Goal: Information Seeking & Learning: Learn about a topic

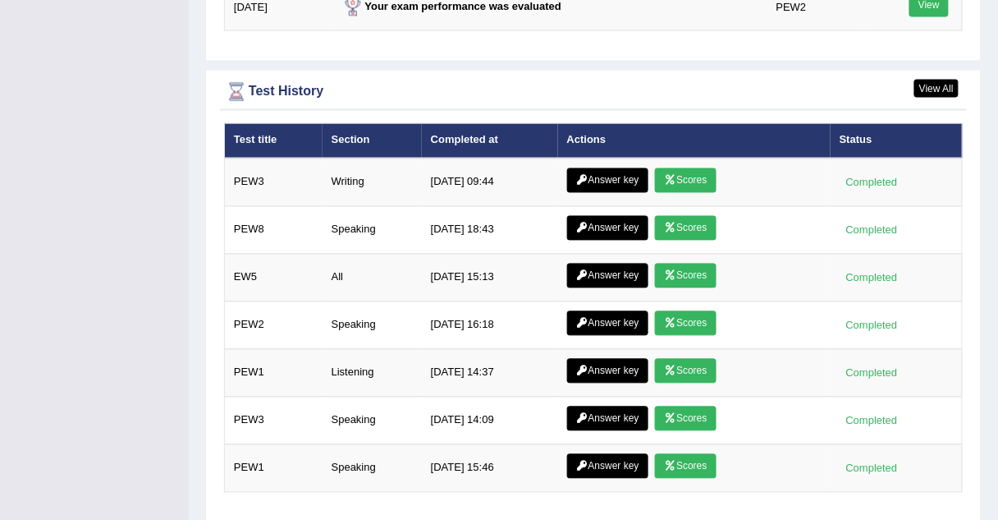
scroll to position [2253, 0]
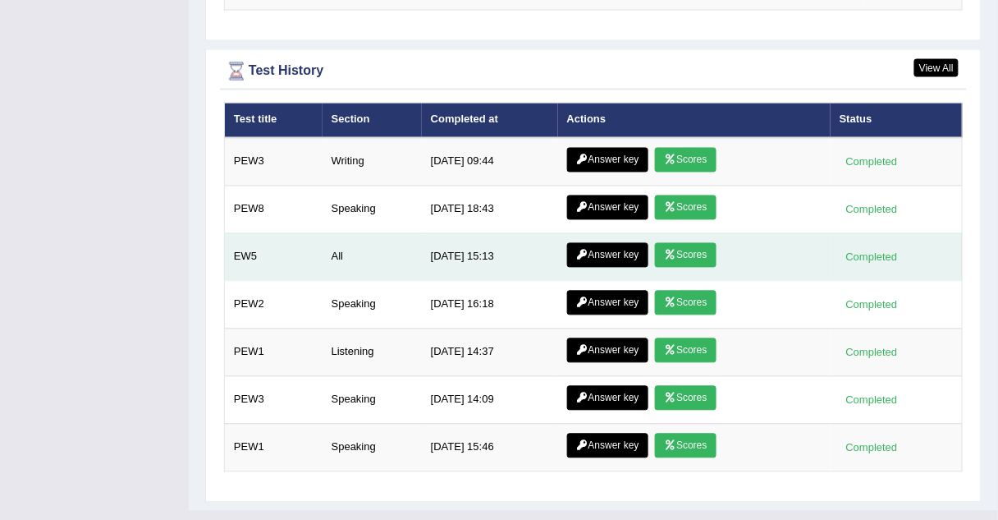
click at [697, 243] on link "Scores" at bounding box center [685, 255] width 61 height 25
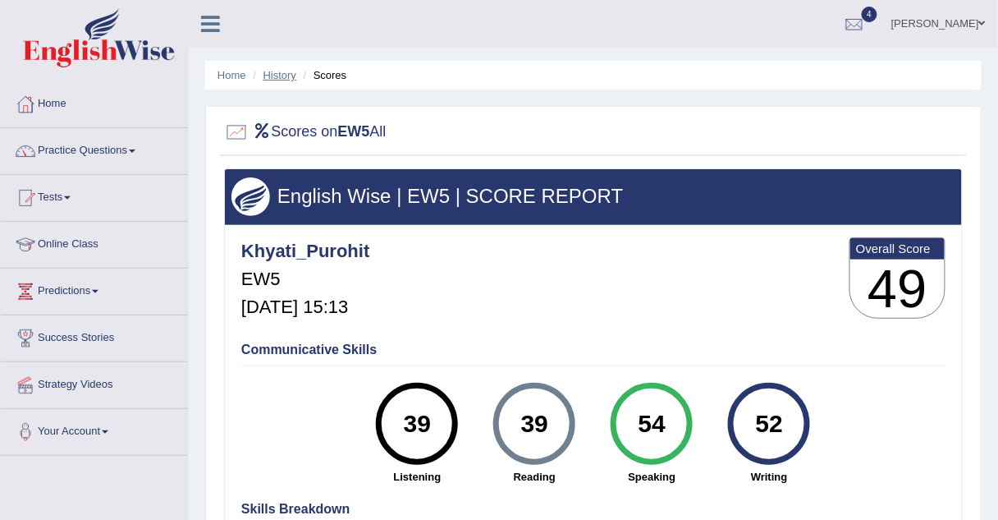
click at [275, 74] on link "History" at bounding box center [279, 75] width 33 height 12
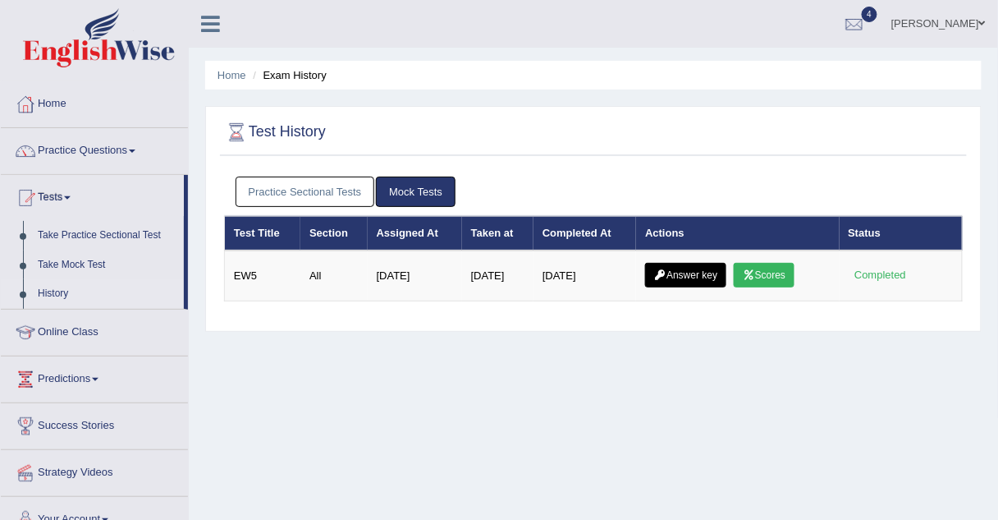
click at [337, 185] on link "Practice Sectional Tests" at bounding box center [306, 191] width 140 height 30
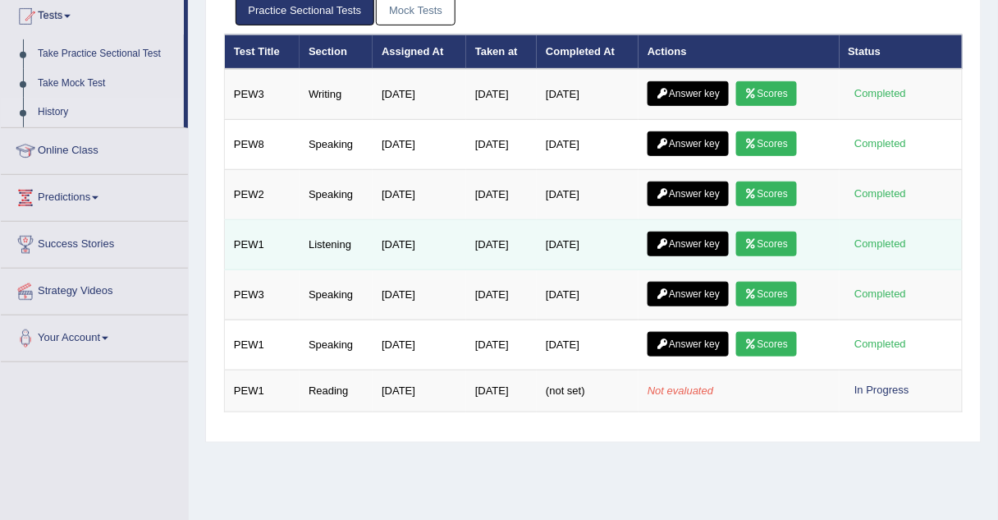
scroll to position [181, 0]
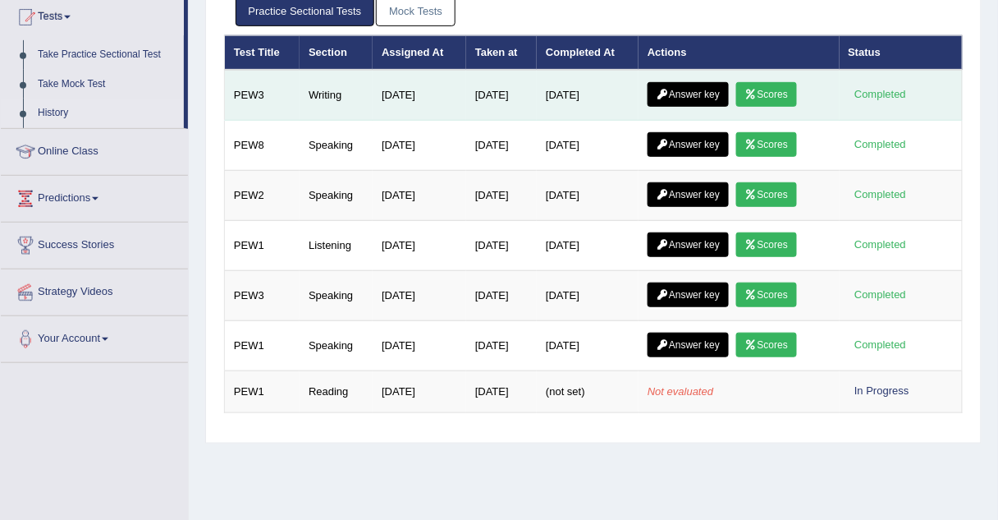
click at [725, 94] on link "Answer key" at bounding box center [688, 94] width 81 height 25
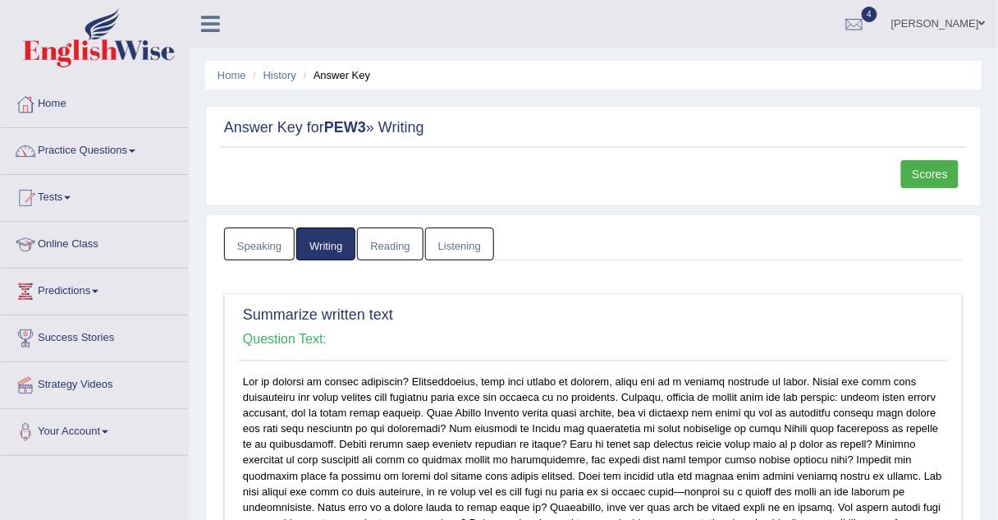
click at [913, 173] on link "Scores" at bounding box center [929, 174] width 57 height 28
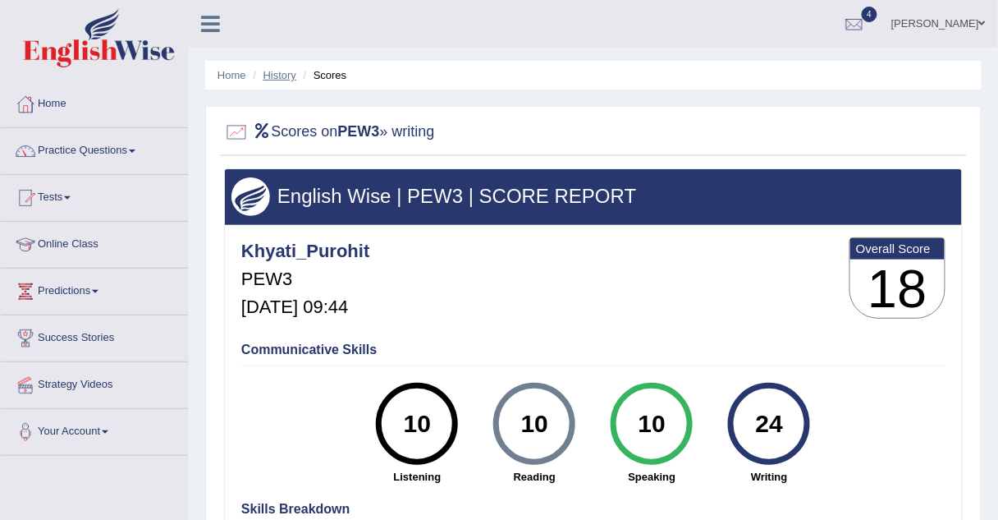
click at [283, 76] on link "History" at bounding box center [279, 75] width 33 height 12
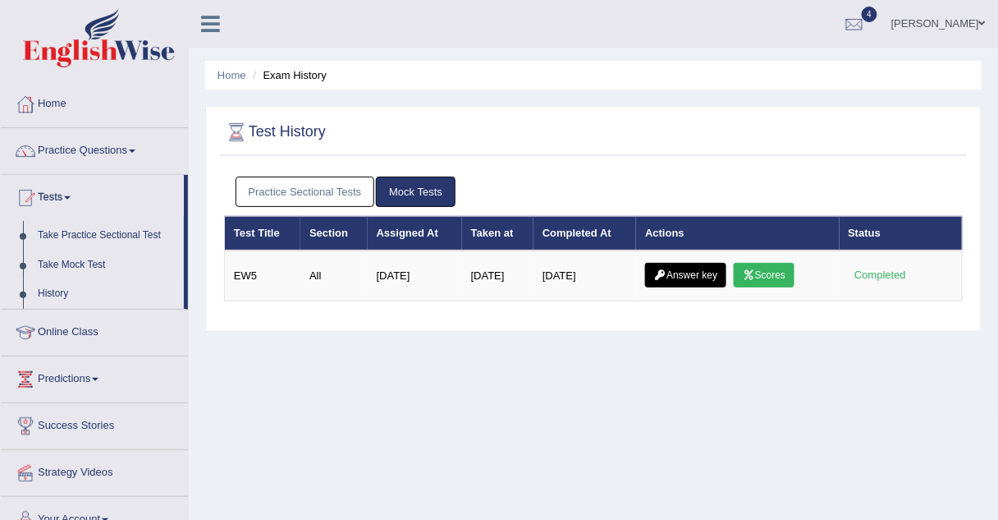
click at [315, 188] on link "Practice Sectional Tests" at bounding box center [306, 191] width 140 height 30
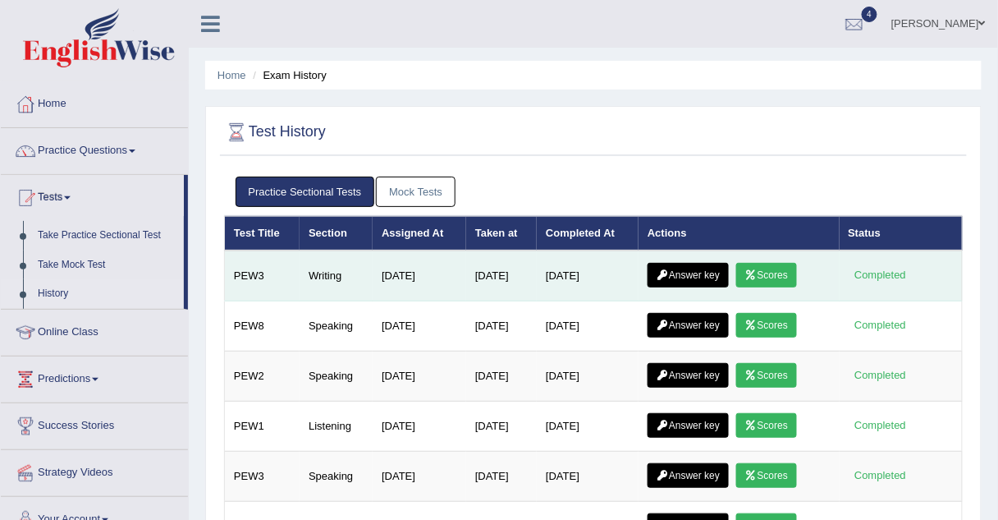
click at [712, 272] on link "Answer key" at bounding box center [688, 275] width 81 height 25
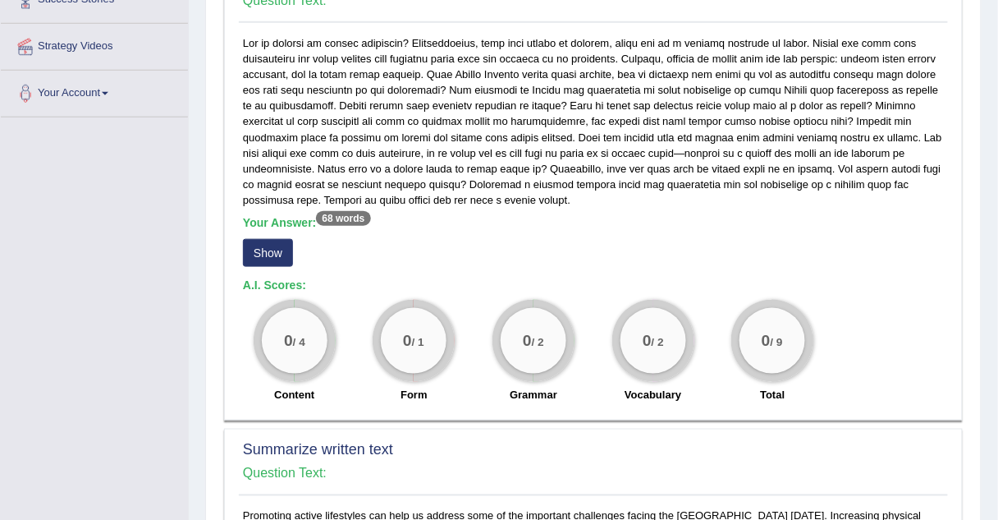
scroll to position [338, 0]
click at [267, 253] on button "Show" at bounding box center [268, 253] width 50 height 28
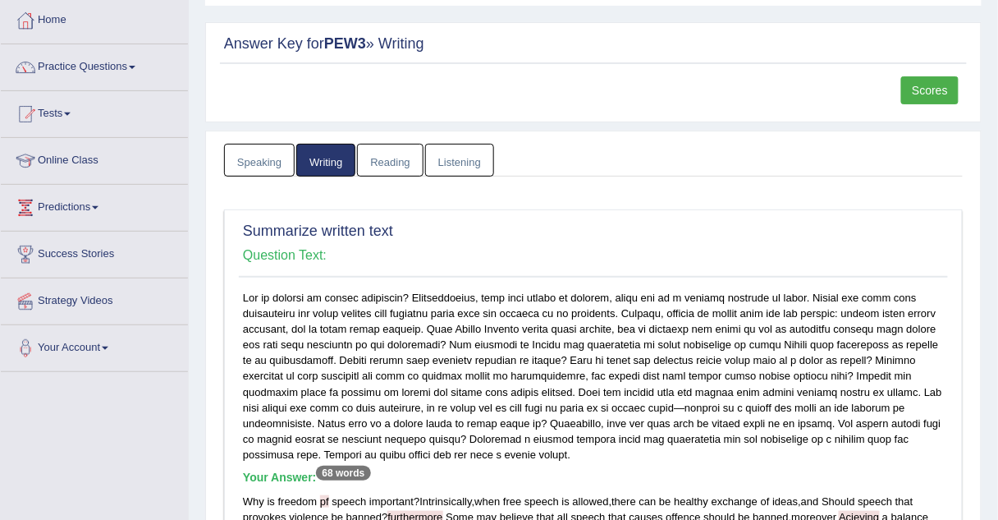
scroll to position [0, 0]
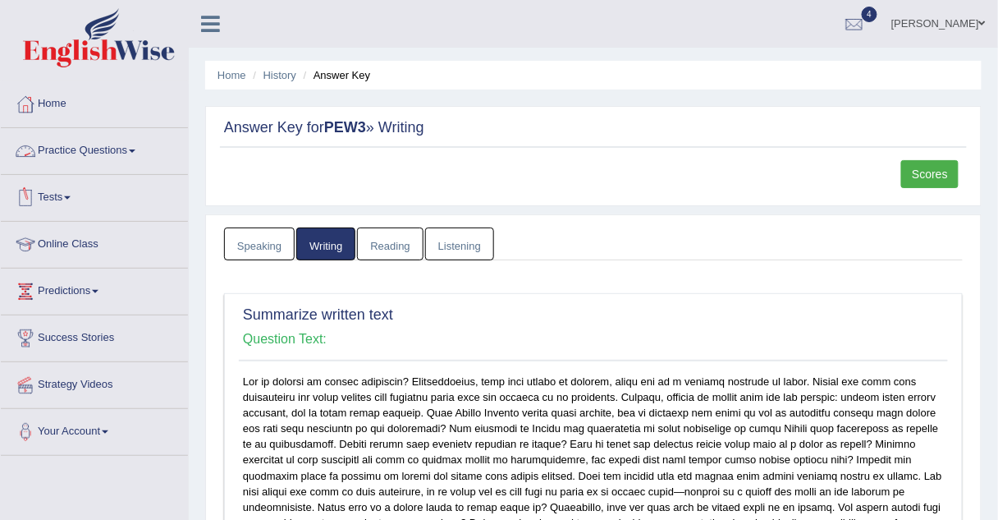
click at [89, 149] on link "Practice Questions" at bounding box center [94, 148] width 187 height 41
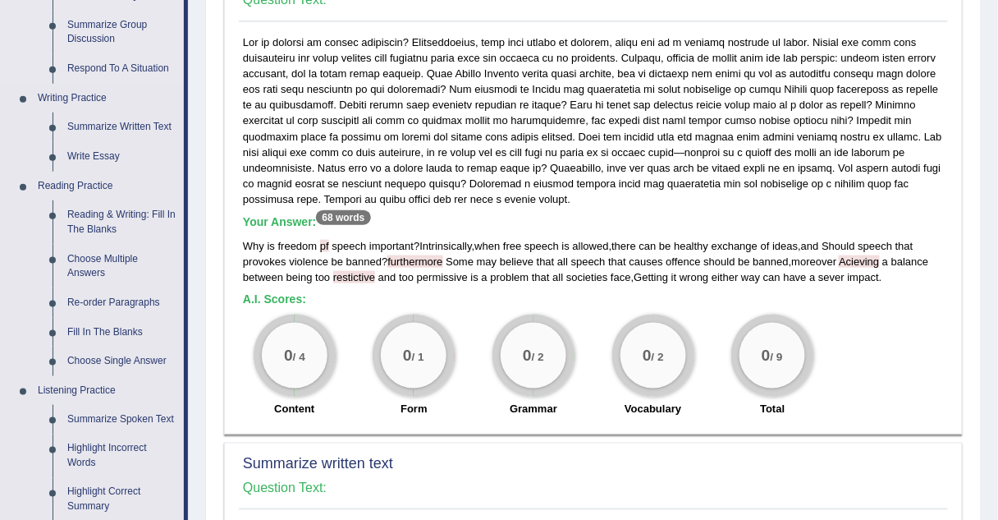
scroll to position [338, 0]
click at [105, 214] on link "Reading & Writing: Fill In The Blanks" at bounding box center [122, 223] width 124 height 44
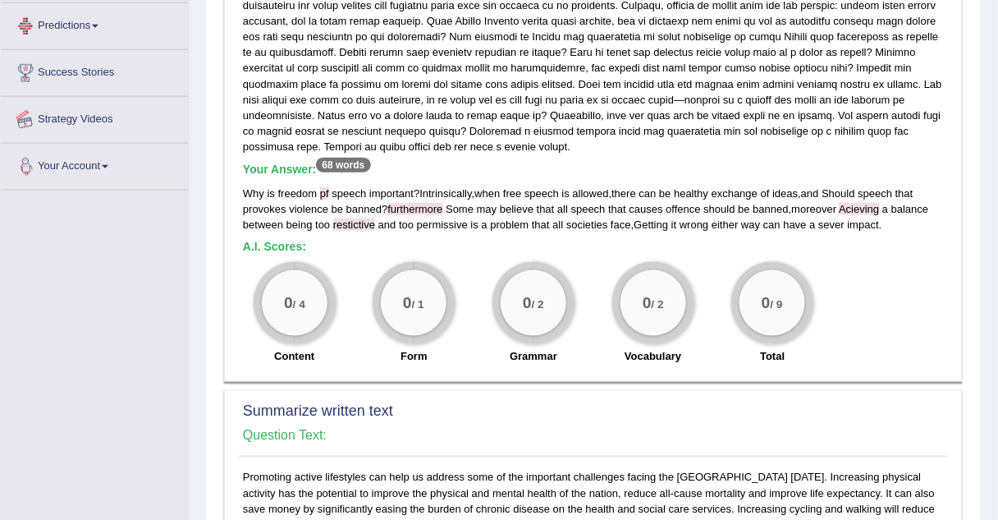
scroll to position [522, 0]
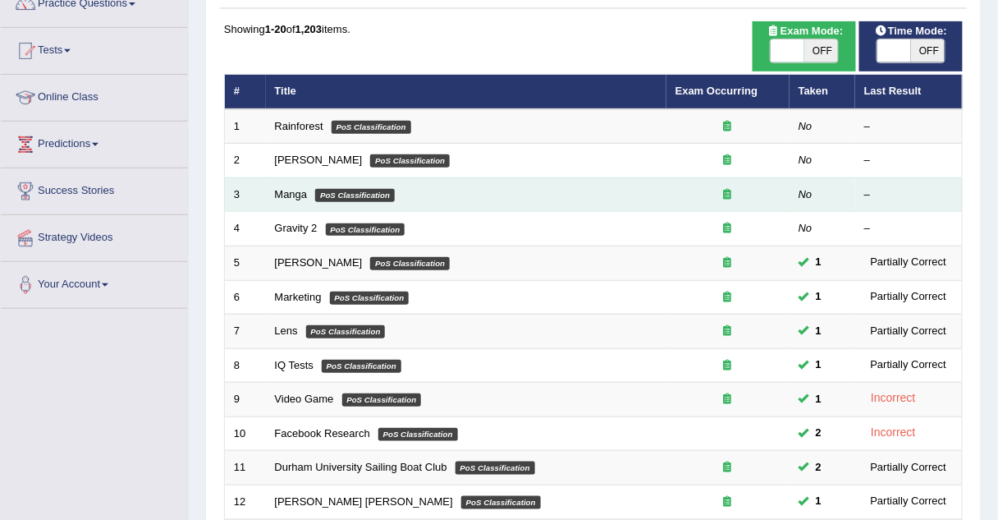
scroll to position [108, 0]
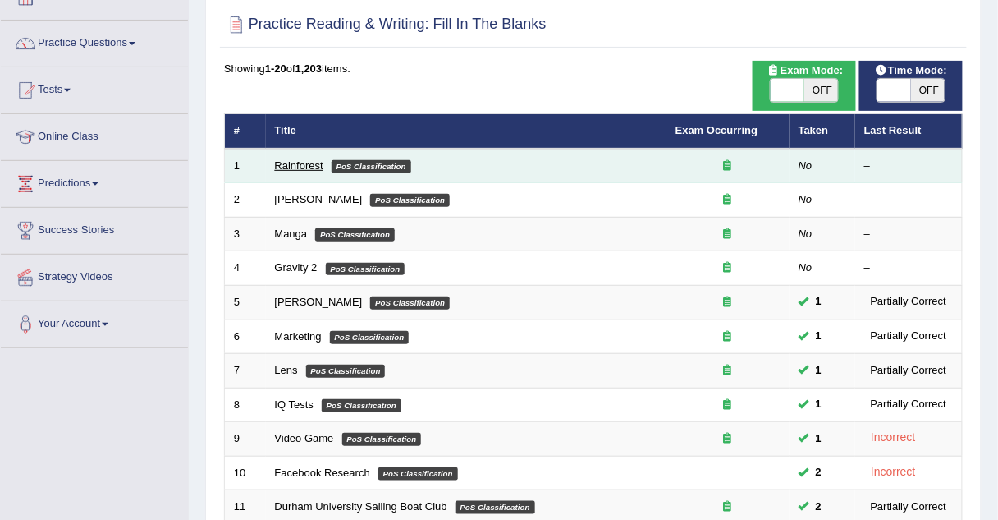
click at [283, 166] on link "Rainforest" at bounding box center [299, 165] width 48 height 12
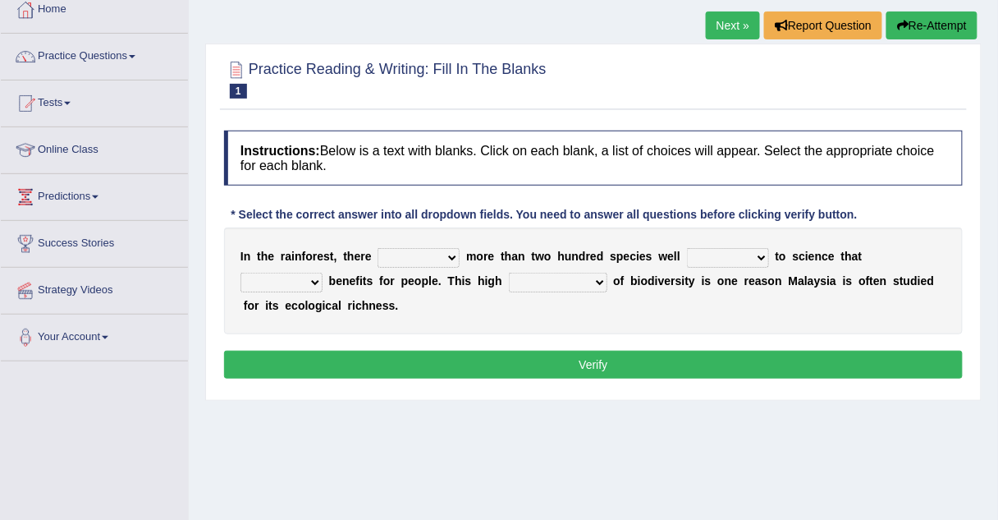
scroll to position [97, 0]
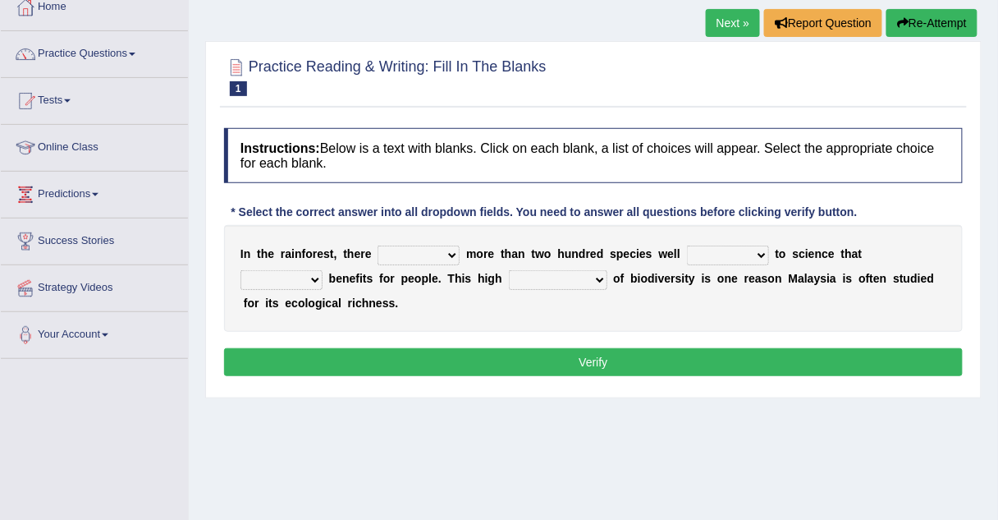
click at [392, 250] on select "have can be has is" at bounding box center [419, 255] width 82 height 20
select select "is"
click at [378, 245] on select "have can be has is" at bounding box center [419, 255] width 82 height 20
click at [689, 253] on select "knowing known knew know" at bounding box center [728, 255] width 82 height 20
click at [323, 270] on select "contain contained containing contains" at bounding box center [281, 280] width 82 height 20
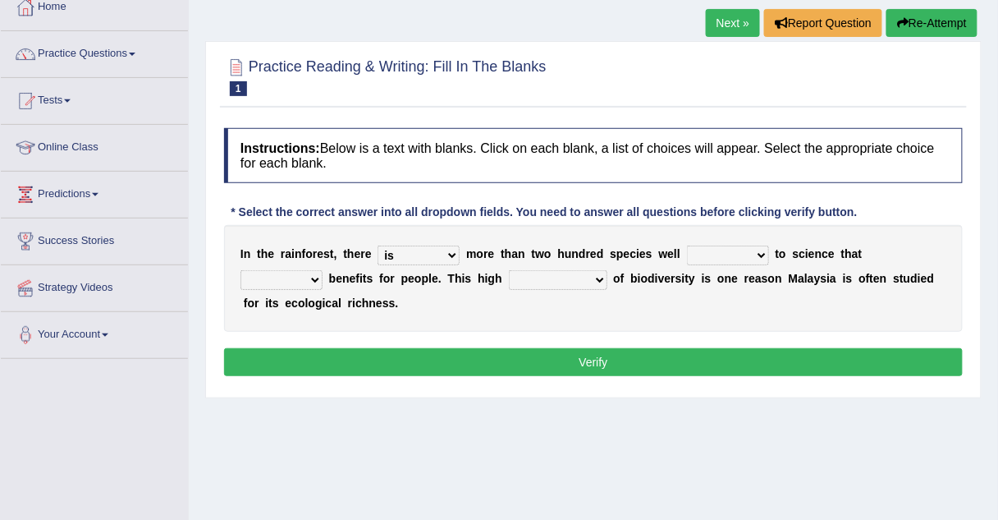
click at [696, 258] on select "knowing known knew know" at bounding box center [728, 255] width 82 height 20
select select "known"
click at [687, 245] on select "knowing known knew know" at bounding box center [728, 255] width 82 height 20
click at [323, 270] on select "contain contained containing contains" at bounding box center [281, 280] width 82 height 20
click at [406, 250] on select "have can be has is" at bounding box center [419, 255] width 82 height 20
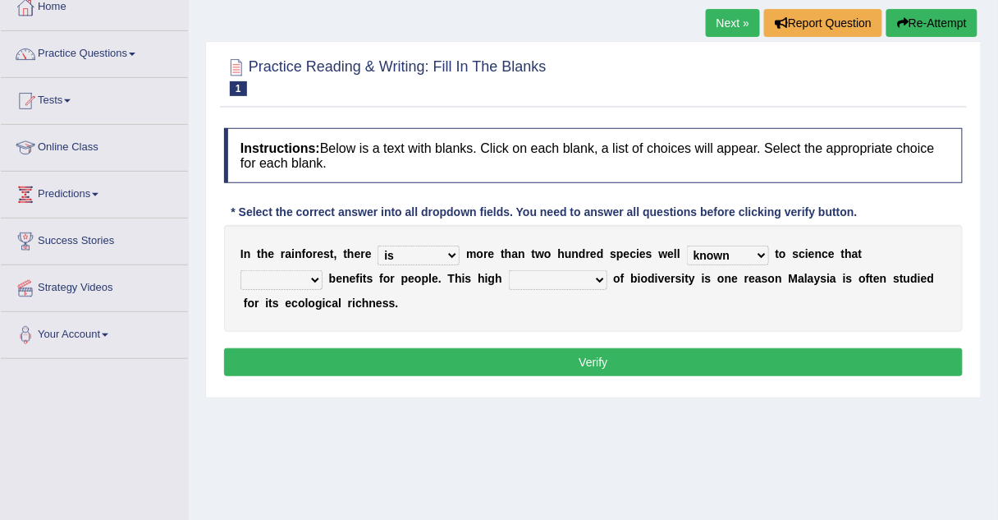
click at [694, 259] on select "knowing known knew know" at bounding box center [728, 255] width 82 height 20
click at [323, 270] on select "contain contained containing contains" at bounding box center [281, 280] width 82 height 20
select select "contains"
click at [323, 270] on select "contain contained containing contains" at bounding box center [281, 280] width 82 height 20
click at [509, 275] on select "condensation conjunction continuity complexity" at bounding box center [558, 280] width 98 height 20
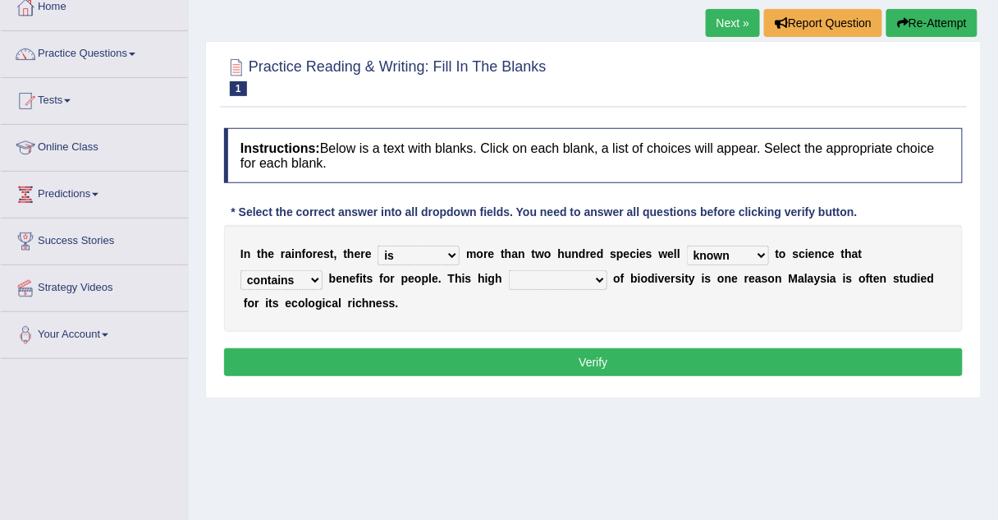
select select "condensation"
click at [509, 270] on select "condensation conjunction continuity complexity" at bounding box center [558, 280] width 98 height 20
click at [495, 360] on button "Verify" at bounding box center [593, 362] width 739 height 28
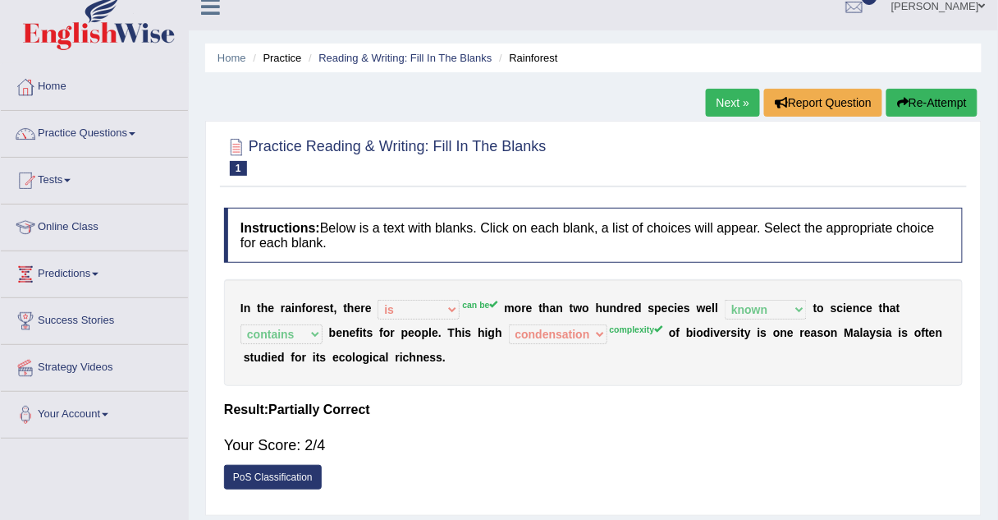
scroll to position [0, 0]
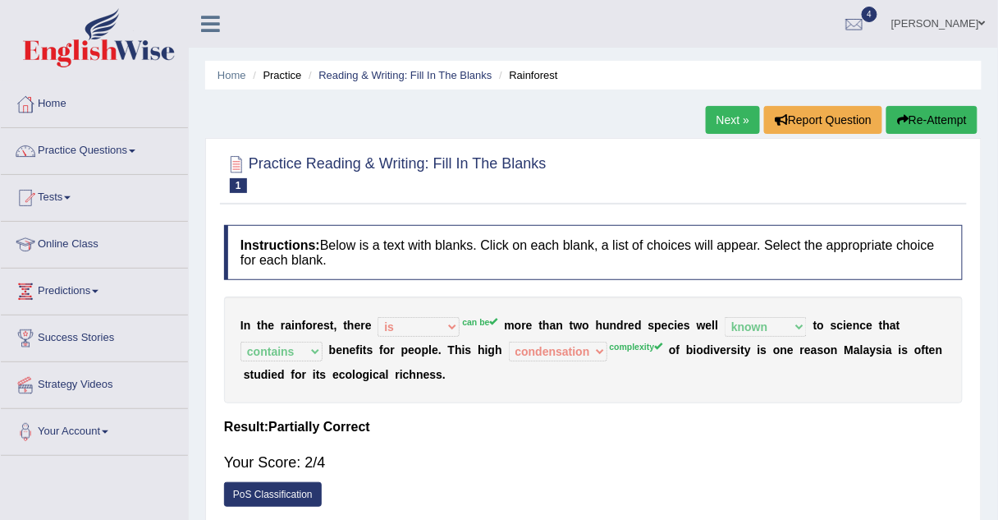
click at [727, 121] on link "Next »" at bounding box center [733, 120] width 54 height 28
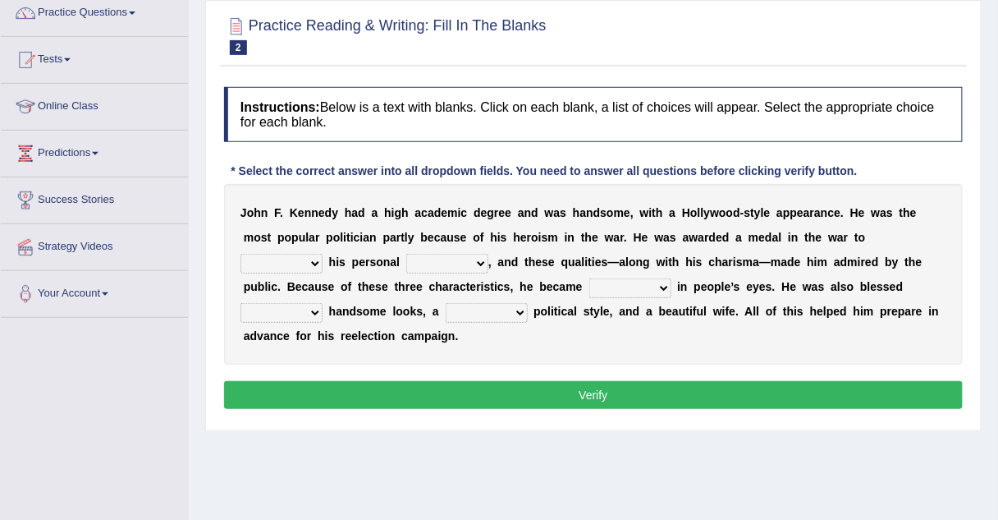
scroll to position [140, 0]
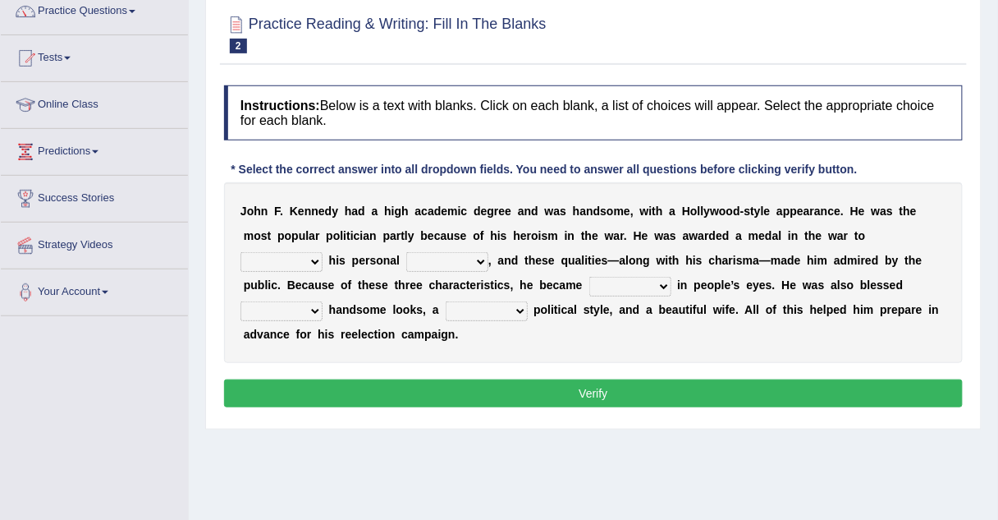
click at [323, 252] on select "prove show evidence upthrow" at bounding box center [281, 262] width 82 height 20
click at [406, 255] on select "passion courage charm liking" at bounding box center [447, 262] width 82 height 20
click at [323, 252] on select "prove show evidence upthrow" at bounding box center [281, 262] width 82 height 20
select select "prove"
click at [323, 252] on select "prove show evidence upthrow" at bounding box center [281, 262] width 82 height 20
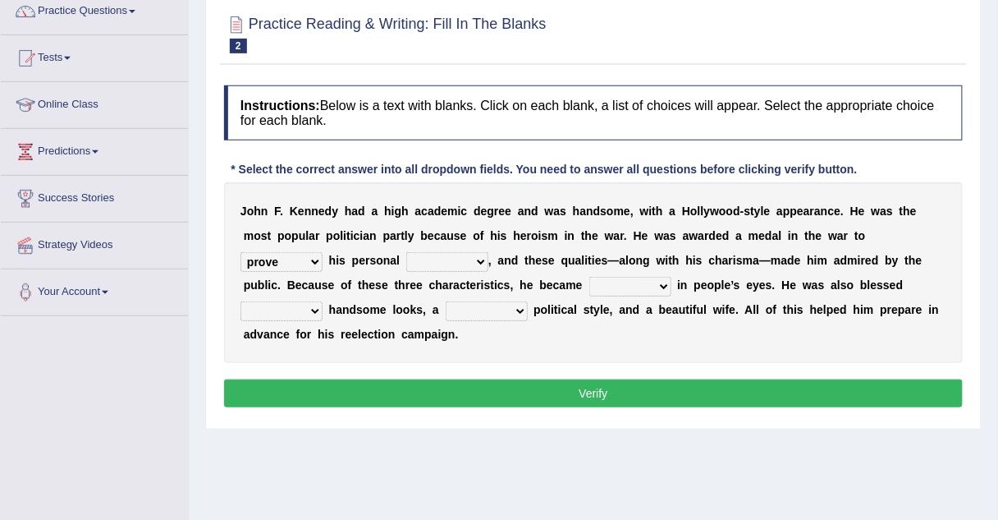
click at [406, 261] on select "passion courage charm liking" at bounding box center [447, 262] width 82 height 20
click at [406, 252] on select "passion courage charm liking" at bounding box center [447, 262] width 82 height 20
click at [406, 266] on select "passion courage charm liking" at bounding box center [447, 262] width 82 height 20
select select "passion"
click at [406, 252] on select "passion courage charm liking" at bounding box center [447, 262] width 82 height 20
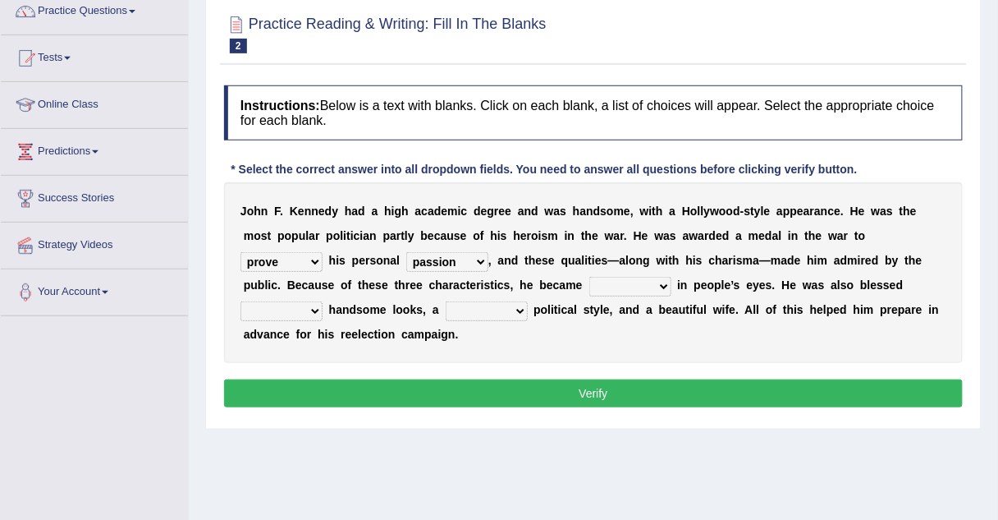
click at [589, 283] on select "iconic ironic identical impotent" at bounding box center [630, 287] width 82 height 20
select select "iconic"
click at [589, 277] on select "iconic ironic identical impotent" at bounding box center [630, 287] width 82 height 20
click at [323, 301] on select "with in upon to" at bounding box center [281, 311] width 82 height 20
select select "to"
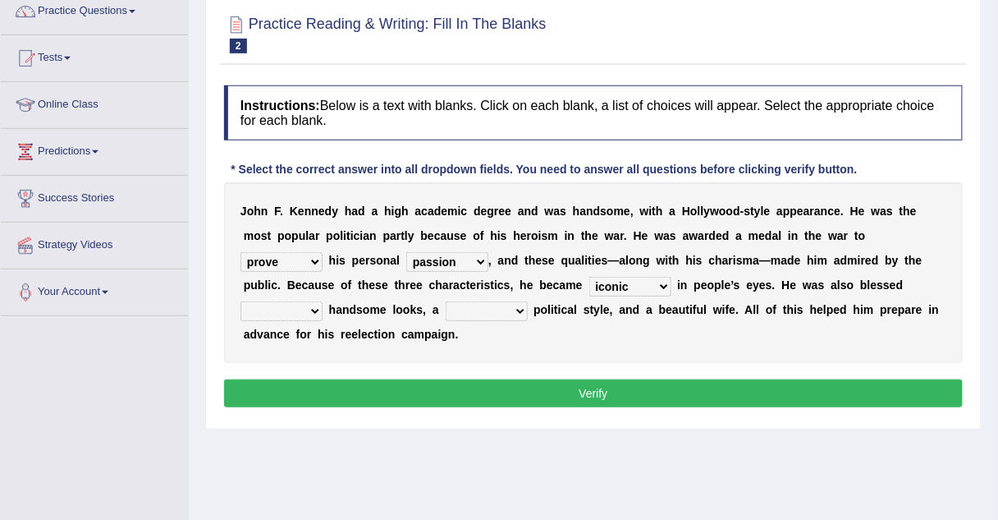
click at [323, 301] on select "with in upon to" at bounding box center [281, 311] width 82 height 20
click at [446, 317] on select "mending mends mended mend" at bounding box center [487, 311] width 82 height 20
select select "mended"
click at [446, 301] on select "mending mends mended mend" at bounding box center [487, 311] width 82 height 20
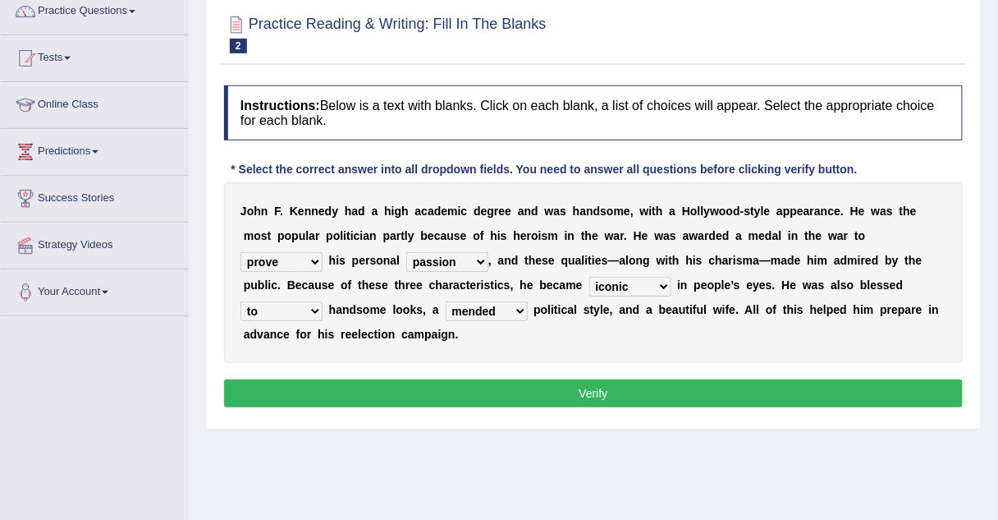
click at [320, 379] on button "Verify" at bounding box center [593, 393] width 739 height 28
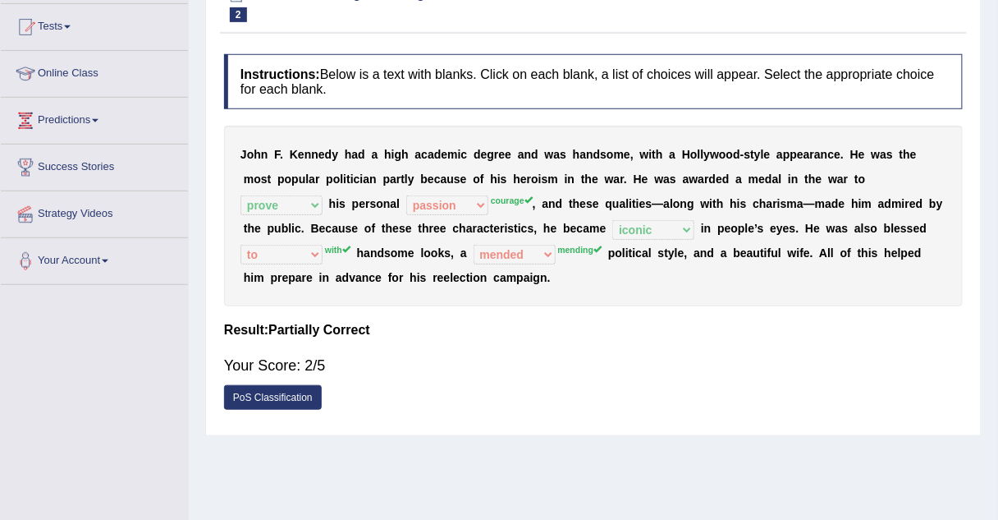
scroll to position [0, 0]
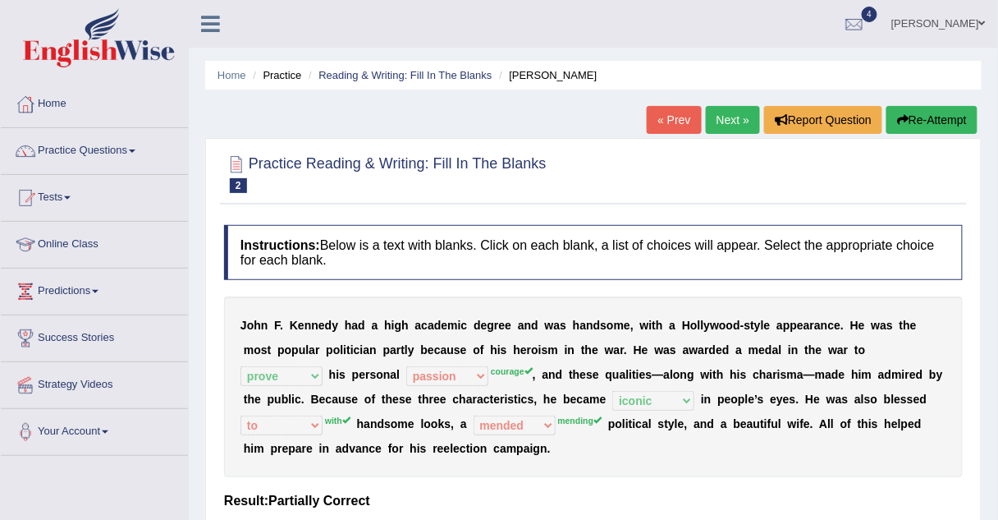
click at [731, 114] on link "Next »" at bounding box center [733, 120] width 54 height 28
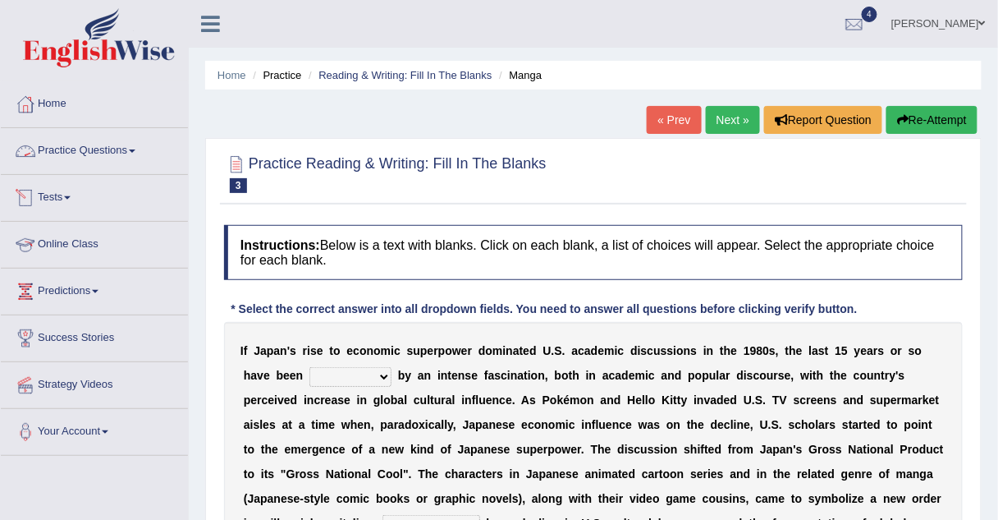
click at [102, 148] on link "Practice Questions" at bounding box center [94, 148] width 187 height 41
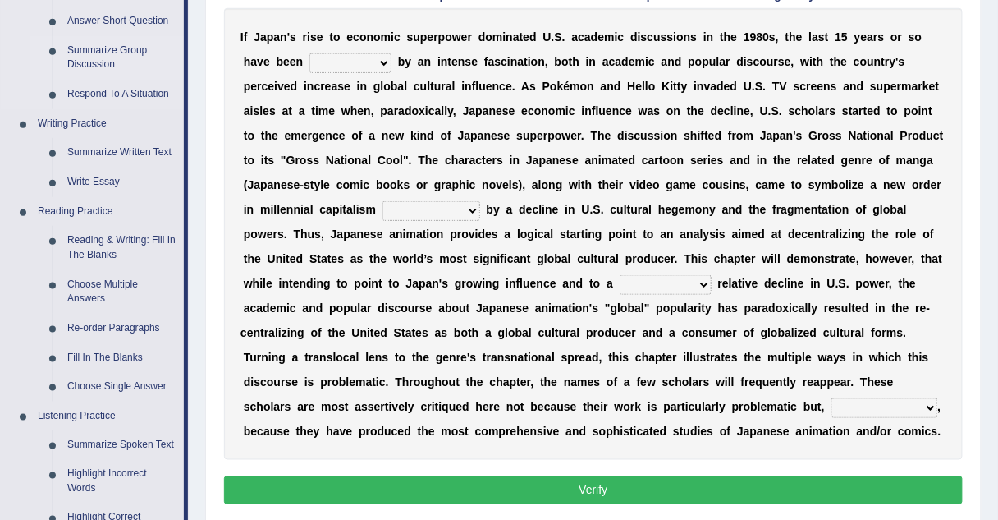
scroll to position [314, 0]
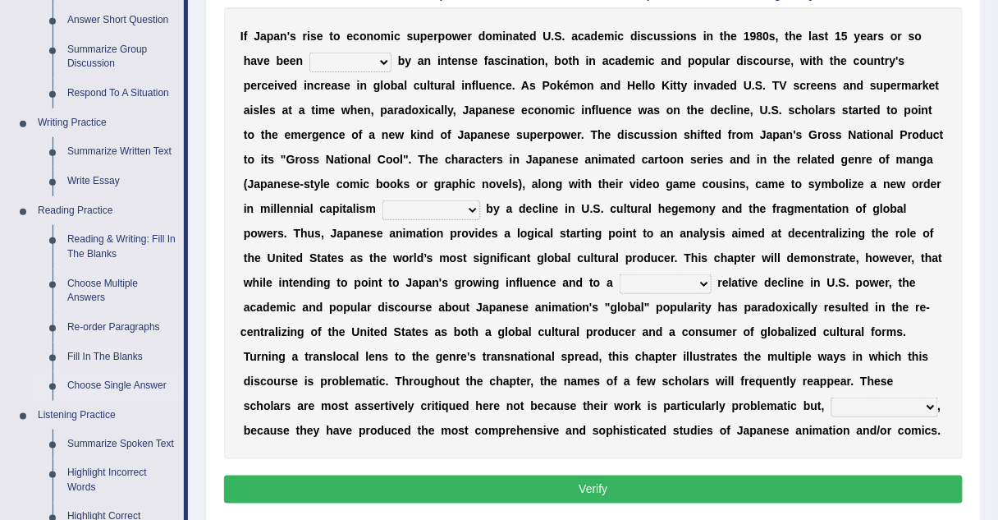
click at [108, 386] on link "Choose Single Answer" at bounding box center [122, 386] width 124 height 30
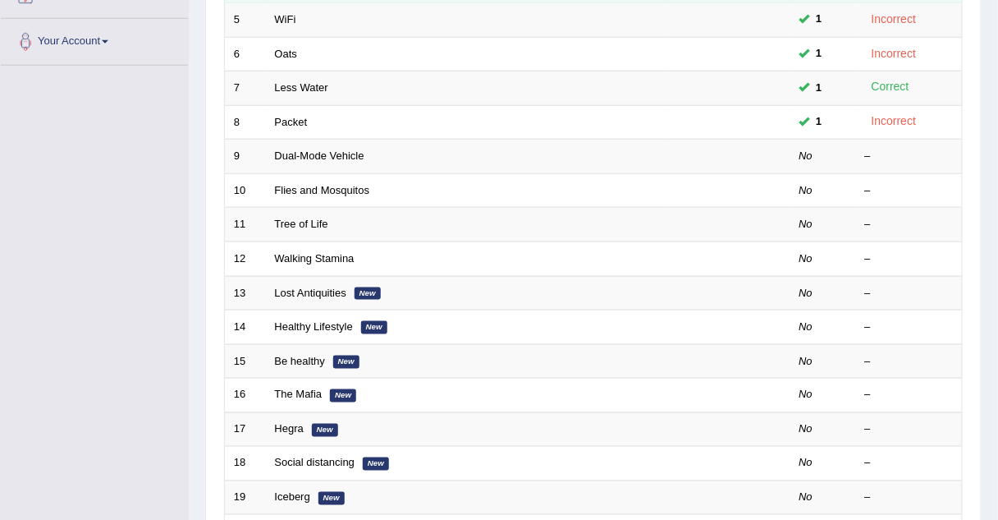
scroll to position [398, 0]
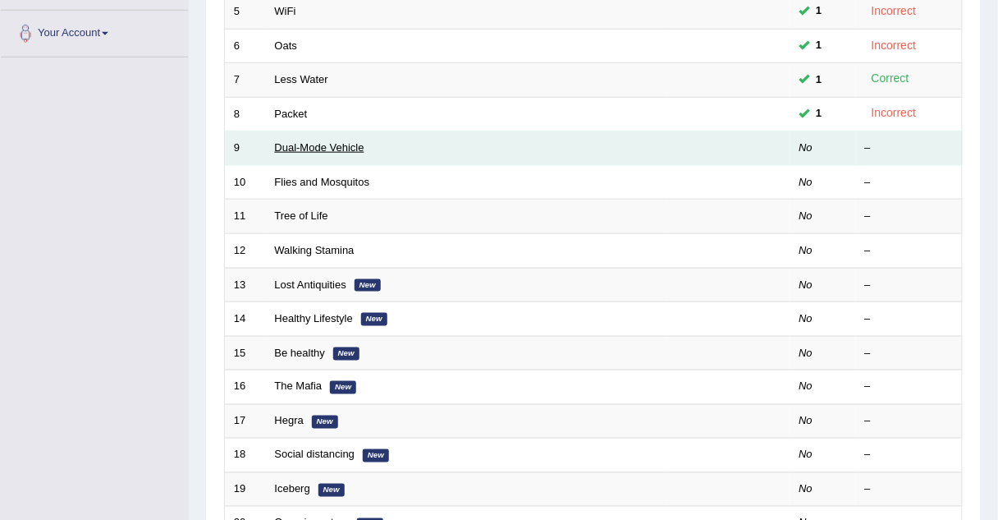
click at [293, 141] on link "Dual-Mode Vehicle" at bounding box center [319, 147] width 89 height 12
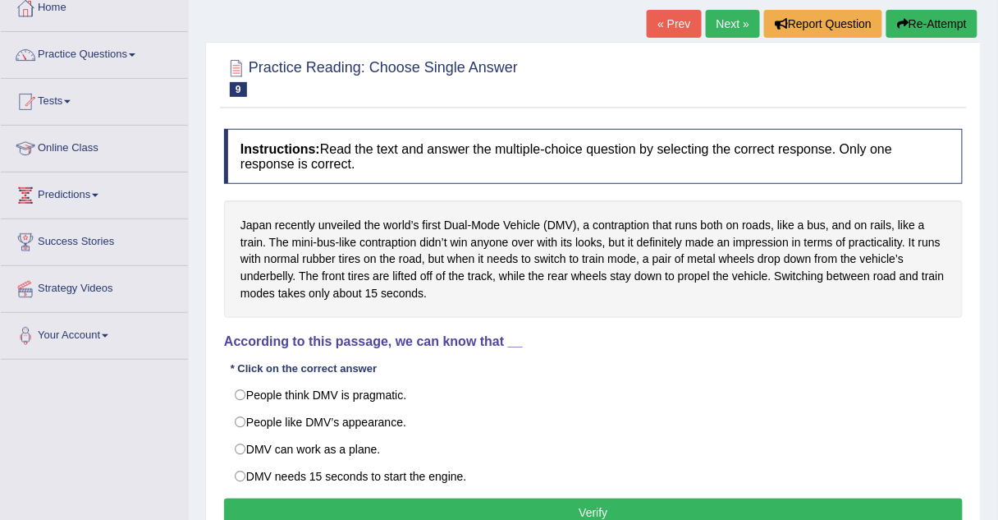
scroll to position [94, 0]
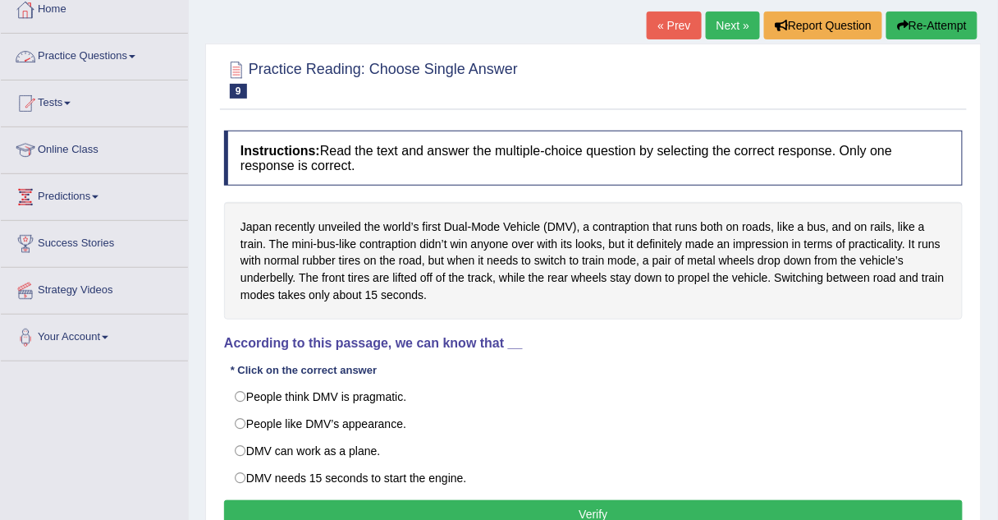
click at [92, 53] on link "Practice Questions" at bounding box center [94, 54] width 187 height 41
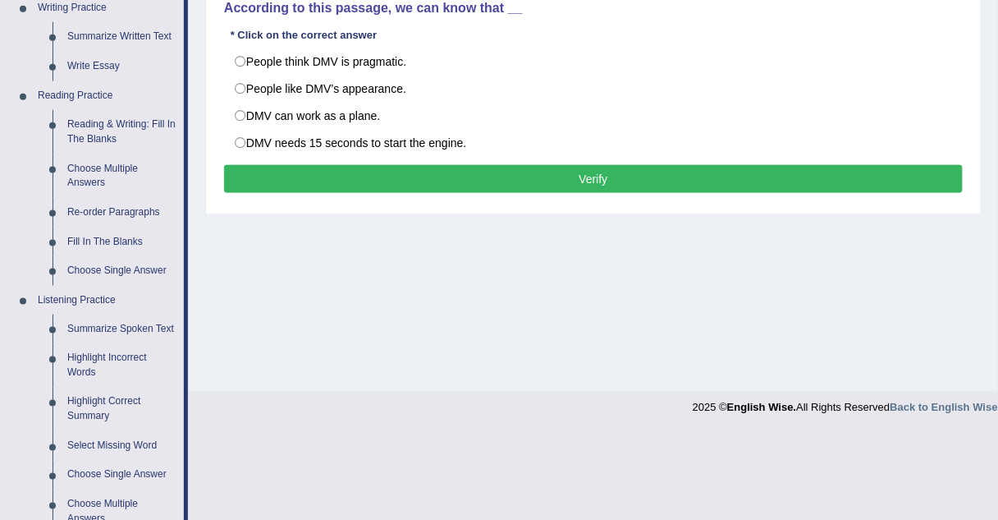
scroll to position [408, 0]
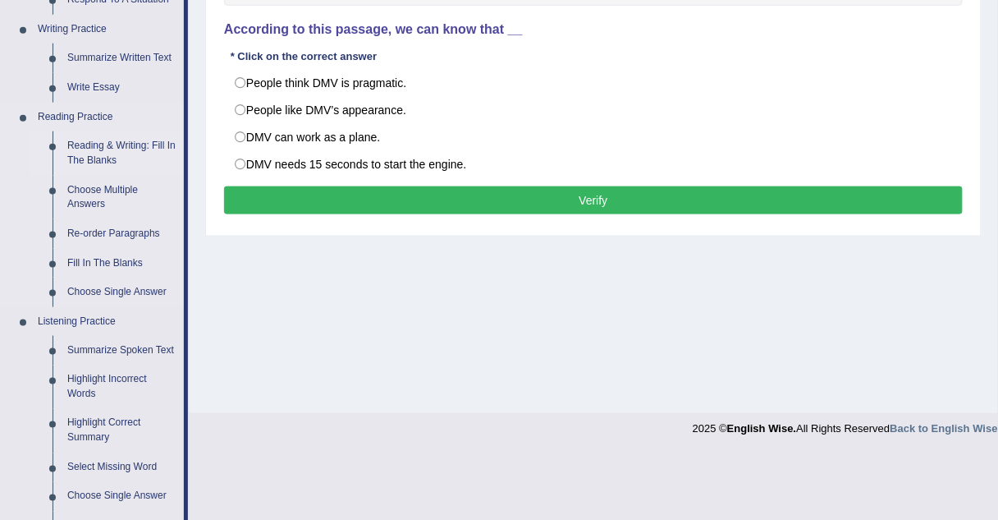
click at [128, 145] on link "Reading & Writing: Fill In The Blanks" at bounding box center [122, 153] width 124 height 44
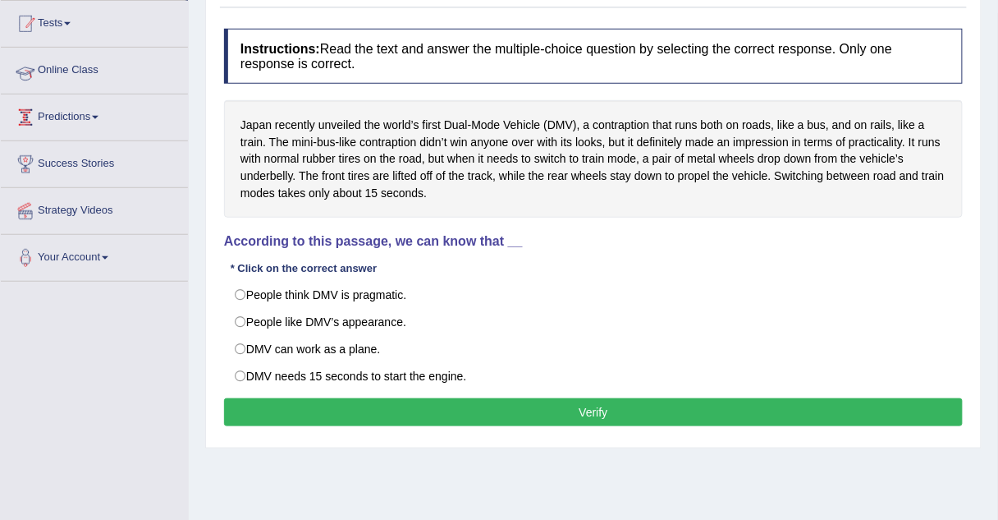
scroll to position [253, 0]
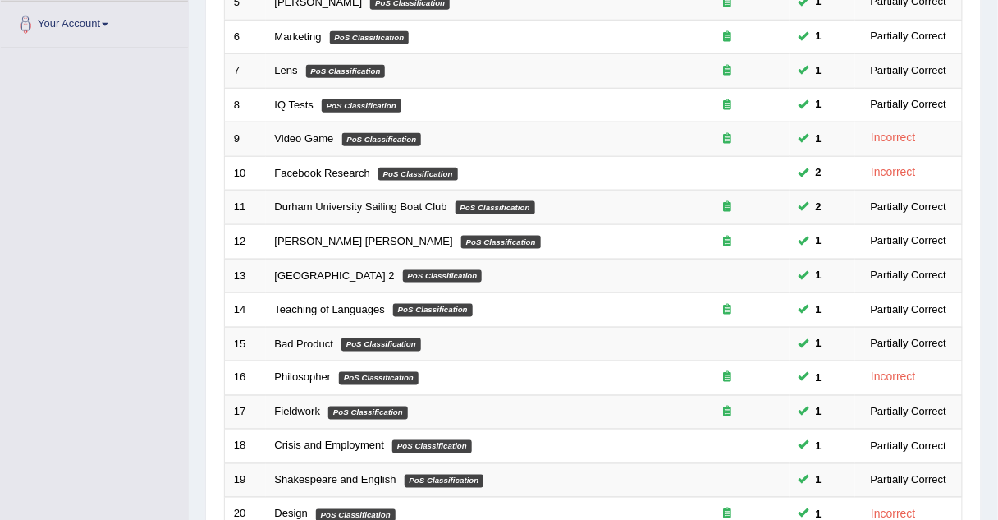
scroll to position [560, 0]
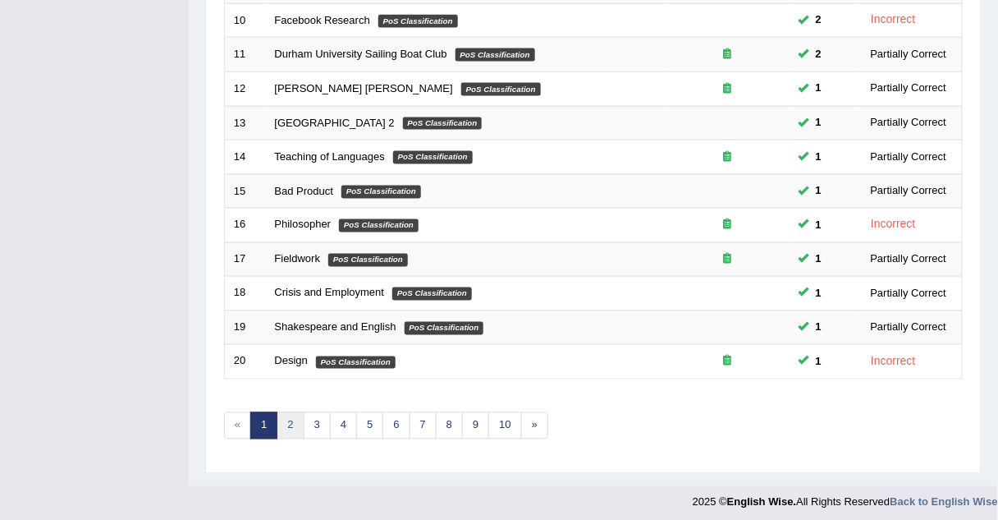
click at [290, 419] on link "2" at bounding box center [290, 425] width 27 height 27
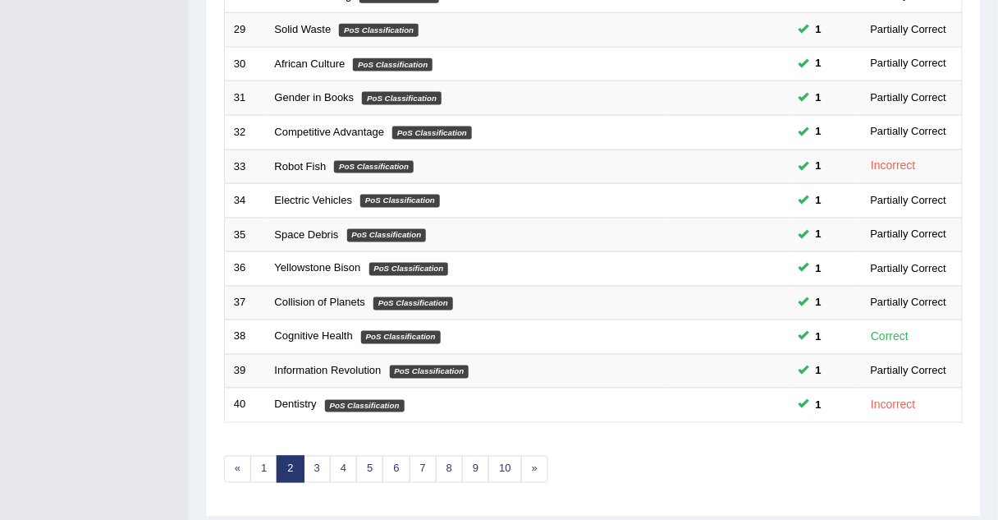
scroll to position [560, 0]
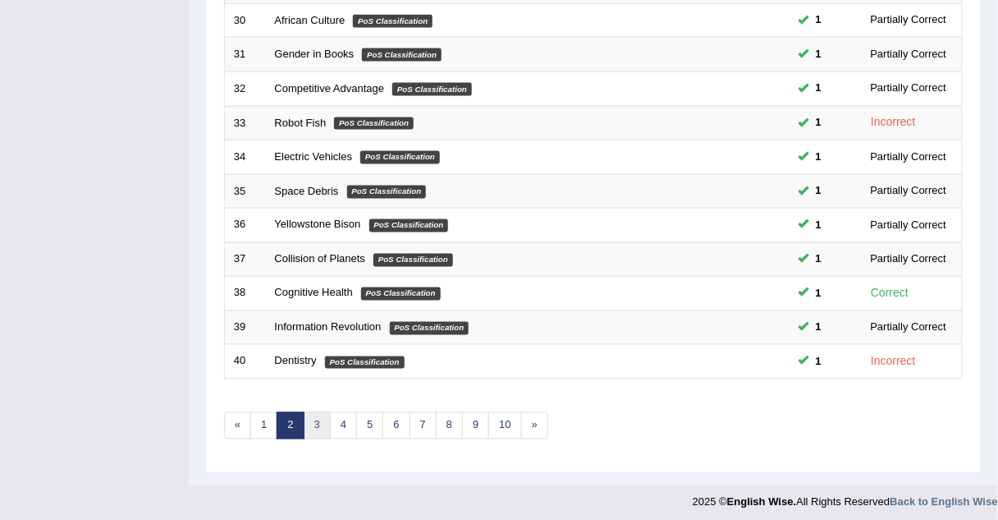
click at [314, 419] on link "3" at bounding box center [317, 425] width 27 height 27
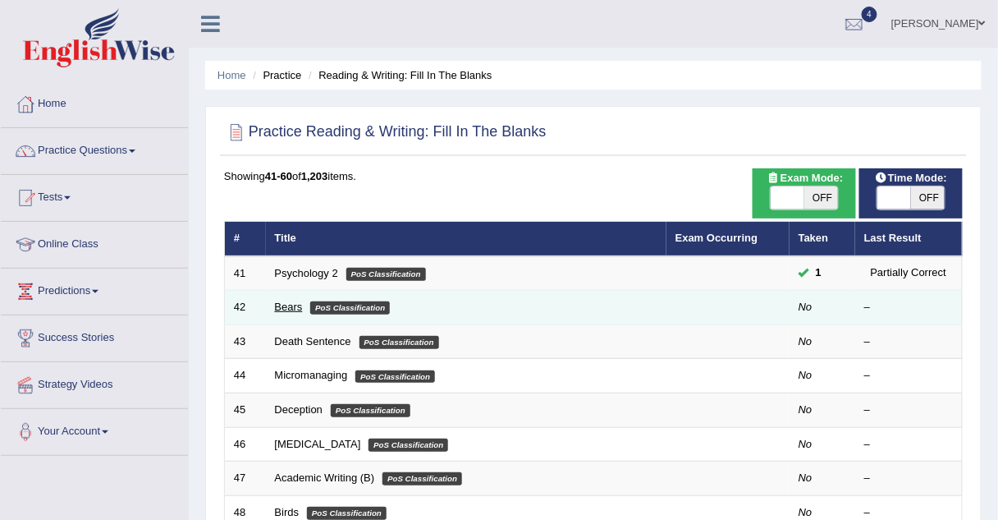
click at [277, 307] on link "Bears" at bounding box center [289, 306] width 28 height 12
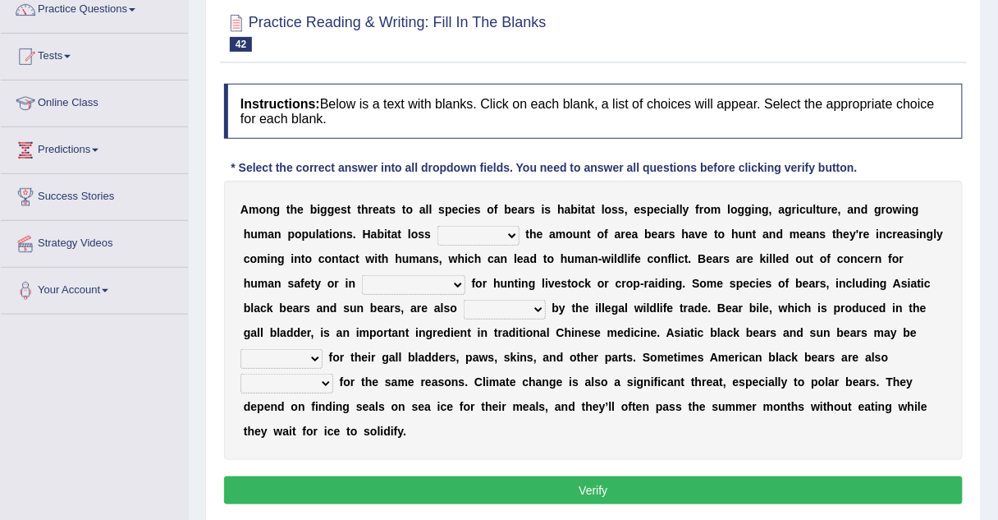
scroll to position [157, 0]
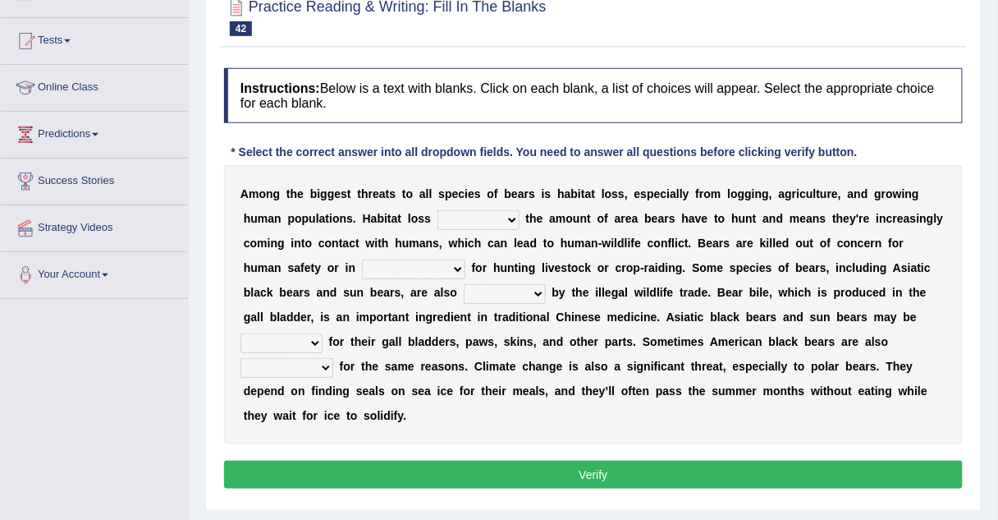
click at [437, 219] on select "increases reduces complies interacts" at bounding box center [478, 220] width 82 height 20
select select "increases"
click at [437, 210] on select "increases reduces complies interacts" at bounding box center [478, 220] width 82 height 20
click at [362, 267] on select "coalition retaliation appreciation disinformation" at bounding box center [413, 269] width 103 height 20
select select "retaliation"
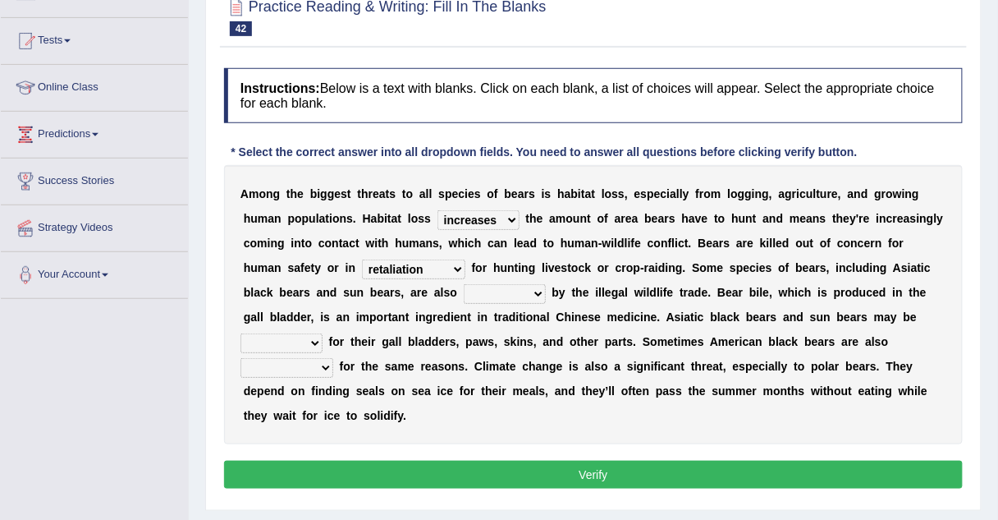
click at [362, 259] on select "coalition retaliation appreciation disinformation" at bounding box center [413, 269] width 103 height 20
click at [464, 293] on select "protected prohibited fattened threatened" at bounding box center [505, 294] width 82 height 20
select select "protected"
click at [464, 284] on select "protected prohibited fattened threatened" at bounding box center [505, 294] width 82 height 20
click at [323, 333] on select "poached squelched coached blenched" at bounding box center [281, 343] width 82 height 20
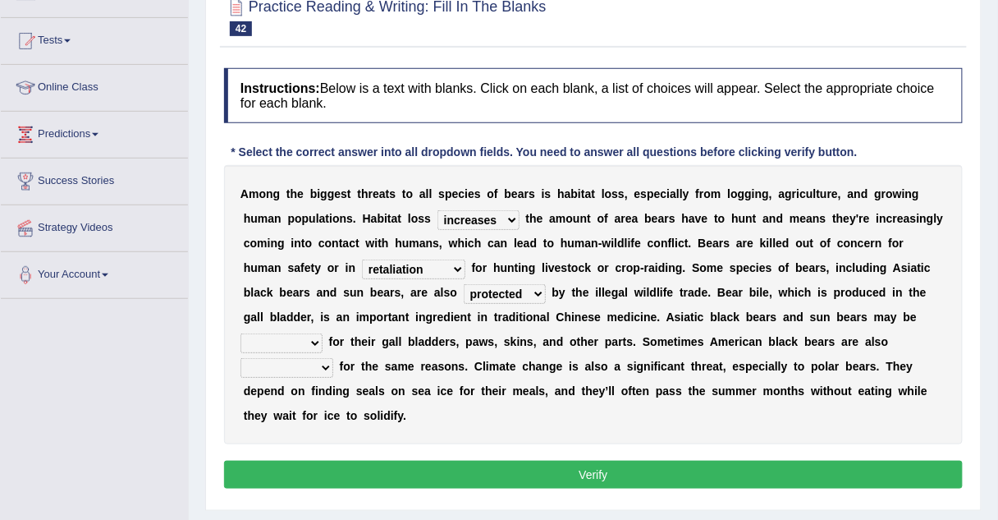
select select "poached"
click at [323, 333] on select "poached squelched coached blenched" at bounding box center [281, 343] width 82 height 20
click at [333, 358] on select "begot foreseen encountered targeted" at bounding box center [286, 368] width 93 height 20
select select "encountered"
click at [333, 358] on select "begot foreseen encountered targeted" at bounding box center [286, 368] width 93 height 20
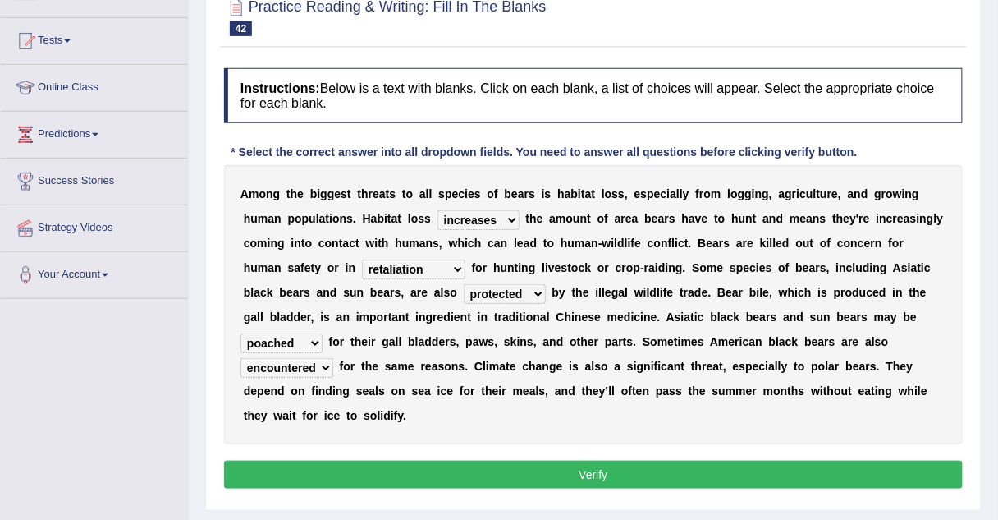
click at [630, 460] on button "Verify" at bounding box center [593, 474] width 739 height 28
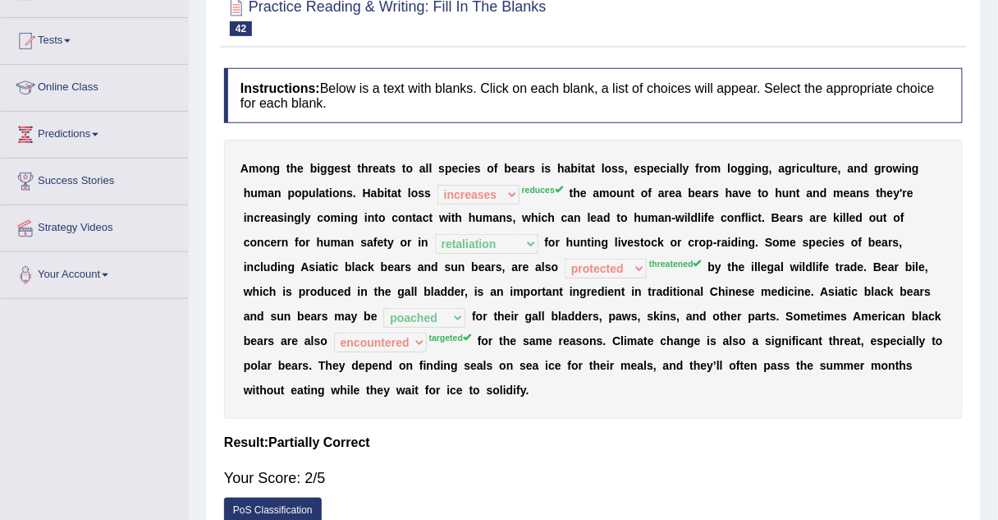
scroll to position [0, 0]
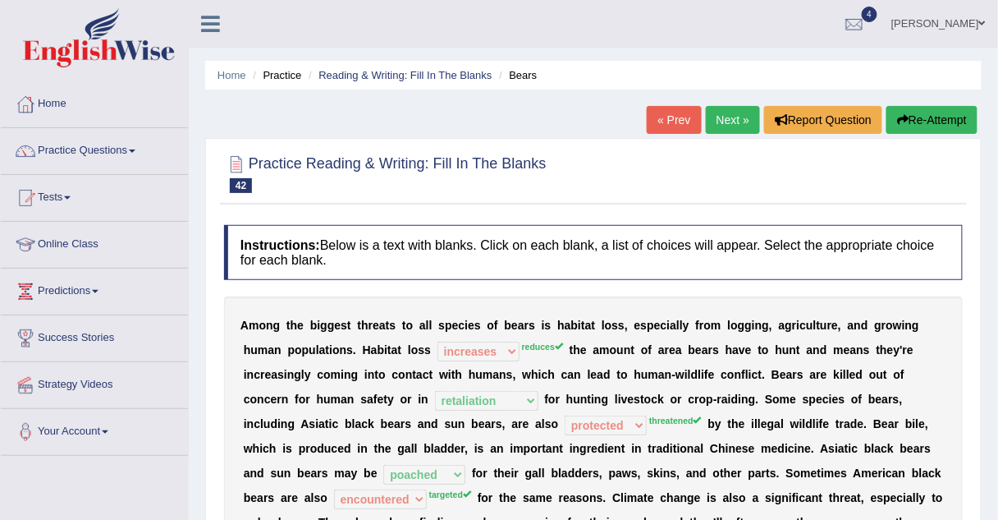
click at [717, 108] on link "Next »" at bounding box center [733, 120] width 54 height 28
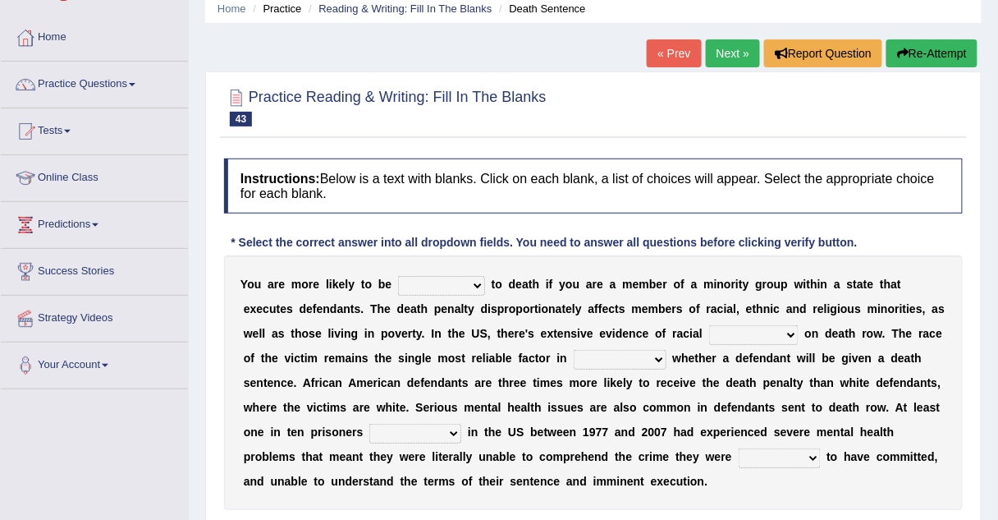
scroll to position [68, 0]
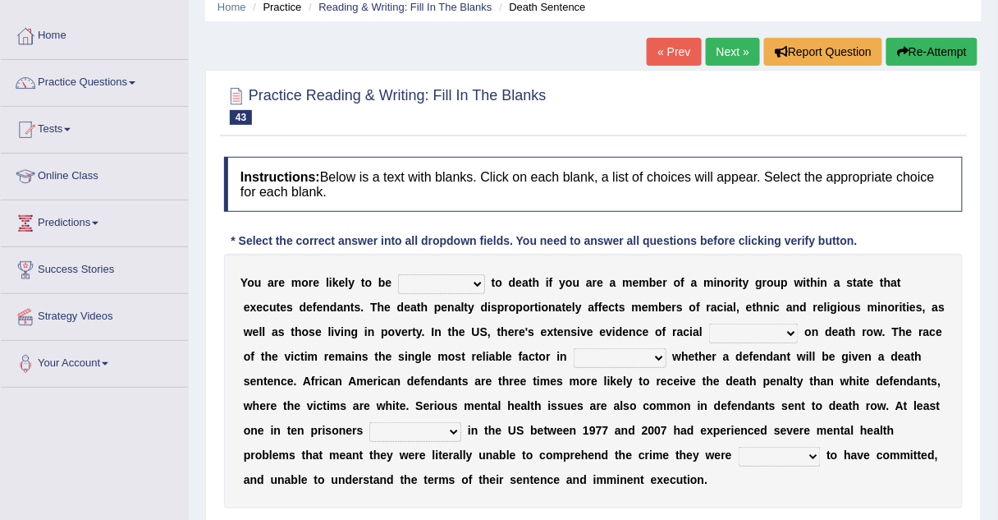
click at [419, 277] on select "penalized blamed complained sentenced" at bounding box center [441, 284] width 87 height 20
select select "sentenced"
click at [398, 274] on select "penalized blamed complained sentenced" at bounding box center [441, 284] width 87 height 20
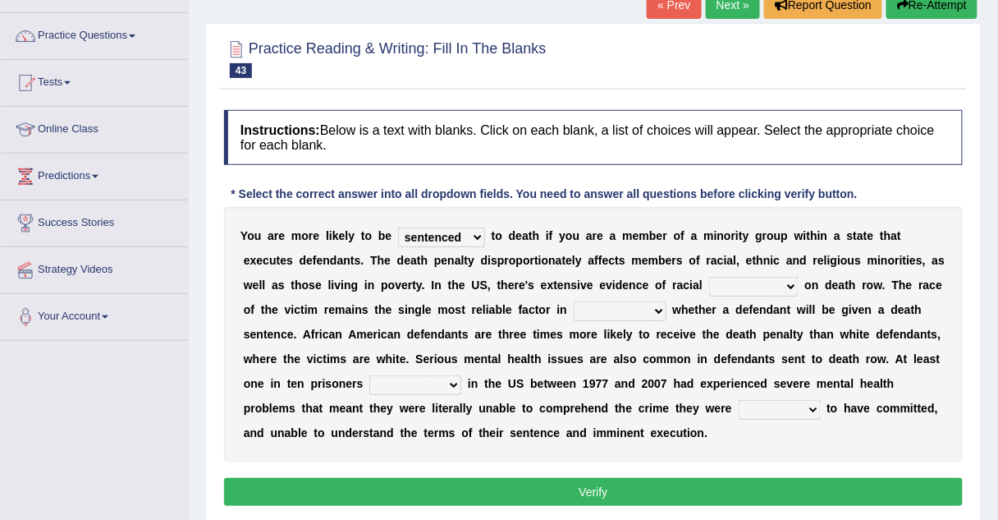
scroll to position [117, 0]
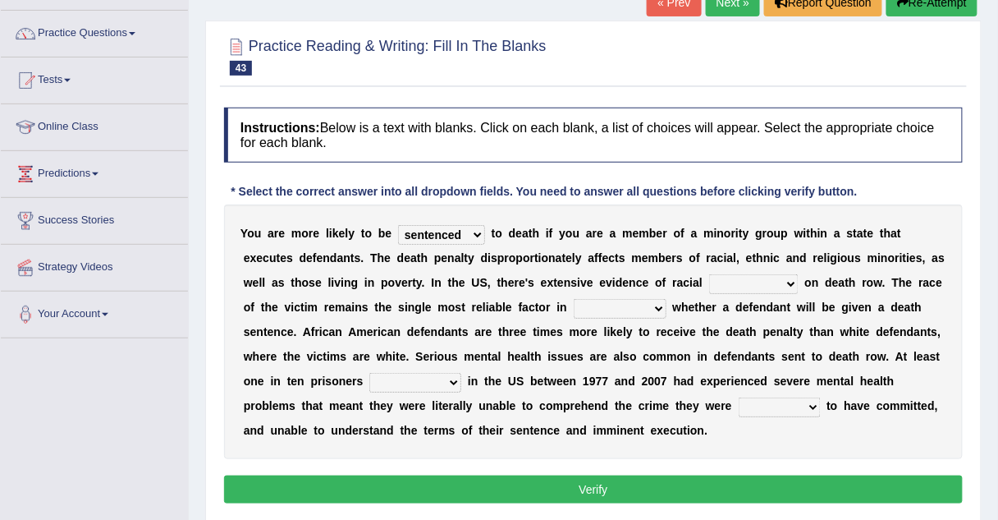
click at [709, 279] on select "bias equality appearance background" at bounding box center [753, 284] width 89 height 20
click at [709, 274] on select "bias equality appearance background" at bounding box center [753, 284] width 89 height 20
click at [709, 281] on select "bias equality appearance background" at bounding box center [753, 284] width 89 height 20
select select "equality"
click at [709, 274] on select "bias equality appearance background" at bounding box center [753, 284] width 89 height 20
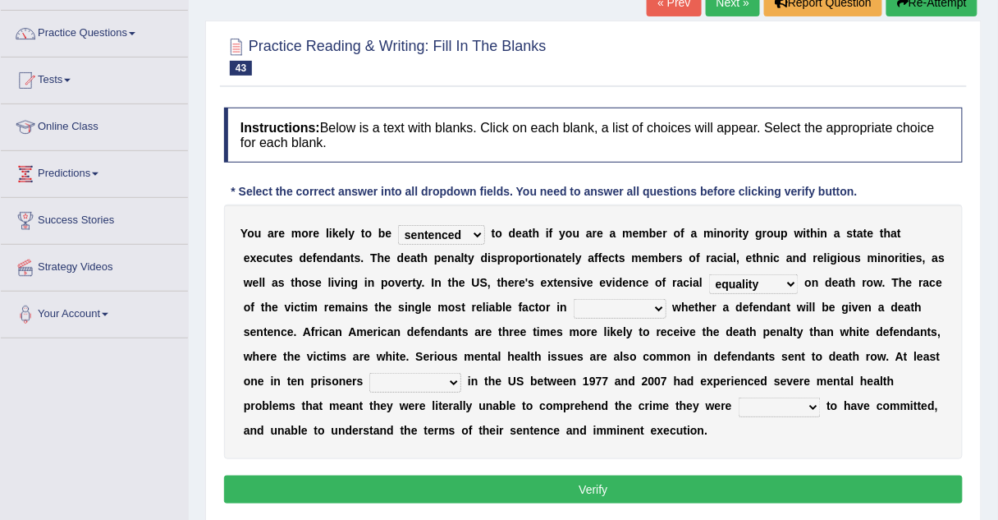
click at [574, 305] on select "determining adjoining undermining examining" at bounding box center [620, 309] width 93 height 20
select select "examining"
click at [574, 299] on select "determining adjoining undermining examining" at bounding box center [620, 309] width 93 height 20
click at [739, 397] on select "alleged acclaimed persuaded claimed" at bounding box center [780, 407] width 82 height 20
click at [461, 373] on select "electrocuted persecuted executed captured" at bounding box center [415, 383] width 92 height 20
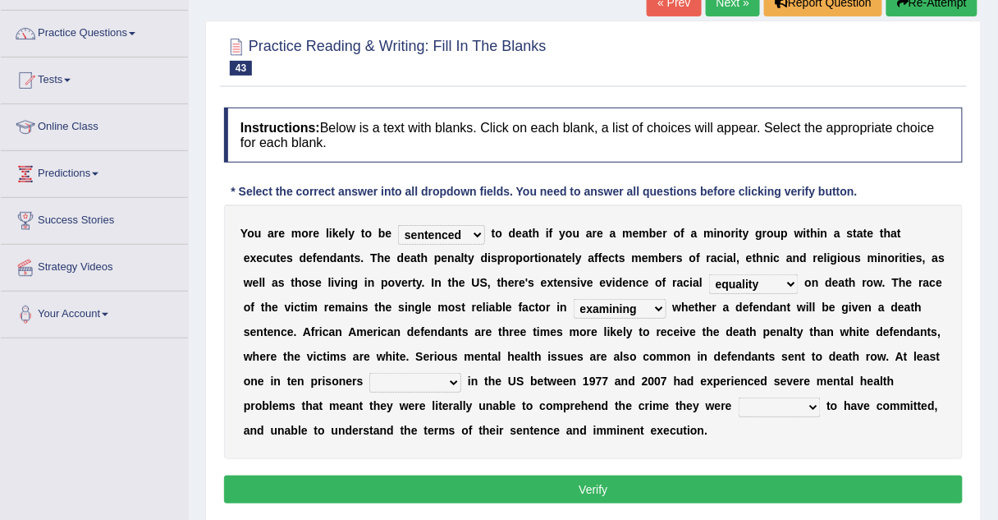
select select "persecuted"
click at [461, 373] on select "electrocuted persecuted executed captured" at bounding box center [415, 383] width 92 height 20
click at [739, 399] on select "alleged acclaimed persuaded claimed" at bounding box center [780, 407] width 82 height 20
select select "acclaimed"
click at [739, 397] on select "alleged acclaimed persuaded claimed" at bounding box center [780, 407] width 82 height 20
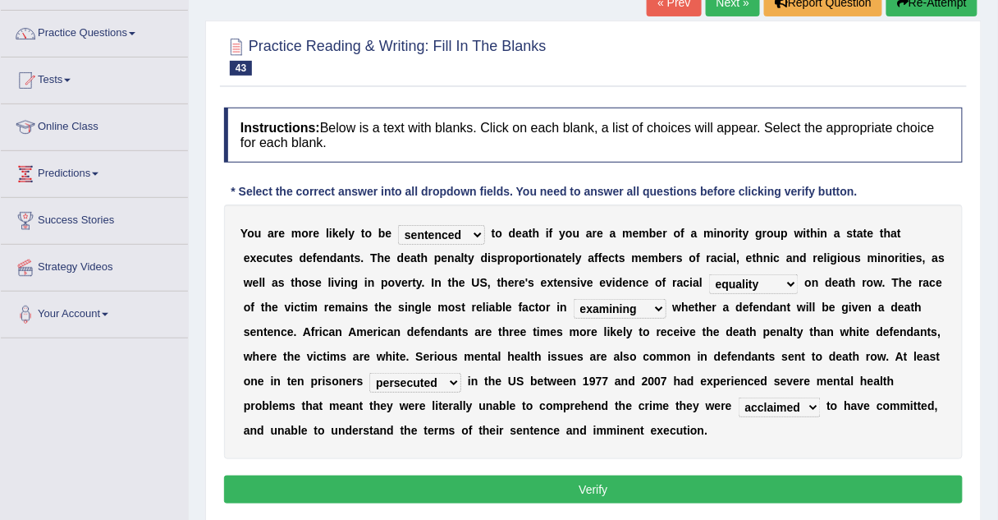
click at [483, 464] on div "Instructions: Below is a text with blanks. Click on each blank, a list of choic…" at bounding box center [593, 307] width 747 height 417
click at [483, 481] on button "Verify" at bounding box center [593, 489] width 739 height 28
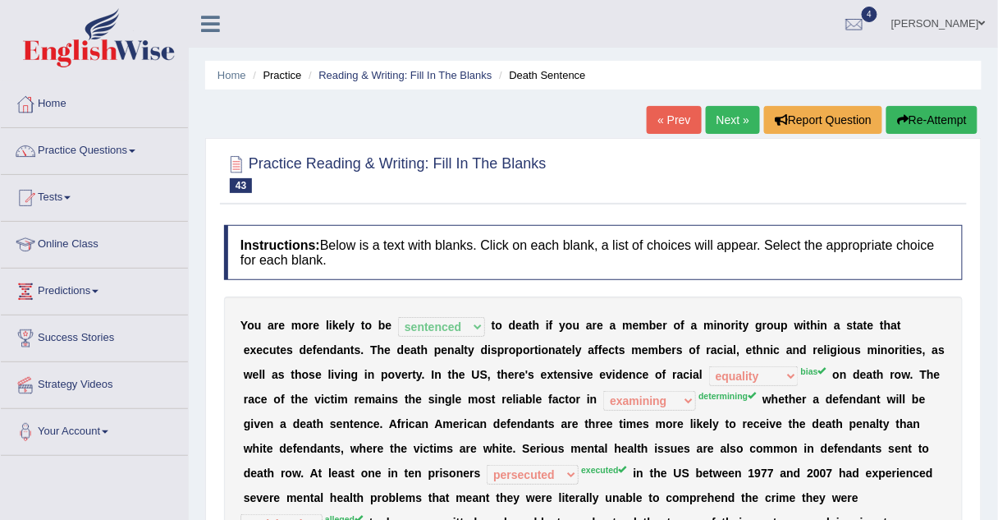
scroll to position [0, 0]
click at [69, 150] on link "Practice Questions" at bounding box center [94, 148] width 187 height 41
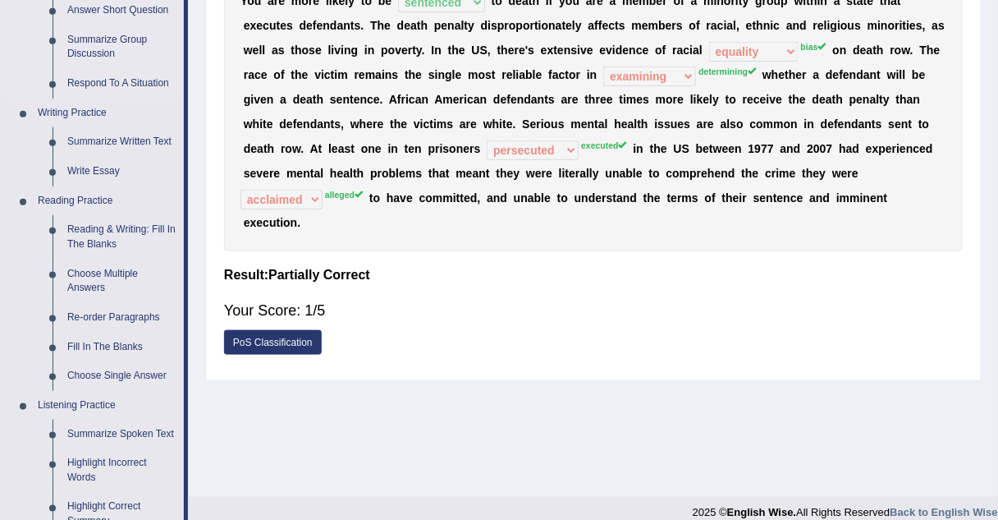
scroll to position [328, 0]
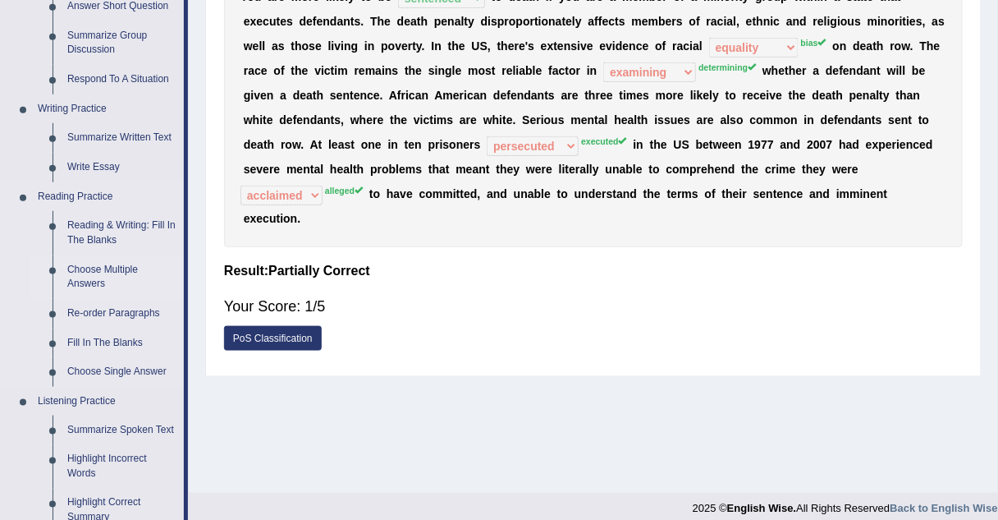
click at [84, 269] on link "Choose Multiple Answers" at bounding box center [122, 277] width 124 height 44
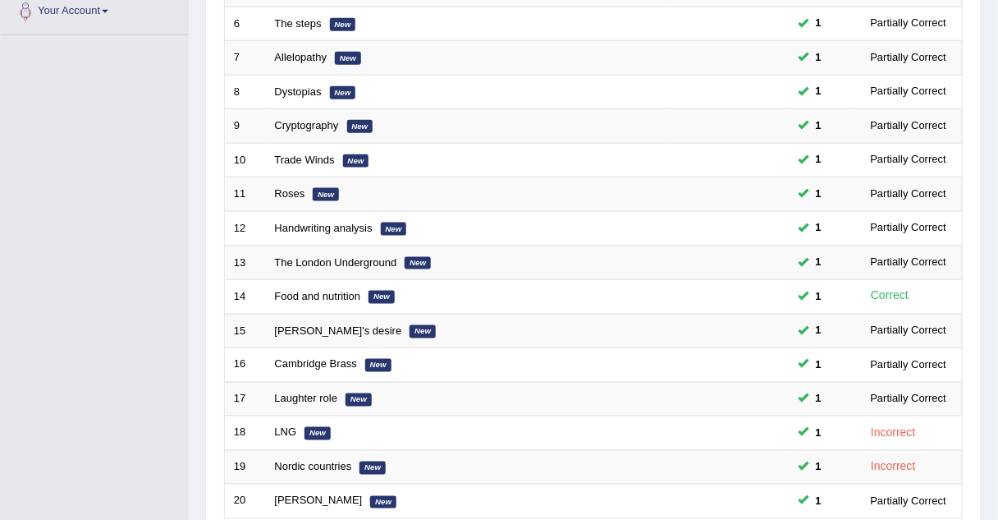
scroll to position [560, 0]
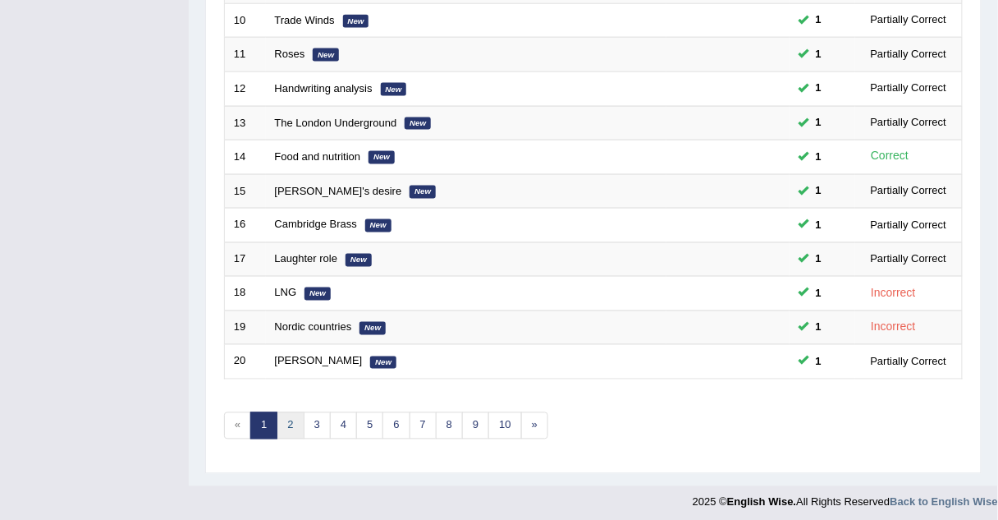
click at [287, 425] on link "2" at bounding box center [290, 425] width 27 height 27
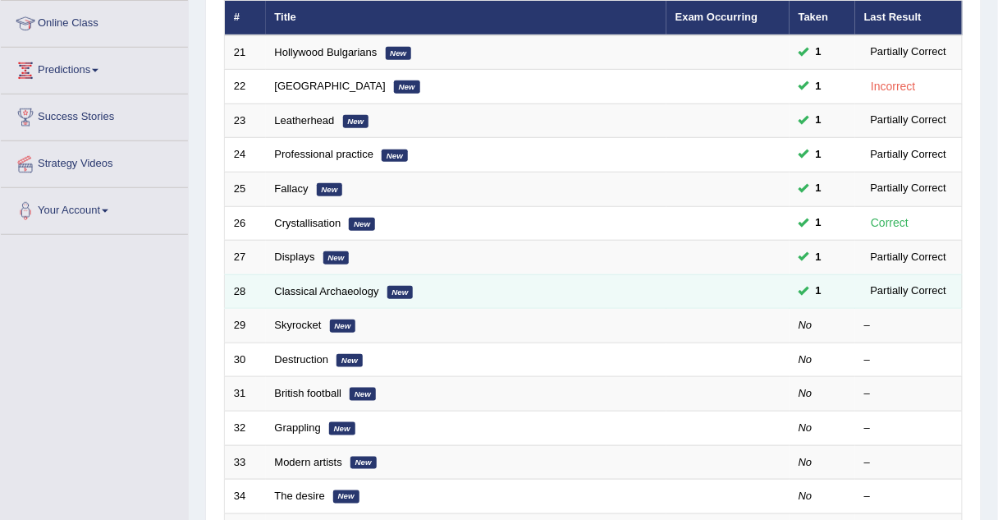
scroll to position [223, 0]
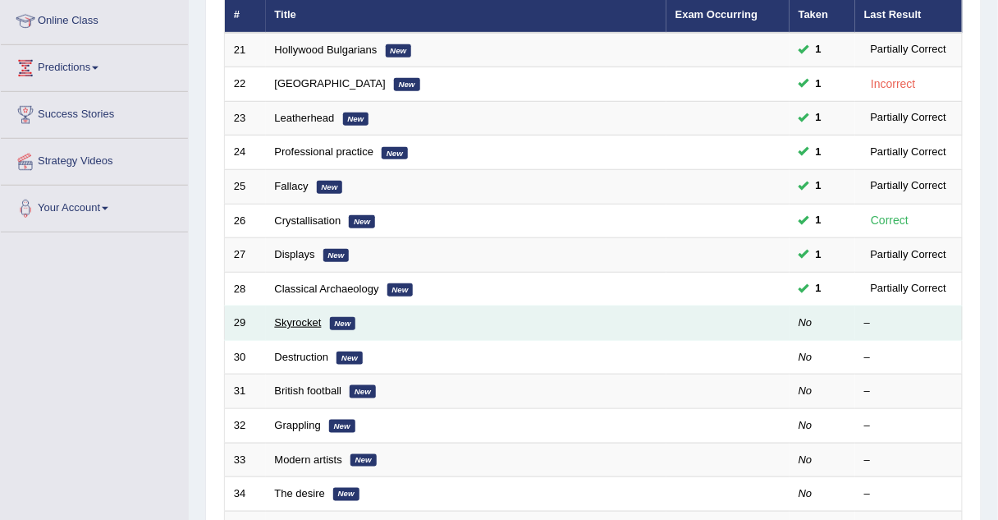
click at [307, 319] on link "Skyrocket" at bounding box center [298, 322] width 47 height 12
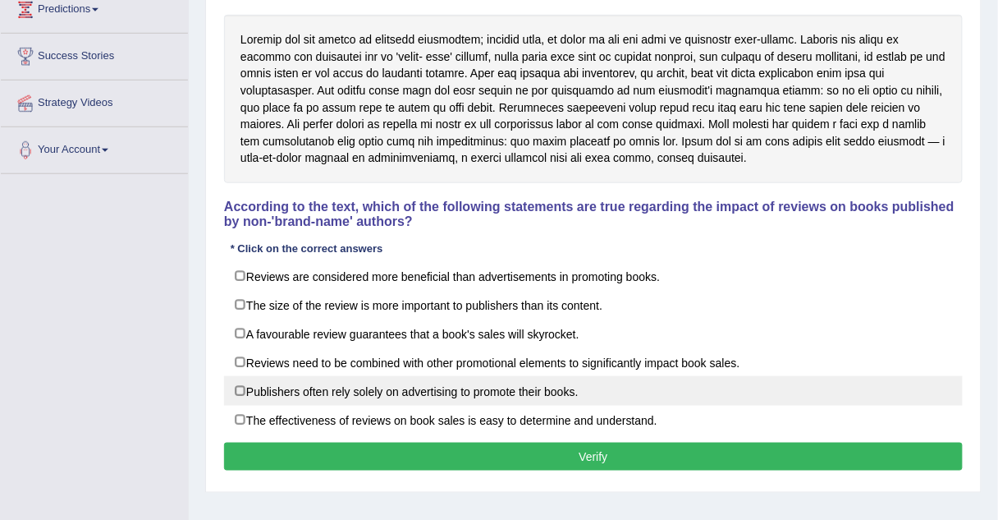
scroll to position [281, 0]
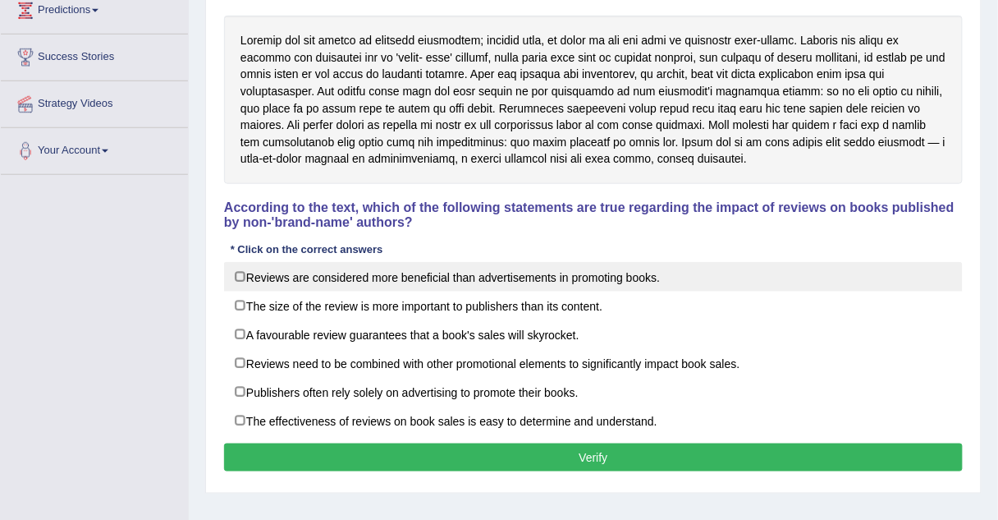
click at [251, 275] on label "Reviews are considered more beneficial than advertisements in promoting books." at bounding box center [593, 277] width 739 height 30
checkbox input "true"
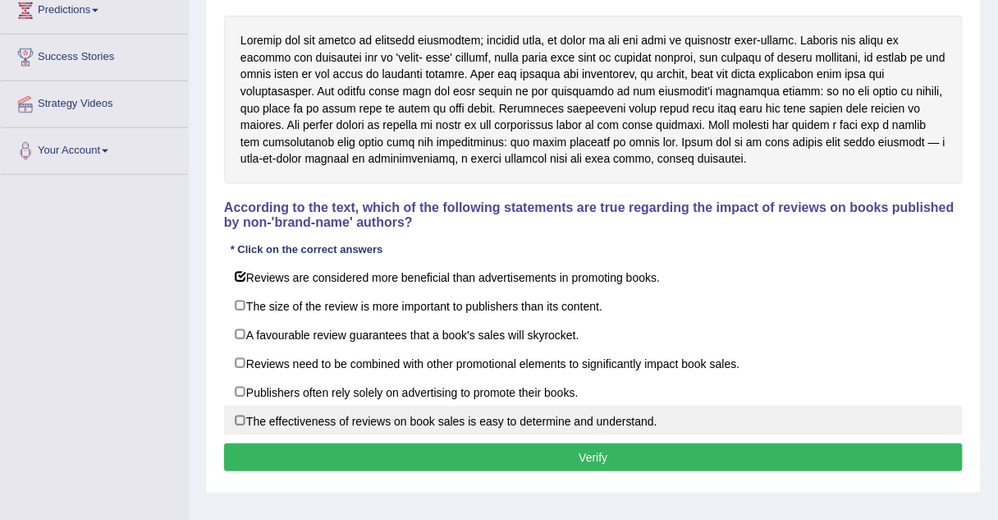
click at [259, 407] on label "The effectiveness of reviews on book sales is easy to determine and understand." at bounding box center [593, 420] width 739 height 30
checkbox input "true"
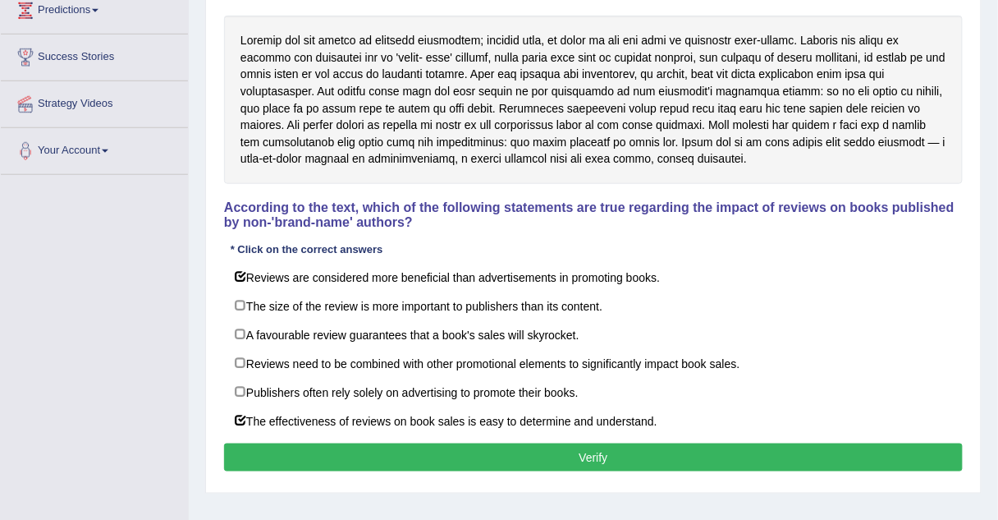
drag, startPoint x: 292, startPoint y: 468, endPoint x: 292, endPoint y: 459, distance: 9.0
click at [292, 459] on div "Instructions: Read the text and answer the question by selecting all the correc…" at bounding box center [593, 210] width 747 height 548
click at [292, 459] on button "Verify" at bounding box center [593, 457] width 739 height 28
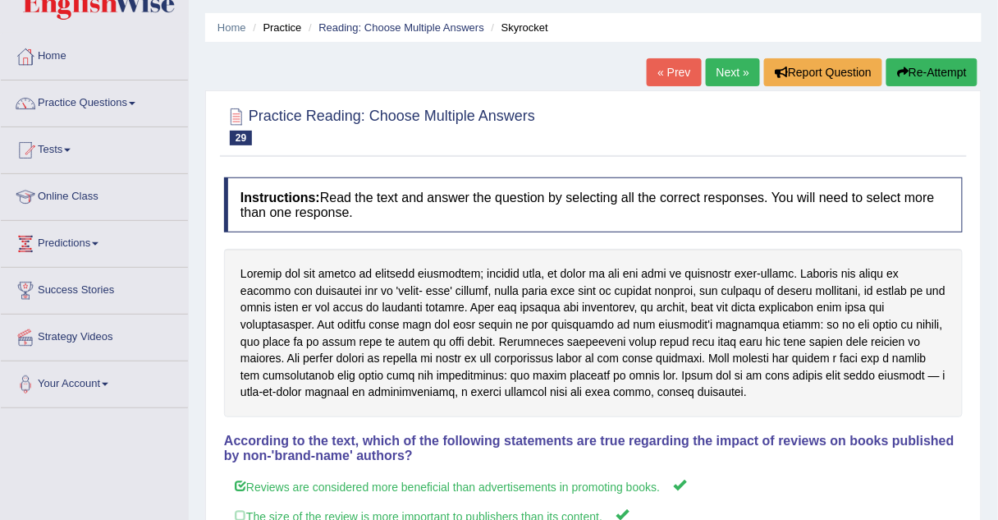
scroll to position [39, 0]
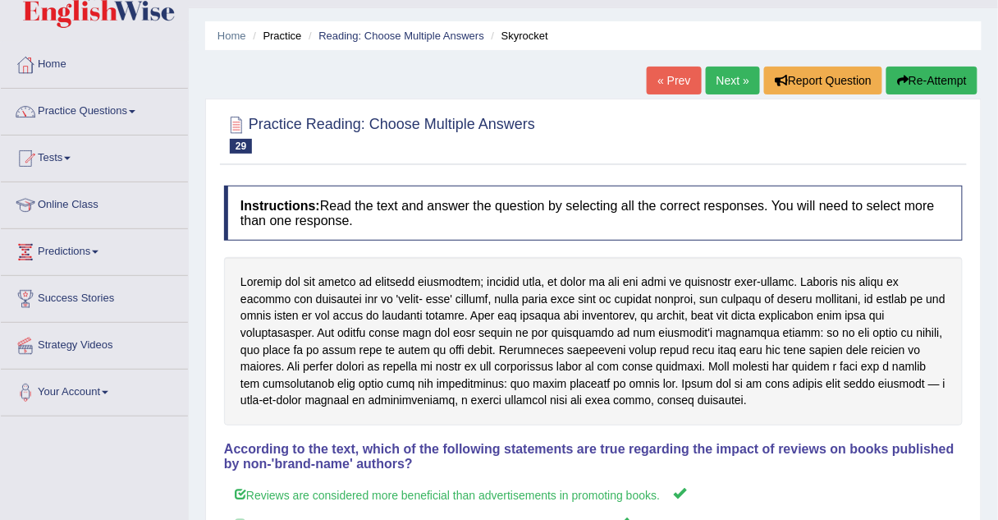
click at [744, 74] on link "Next »" at bounding box center [733, 80] width 54 height 28
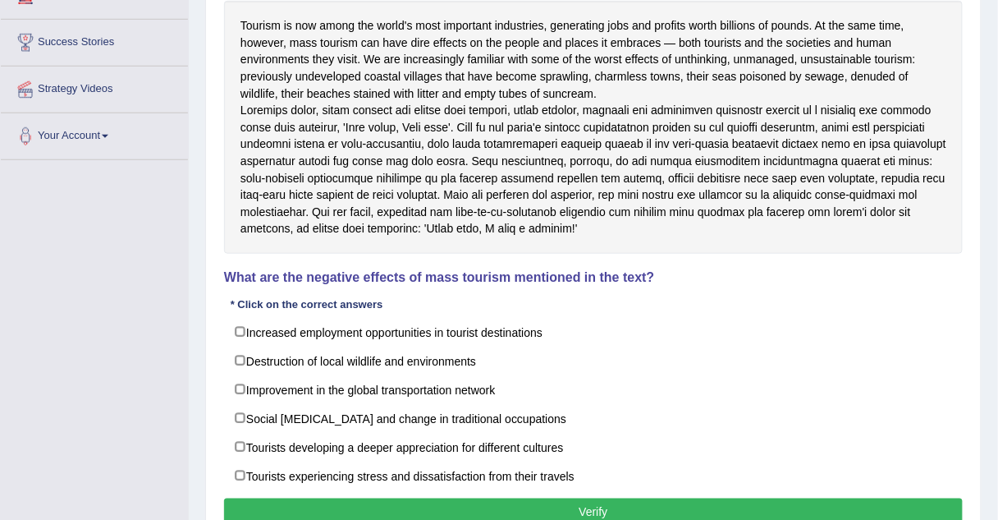
scroll to position [295, 0]
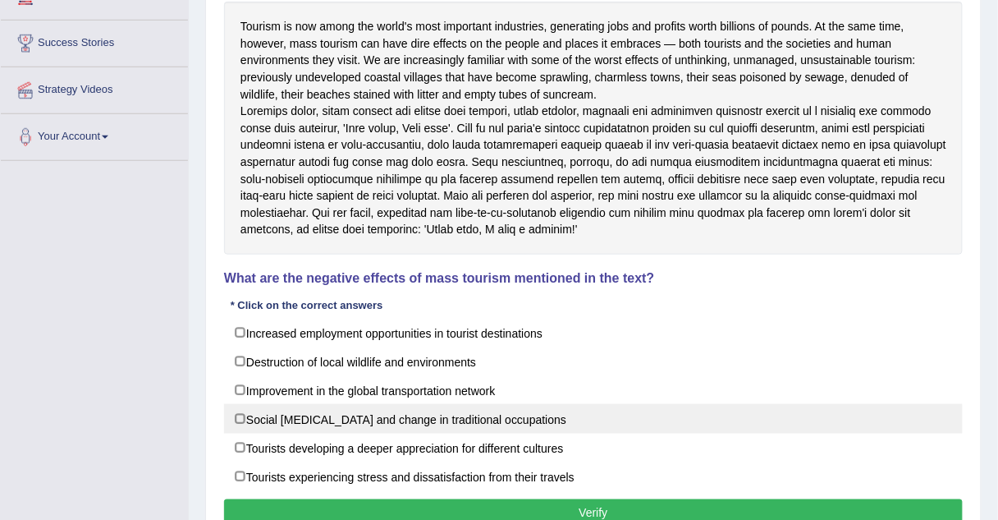
click at [246, 424] on label "Social dislocation and change in traditional occupations" at bounding box center [593, 419] width 739 height 30
checkbox input "true"
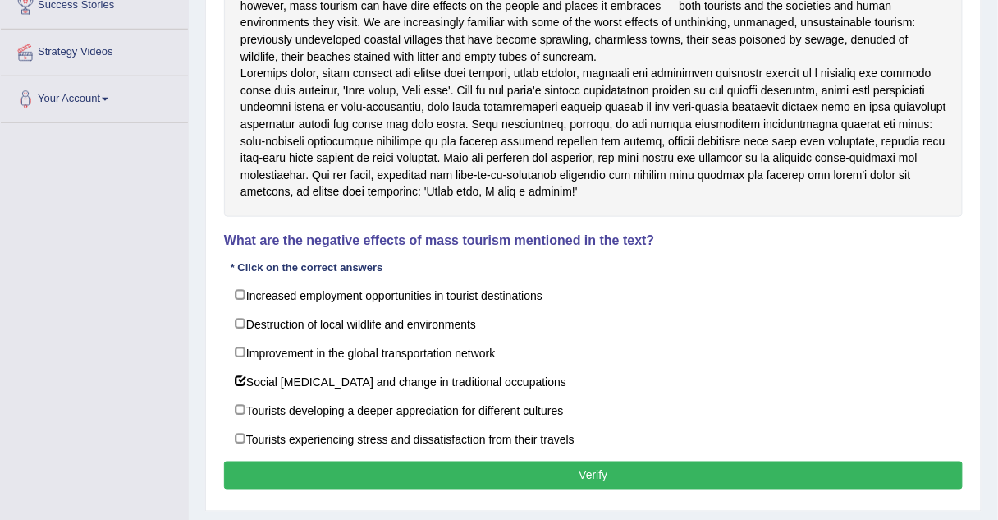
scroll to position [332, 0]
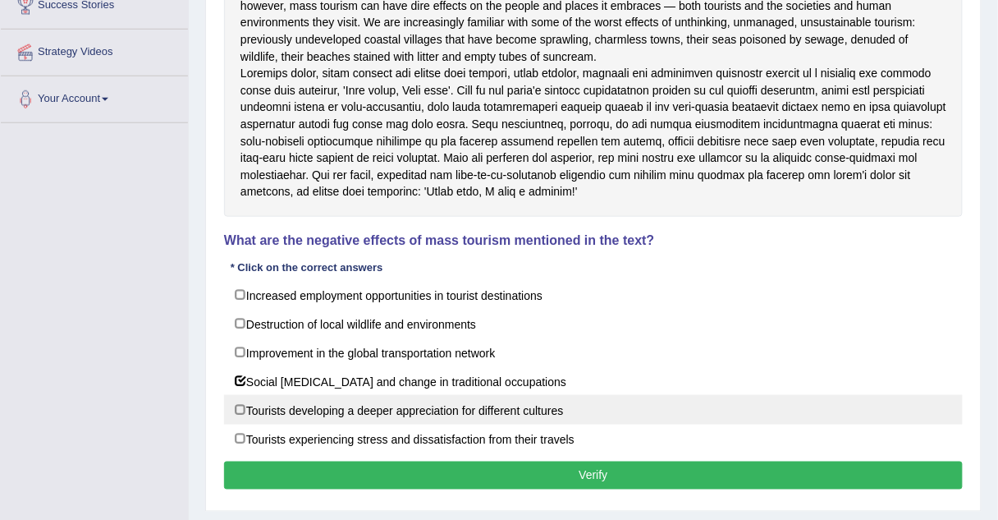
click at [229, 410] on label "Tourists developing a deeper appreciation for different cultures" at bounding box center [593, 410] width 739 height 30
checkbox input "true"
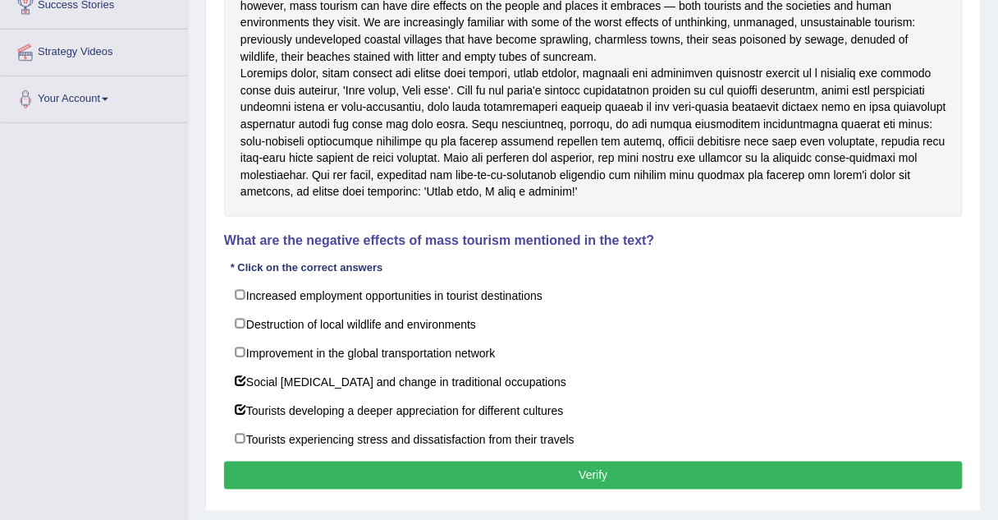
click at [317, 483] on button "Verify" at bounding box center [593, 475] width 739 height 28
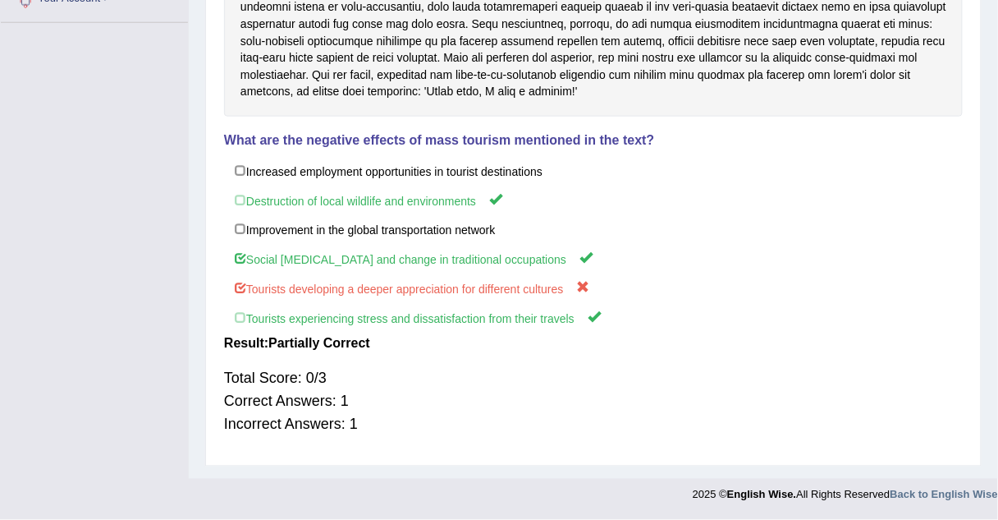
scroll to position [0, 0]
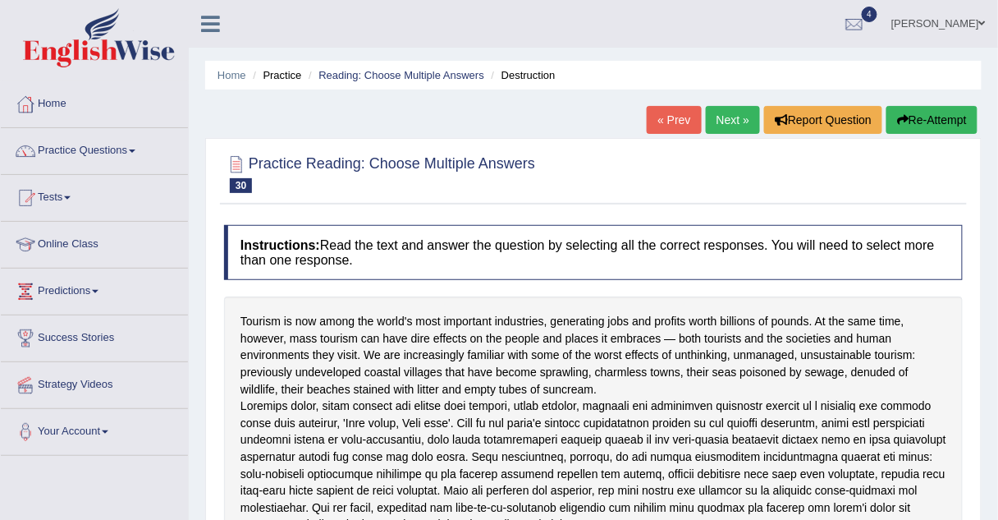
click at [742, 123] on link "Next »" at bounding box center [733, 120] width 54 height 28
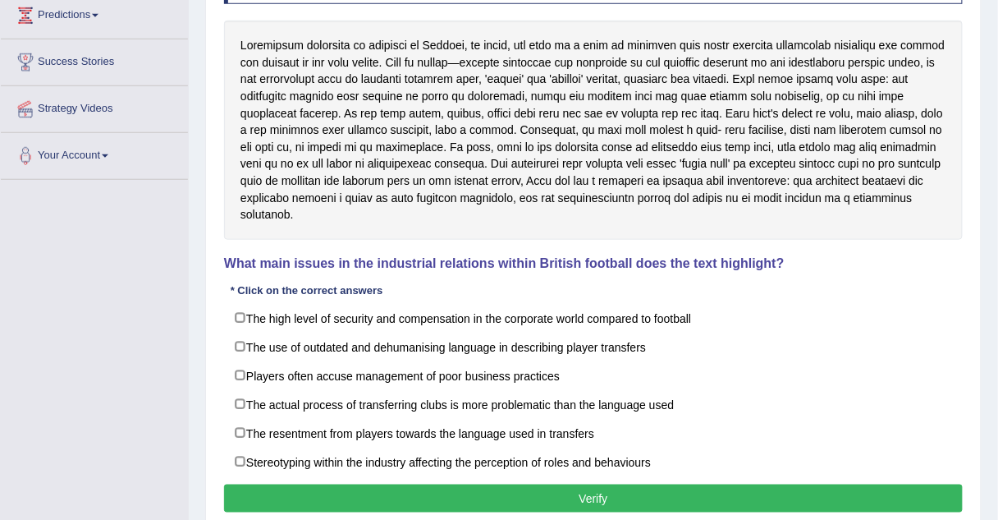
scroll to position [273, 0]
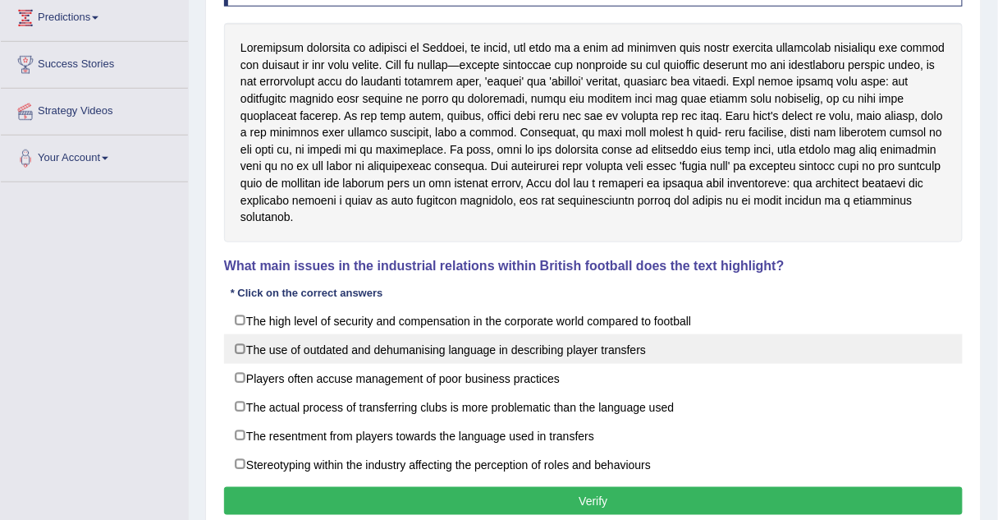
click at [369, 346] on label "The use of outdated and dehumanising language in describing player transfers" at bounding box center [593, 349] width 739 height 30
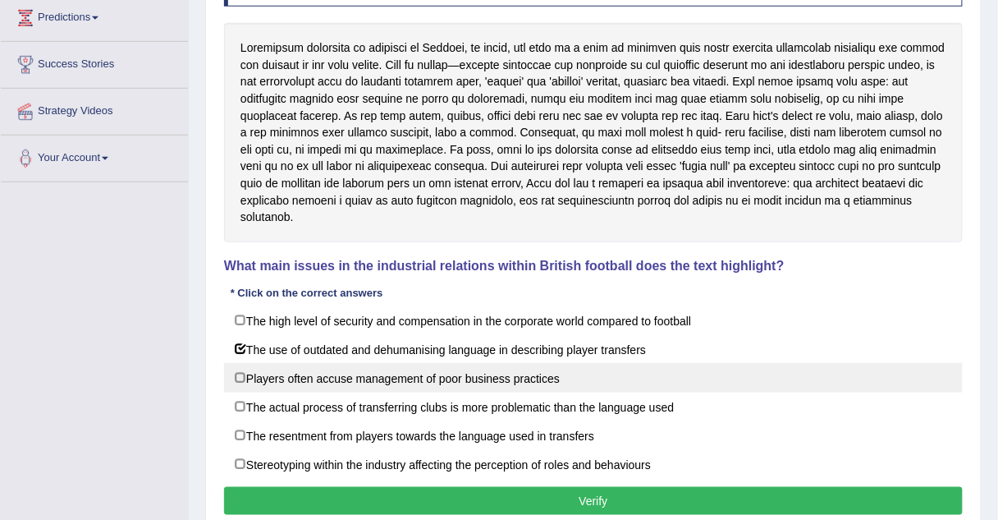
drag, startPoint x: 369, startPoint y: 346, endPoint x: 366, endPoint y: 369, distance: 23.1
click at [366, 369] on div "The high level of security and compensation in the corporate world compared to …" at bounding box center [593, 391] width 739 height 173
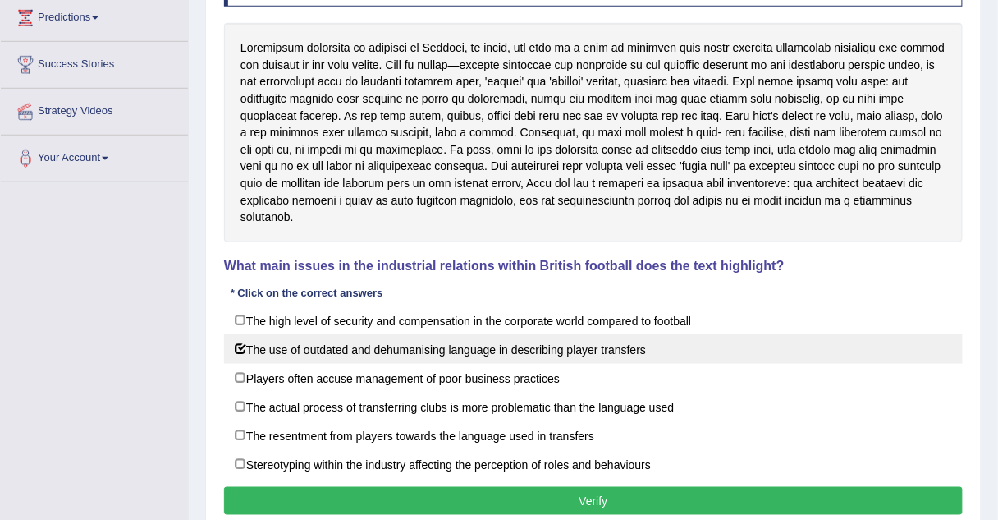
click at [348, 355] on label "The use of outdated and dehumanising language in describing player transfers" at bounding box center [593, 349] width 739 height 30
checkbox input "false"
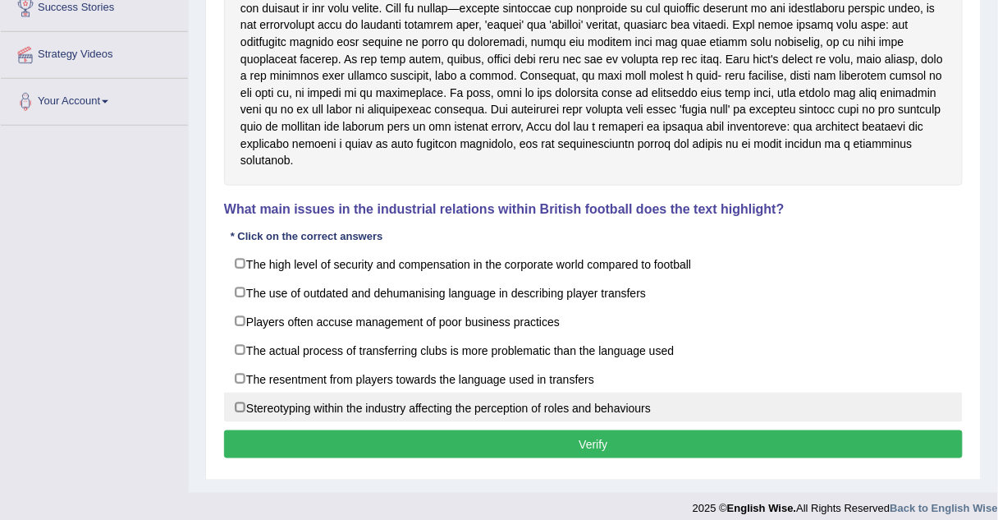
scroll to position [335, 0]
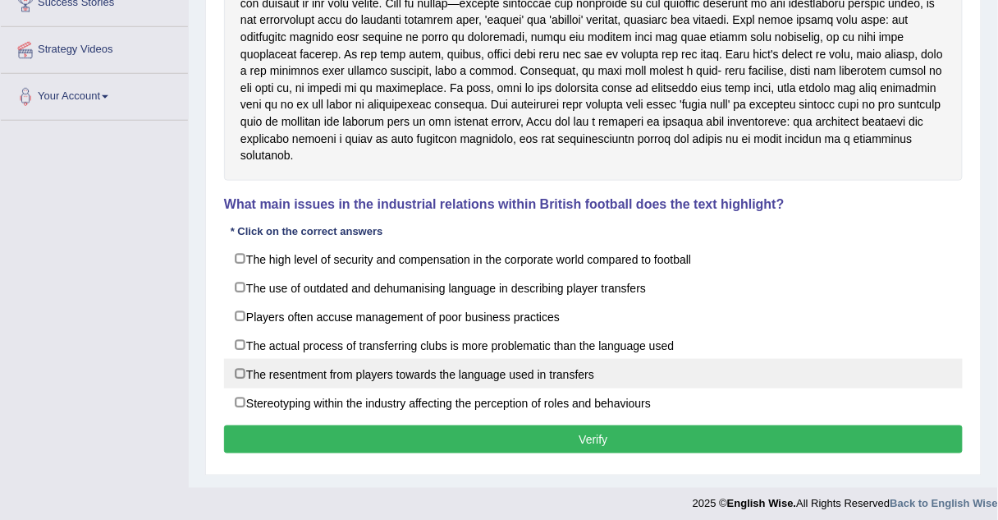
drag, startPoint x: 250, startPoint y: 286, endPoint x: 263, endPoint y: 373, distance: 87.2
click at [263, 373] on div "The high level of security and compensation in the corporate world compared to …" at bounding box center [593, 330] width 739 height 173
click at [263, 373] on label "The resentment from players towards the language used in transfers" at bounding box center [593, 374] width 739 height 30
checkbox input "true"
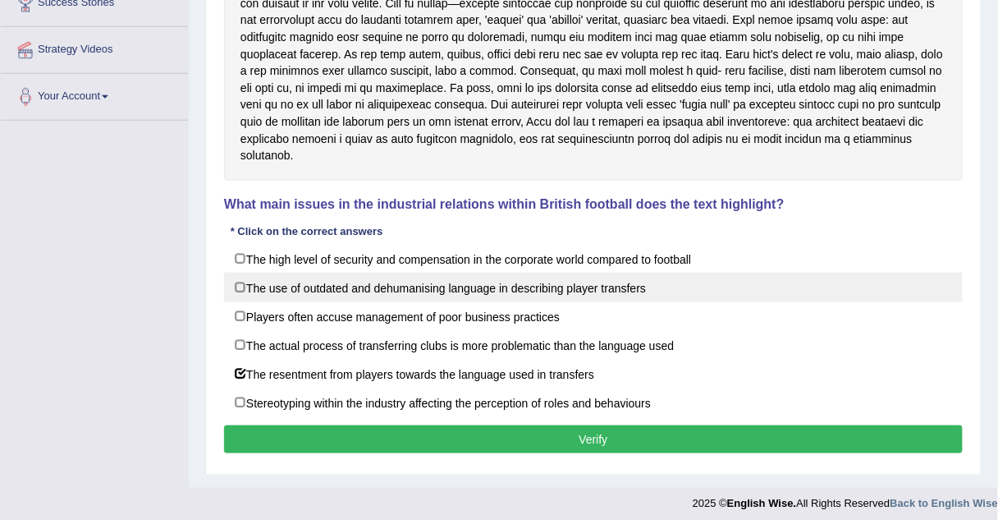
click at [243, 286] on label "The use of outdated and dehumanising language in describing player transfers" at bounding box center [593, 288] width 739 height 30
checkbox input "true"
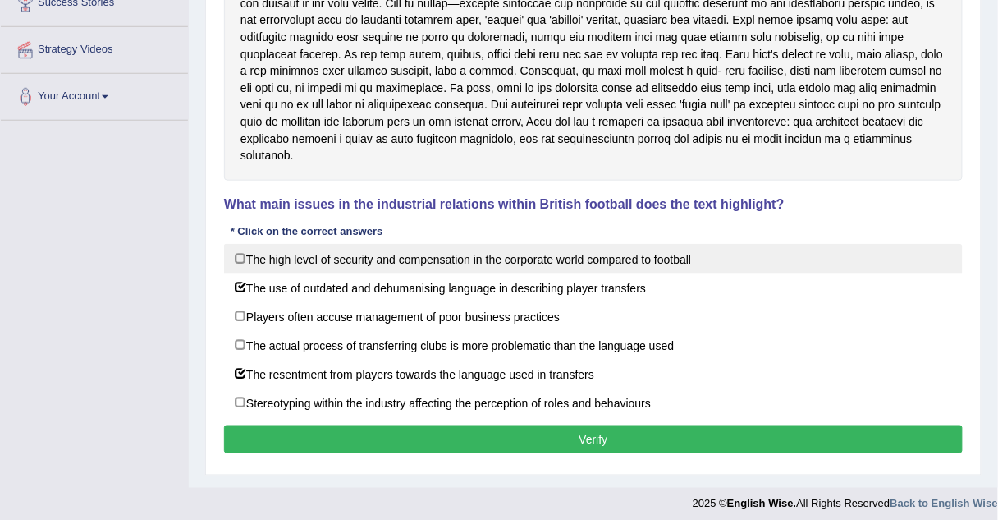
click at [240, 260] on label "The high level of security and compensation in the corporate world compared to …" at bounding box center [593, 259] width 739 height 30
checkbox input "true"
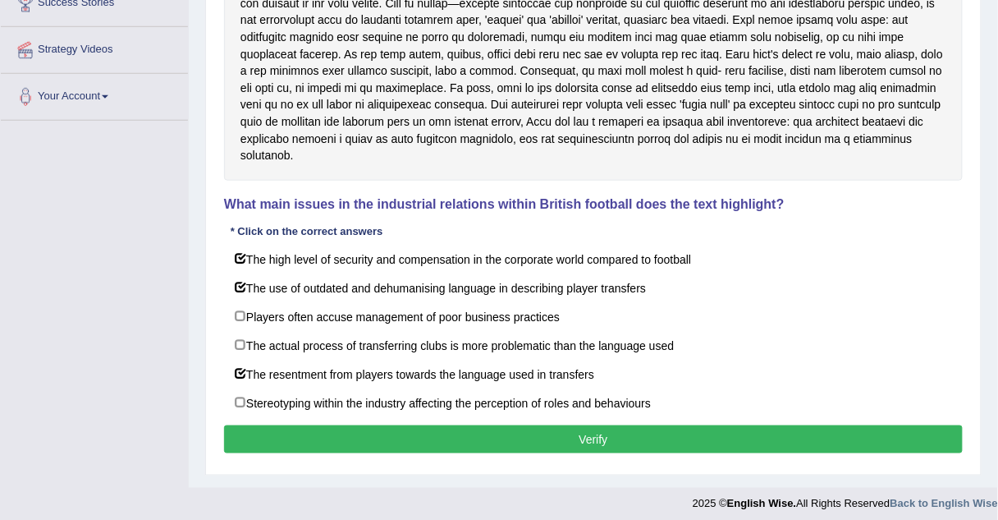
click at [314, 427] on button "Verify" at bounding box center [593, 439] width 739 height 28
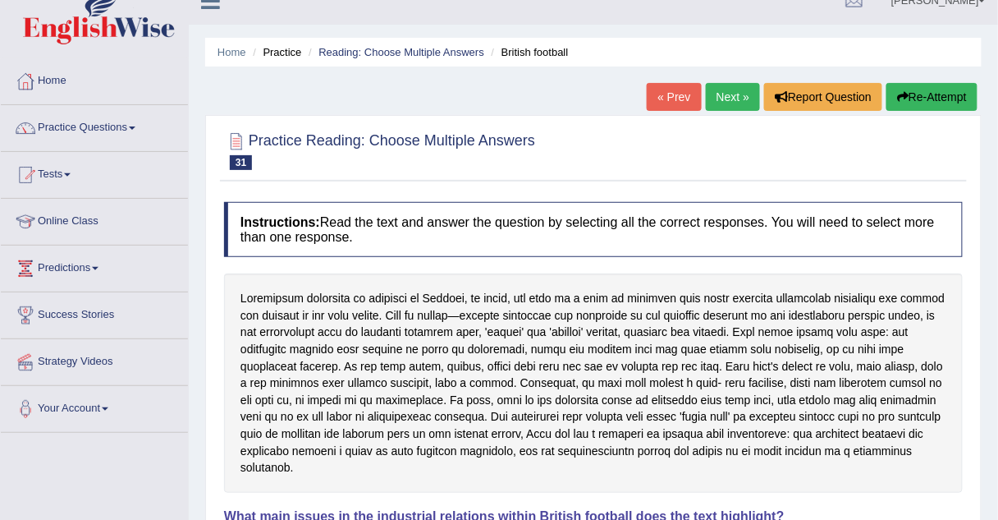
scroll to position [21, 0]
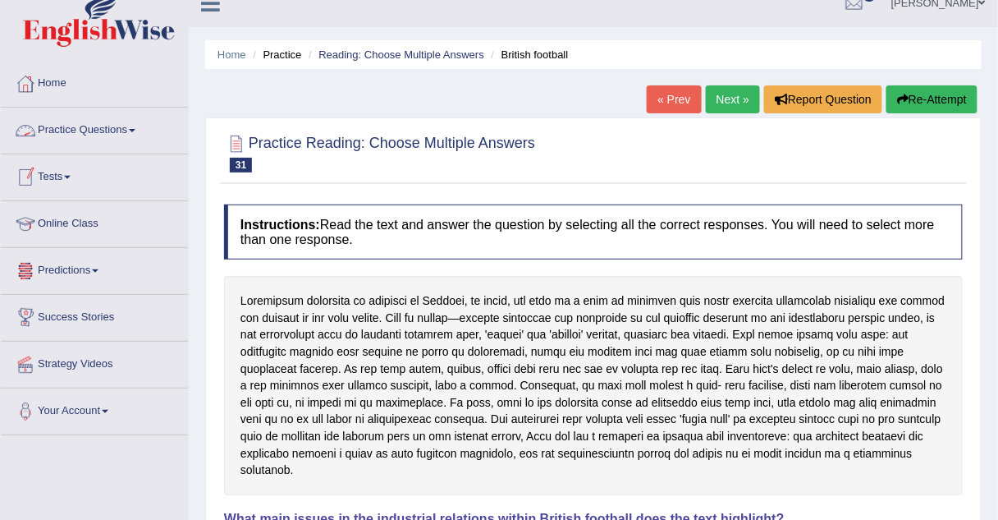
click at [104, 128] on link "Practice Questions" at bounding box center [94, 128] width 187 height 41
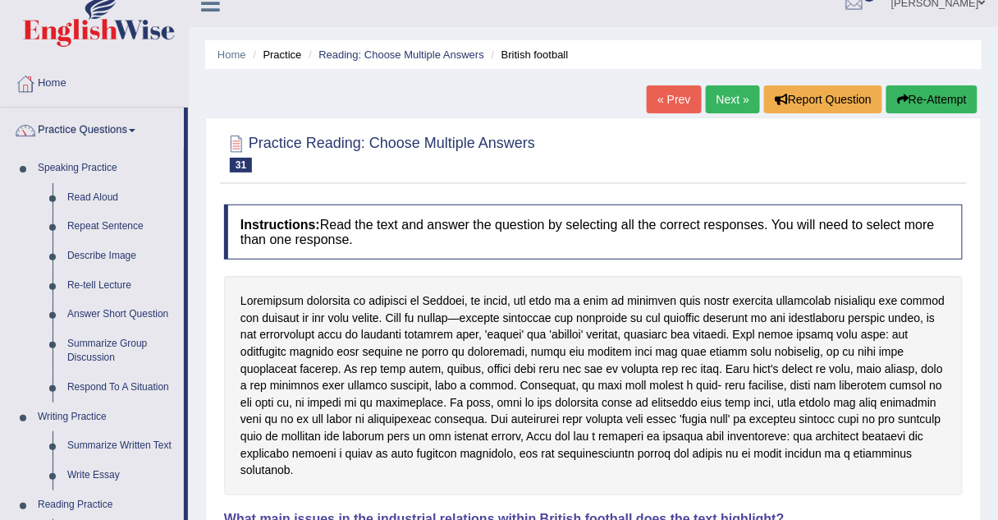
click at [725, 97] on link "Next »" at bounding box center [733, 99] width 54 height 28
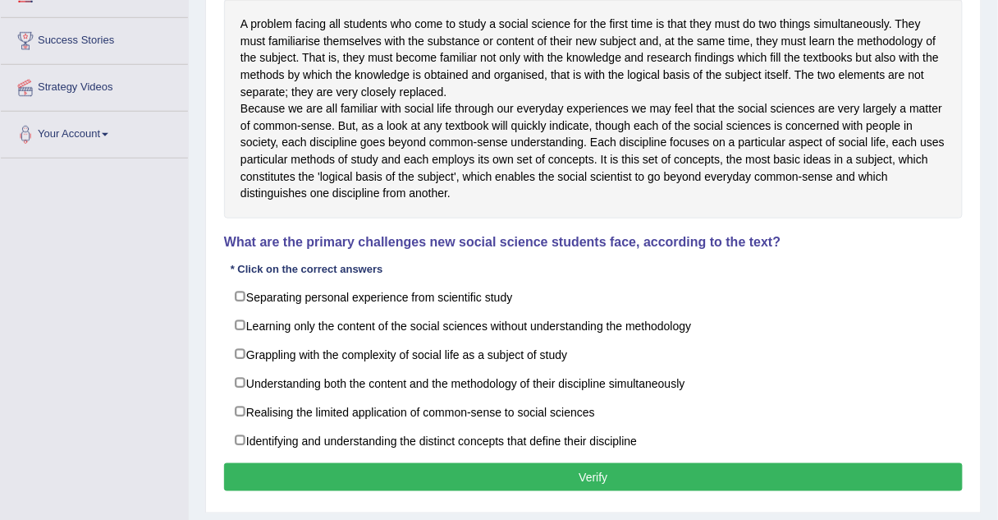
scroll to position [296, 0]
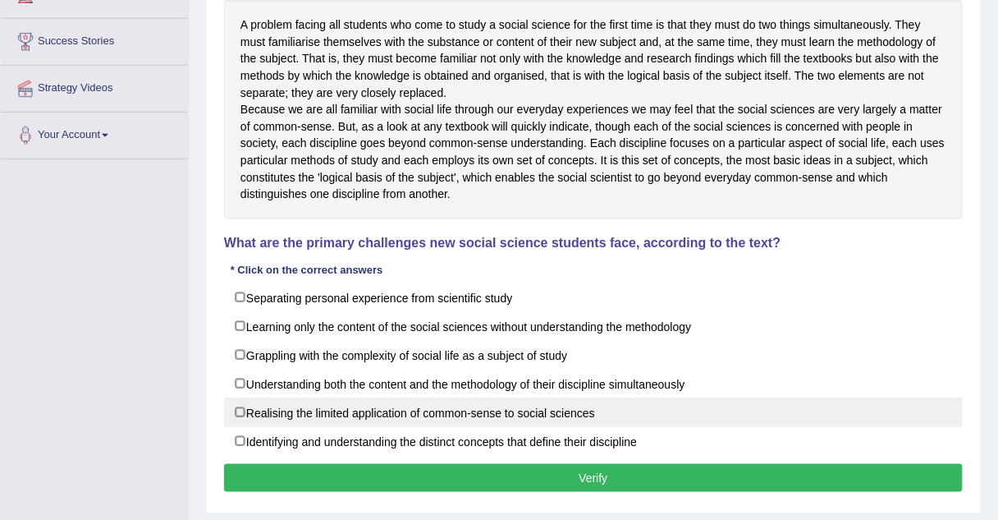
click at [242, 421] on label "Realising the limited application of common-sense to social sciences" at bounding box center [593, 412] width 739 height 30
checkbox input "true"
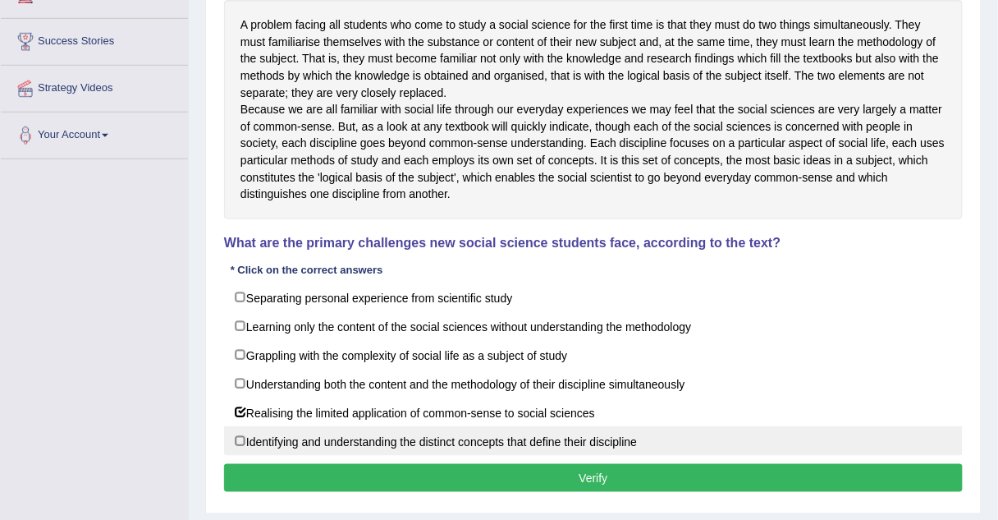
click at [246, 455] on label "Identifying and understanding the distinct concepts that define their discipline" at bounding box center [593, 441] width 739 height 30
checkbox input "true"
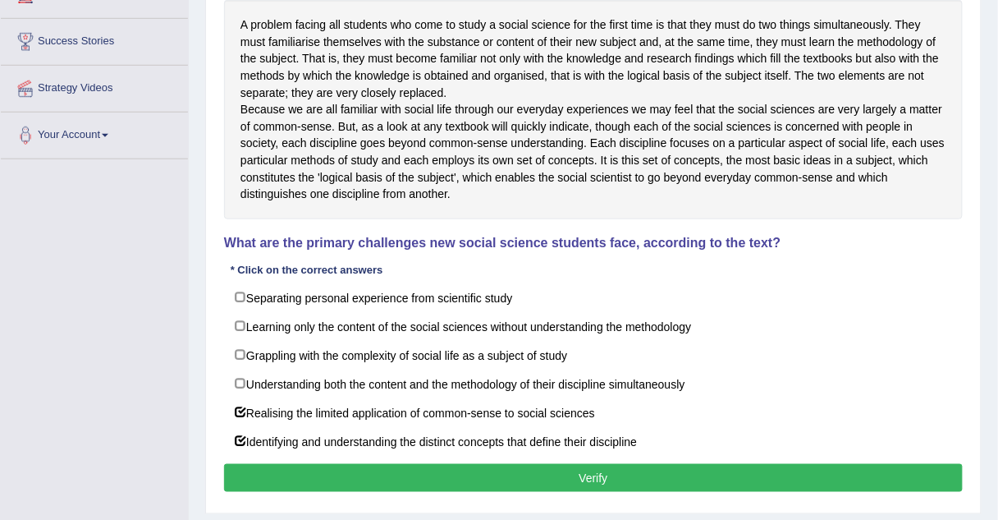
click at [354, 492] on button "Verify" at bounding box center [593, 478] width 739 height 28
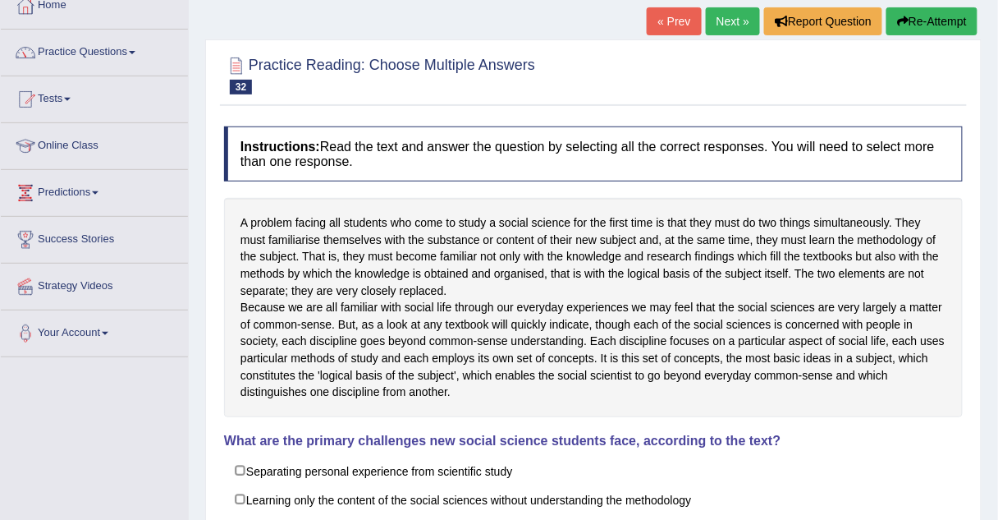
scroll to position [0, 0]
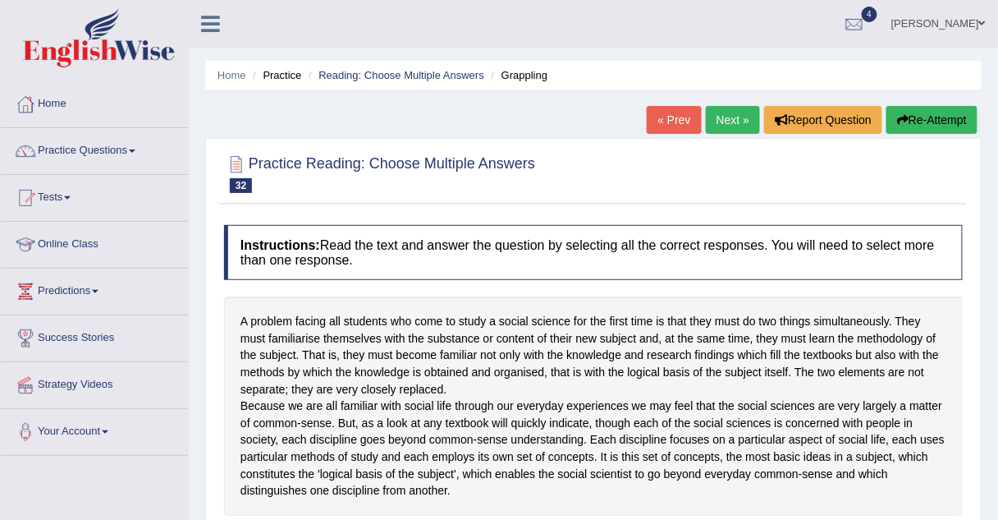
click at [749, 121] on link "Next »" at bounding box center [733, 120] width 54 height 28
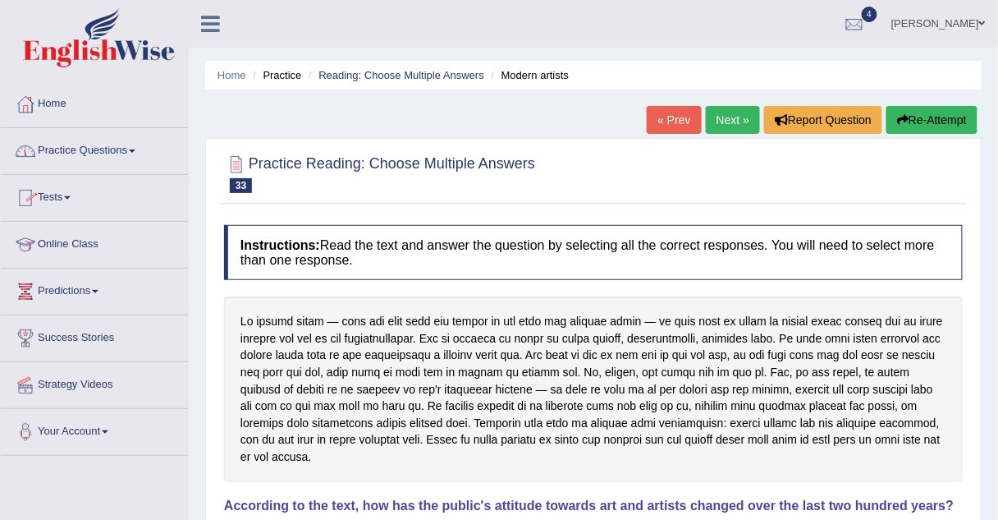
click at [69, 153] on link "Practice Questions" at bounding box center [94, 148] width 187 height 41
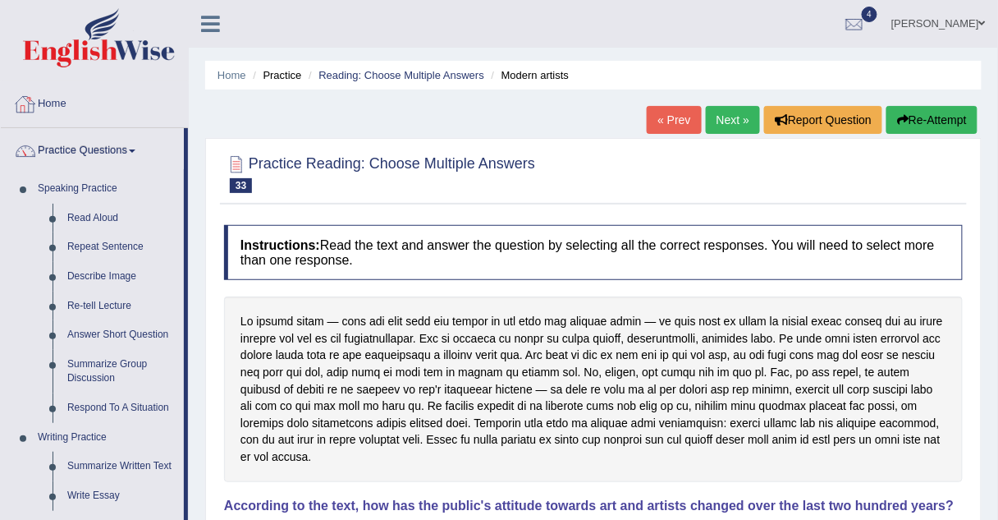
click at [159, 68] on link at bounding box center [95, 39] width 186 height 63
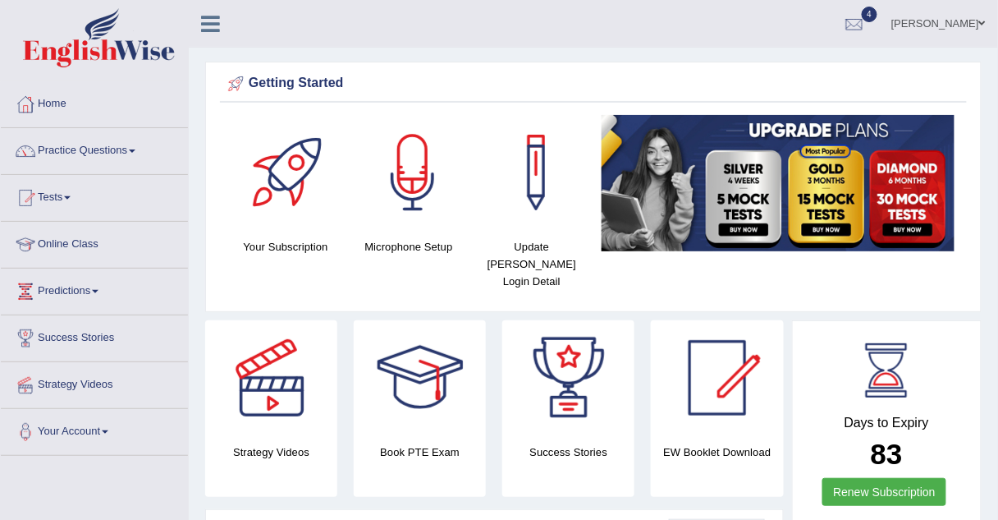
click at [64, 241] on link "Online Class" at bounding box center [94, 242] width 187 height 41
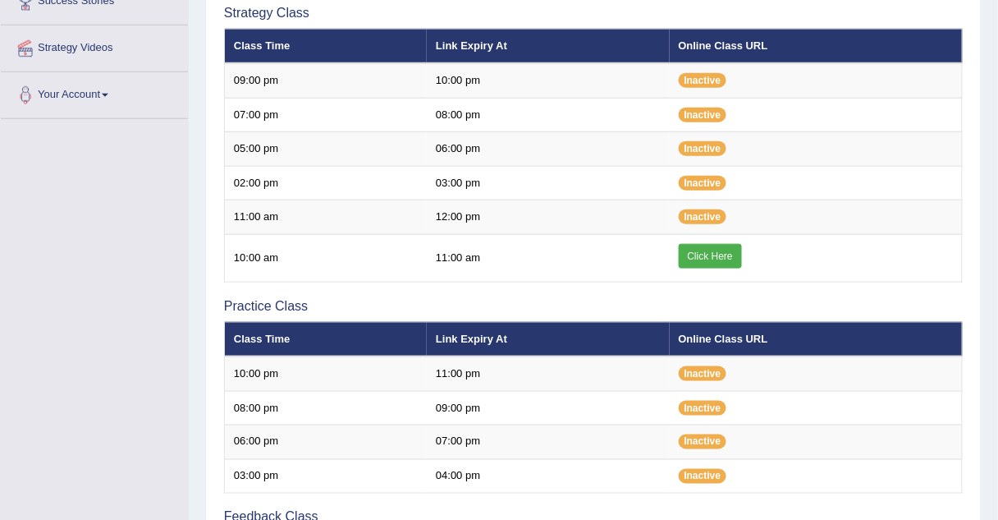
scroll to position [339, 0]
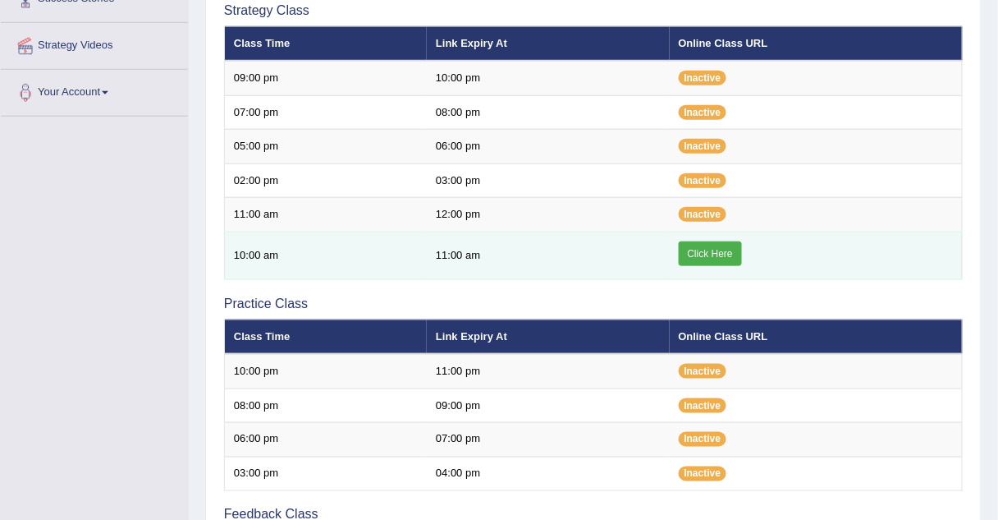
click at [698, 251] on link "Click Here" at bounding box center [710, 253] width 63 height 25
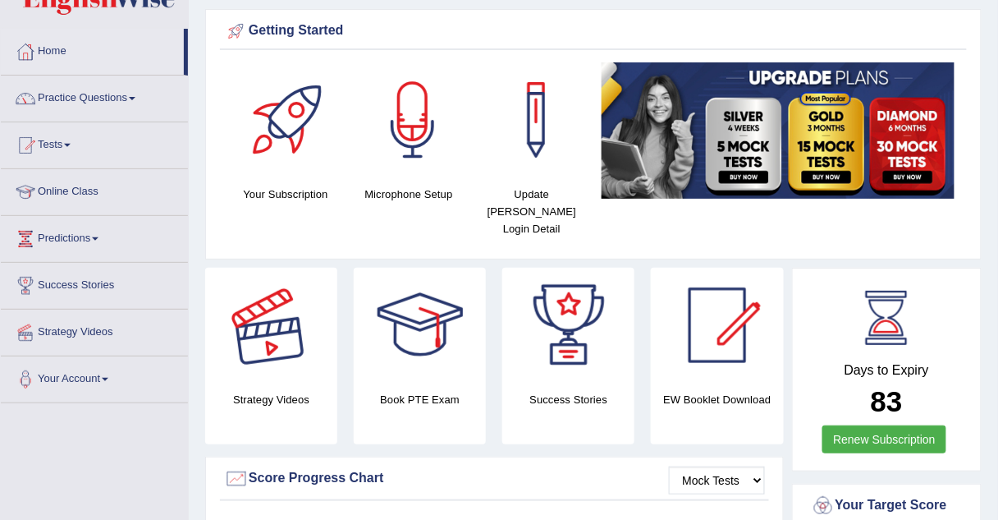
scroll to position [51, 0]
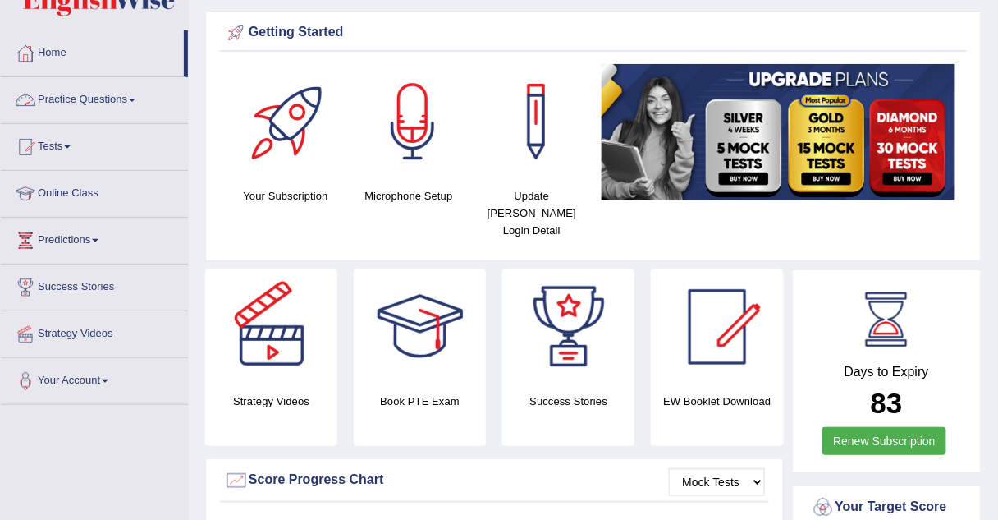
click at [90, 93] on link "Practice Questions" at bounding box center [94, 97] width 187 height 41
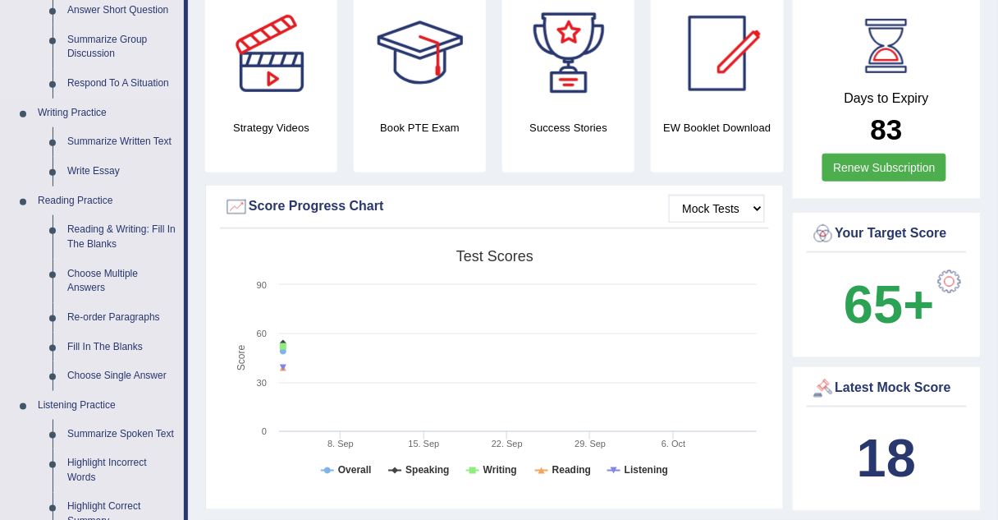
scroll to position [325, 0]
click at [83, 347] on link "Fill In The Blanks" at bounding box center [122, 347] width 124 height 30
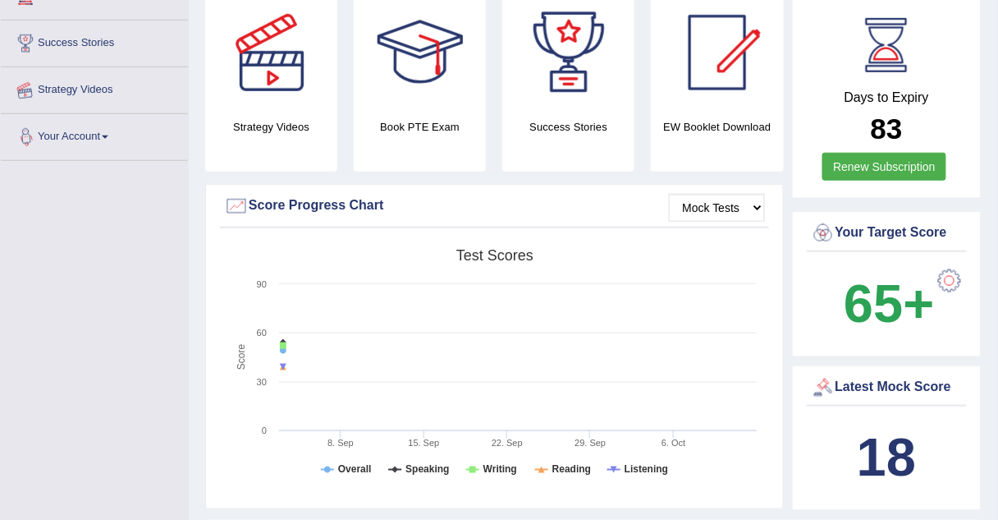
scroll to position [506, 0]
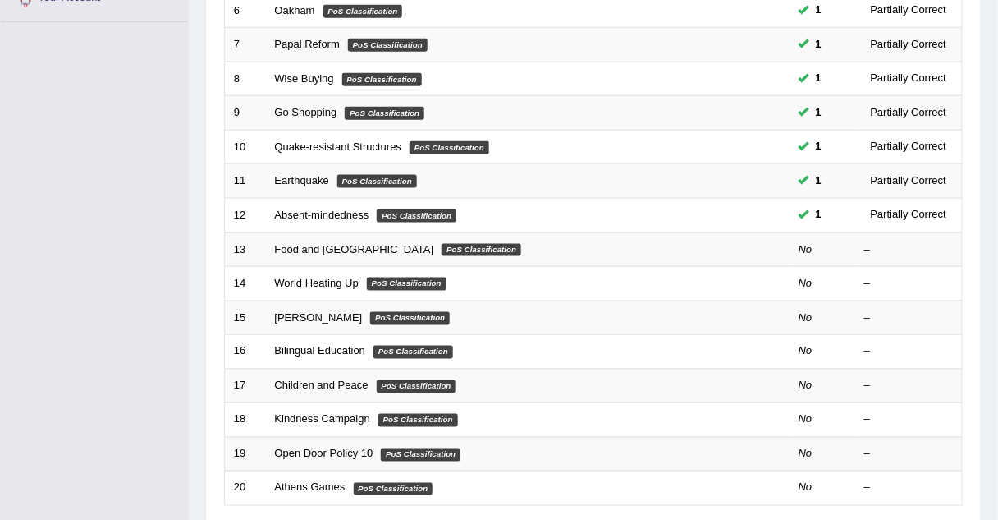
scroll to position [433, 0]
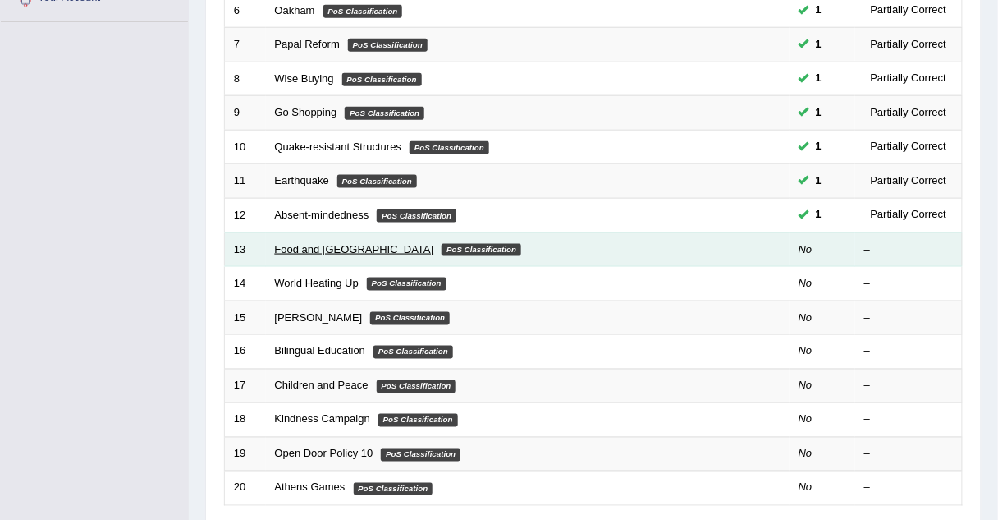
click at [308, 248] on link "Food and US" at bounding box center [354, 249] width 159 height 12
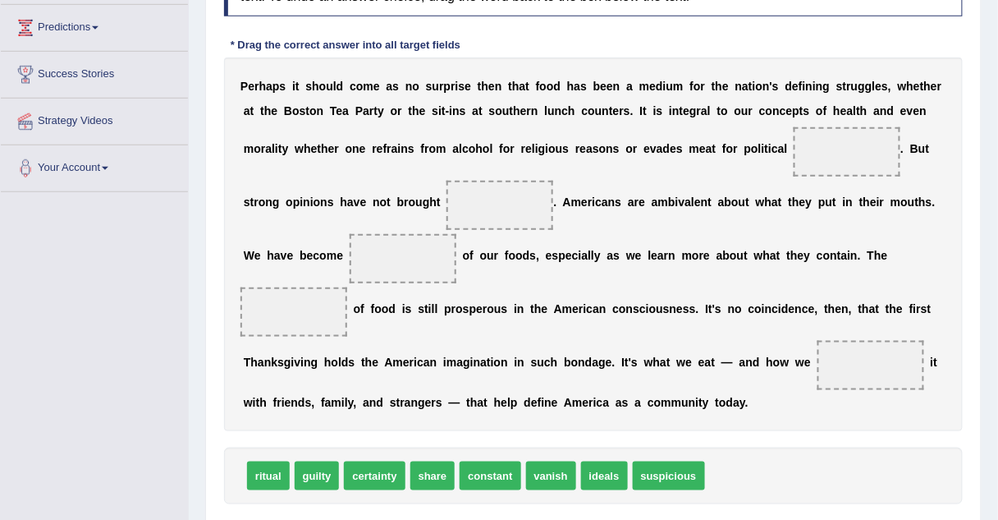
scroll to position [263, 0]
click at [265, 462] on span "ritual" at bounding box center [268, 476] width 43 height 29
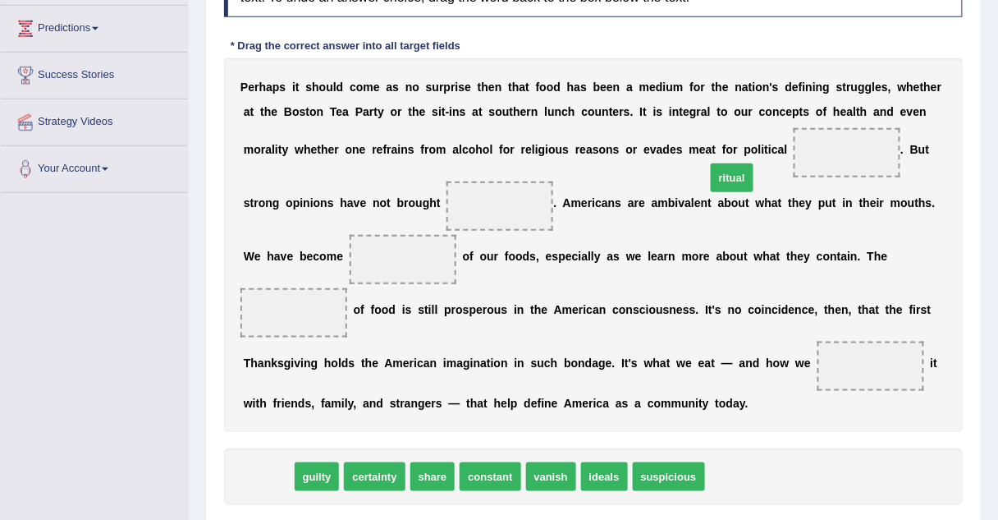
drag, startPoint x: 265, startPoint y: 450, endPoint x: 729, endPoint y: 151, distance: 551.7
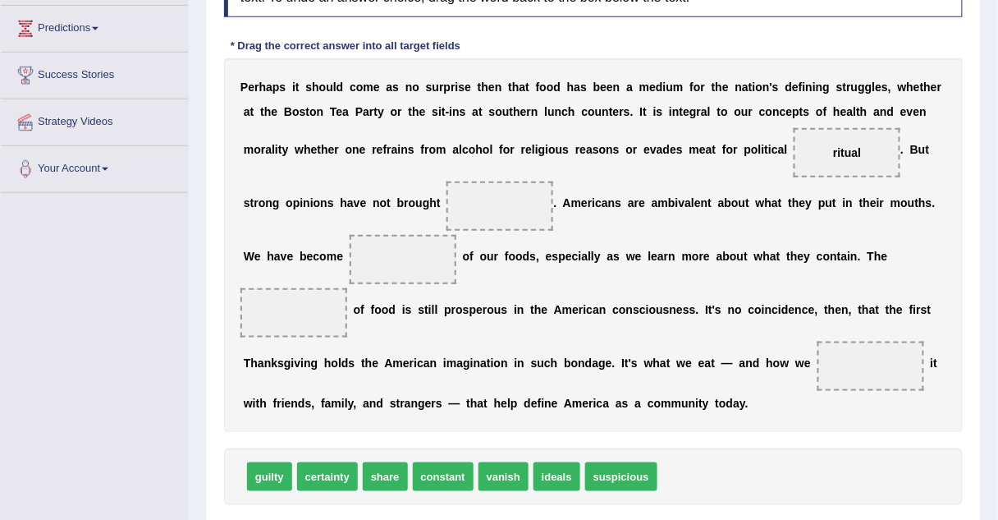
click at [270, 462] on span "guilty" at bounding box center [269, 476] width 45 height 29
drag, startPoint x: 270, startPoint y: 442, endPoint x: 347, endPoint y: 196, distance: 257.3
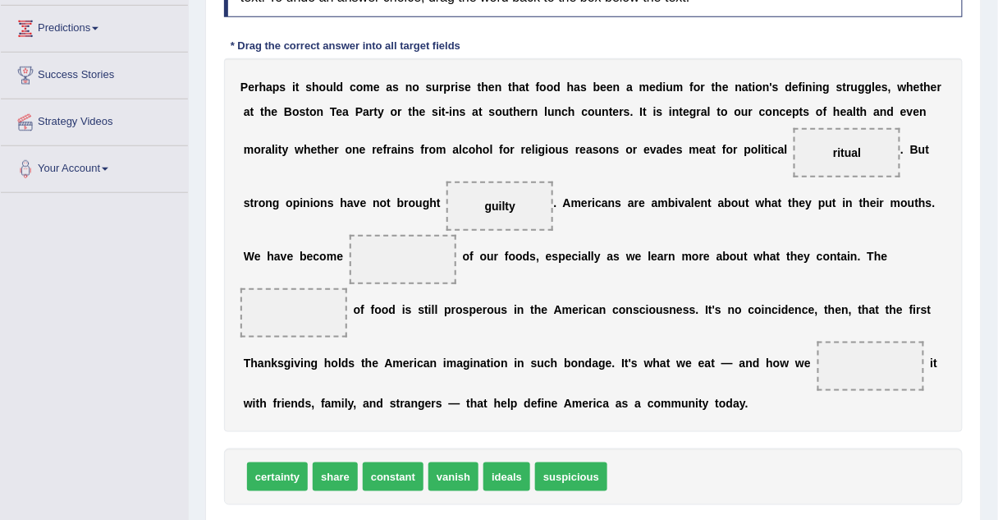
click at [486, 462] on span "ideals" at bounding box center [506, 476] width 47 height 29
drag, startPoint x: 486, startPoint y: 437, endPoint x: 288, endPoint y: 246, distance: 274.6
click at [337, 462] on span "share" at bounding box center [335, 476] width 45 height 29
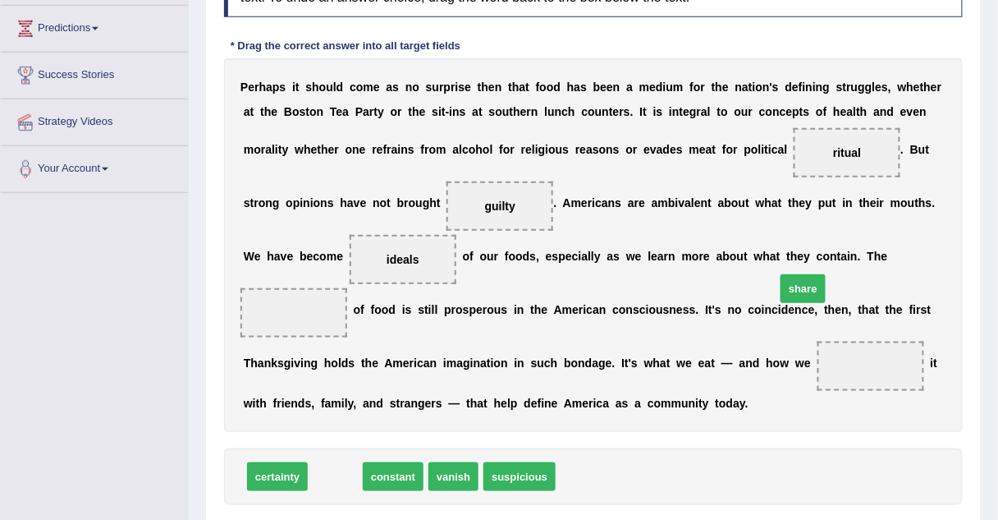
drag, startPoint x: 337, startPoint y: 458, endPoint x: 804, endPoint y: 270, distance: 504.2
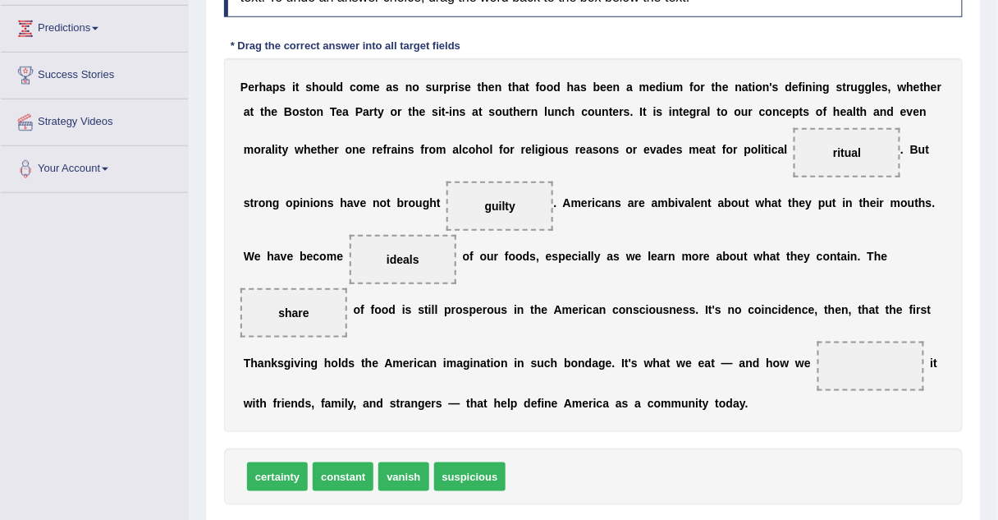
click at [309, 306] on span "share" at bounding box center [293, 312] width 30 height 13
drag, startPoint x: 817, startPoint y: 253, endPoint x: 661, endPoint y: 337, distance: 177.0
click at [297, 462] on span "certainty" at bounding box center [277, 476] width 61 height 29
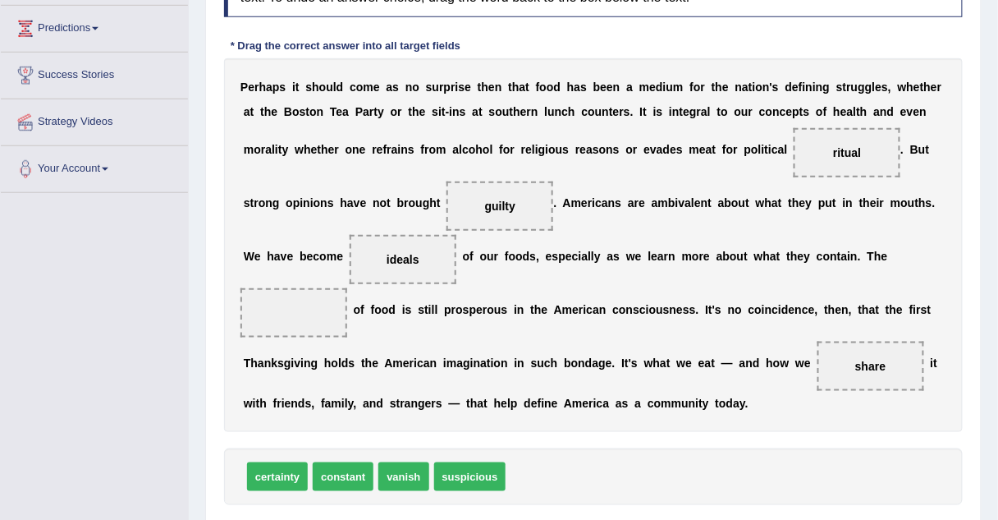
click at [297, 462] on span "certainty" at bounding box center [277, 476] width 61 height 29
drag, startPoint x: 297, startPoint y: 449, endPoint x: 819, endPoint y: 268, distance: 552.7
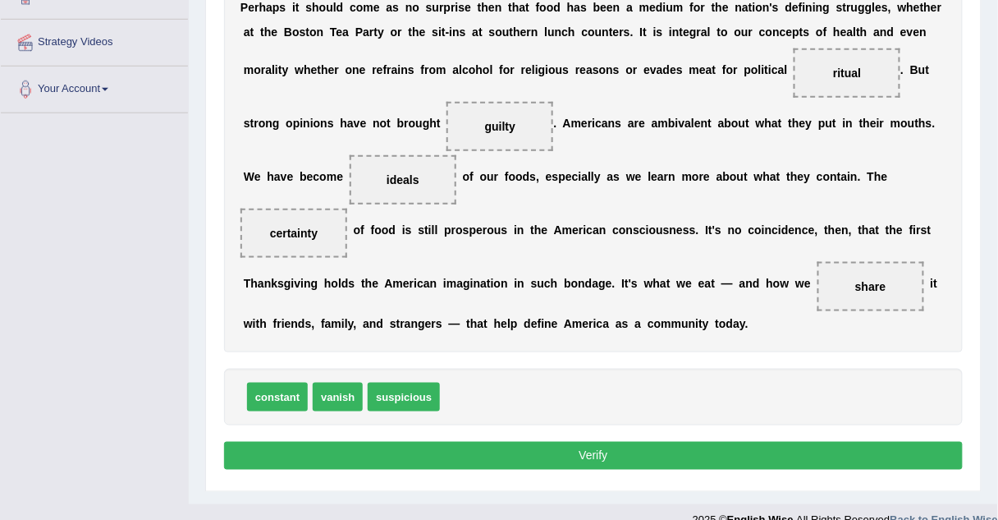
click at [537, 442] on button "Verify" at bounding box center [593, 456] width 739 height 28
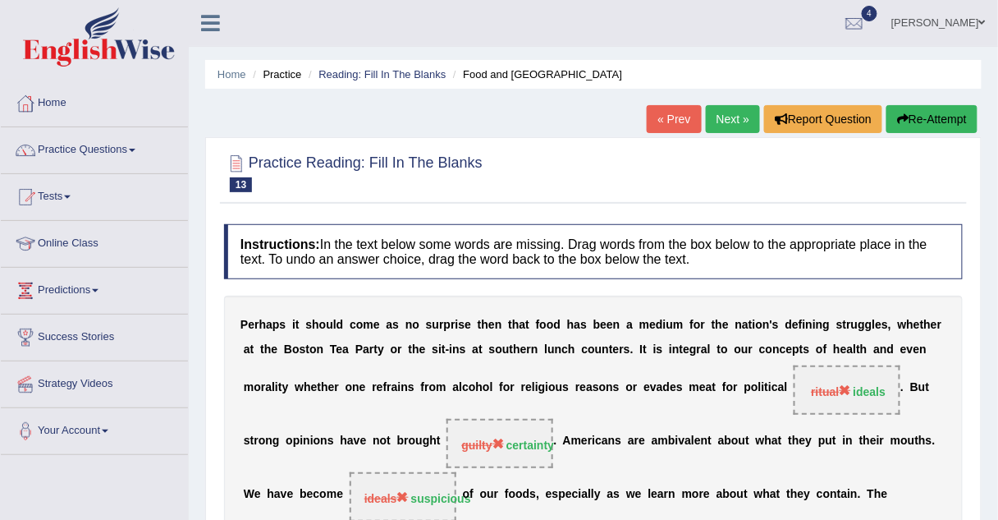
scroll to position [0, 0]
click at [721, 119] on link "Next »" at bounding box center [733, 120] width 54 height 28
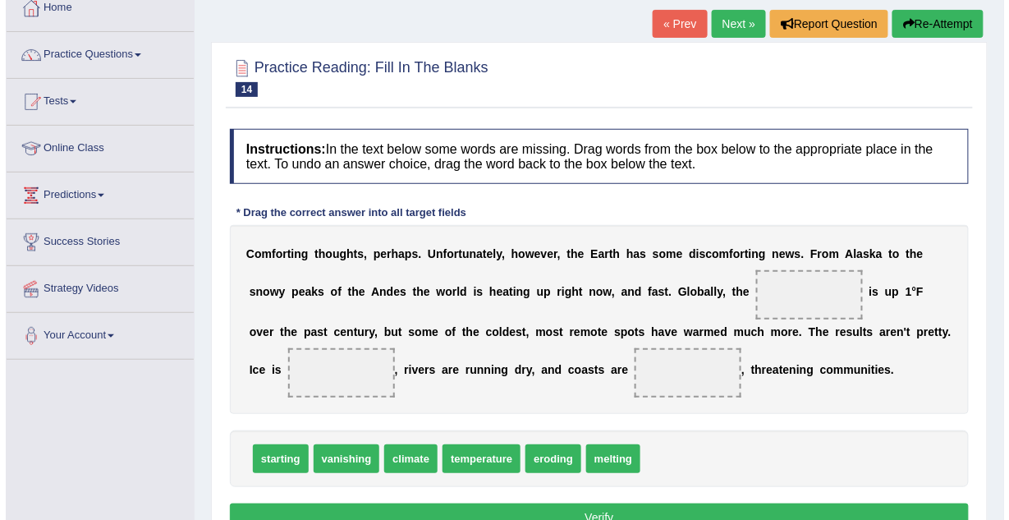
scroll to position [102, 0]
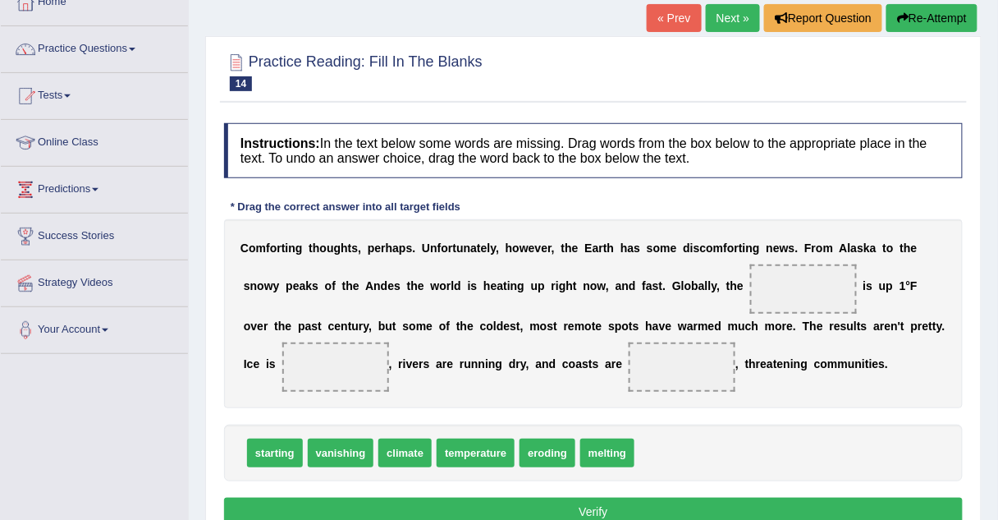
click at [486, 451] on span "temperature" at bounding box center [476, 452] width 78 height 29
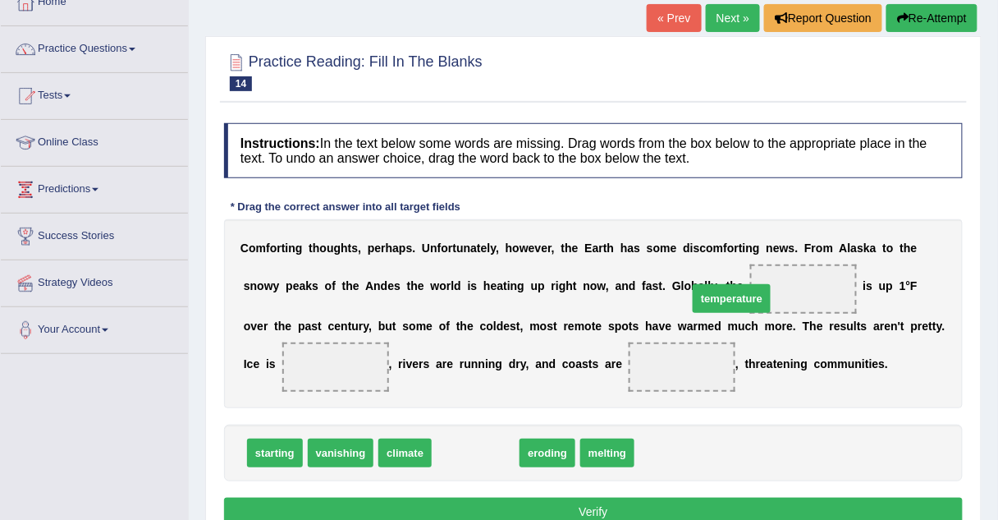
drag, startPoint x: 486, startPoint y: 451, endPoint x: 742, endPoint y: 297, distance: 299.0
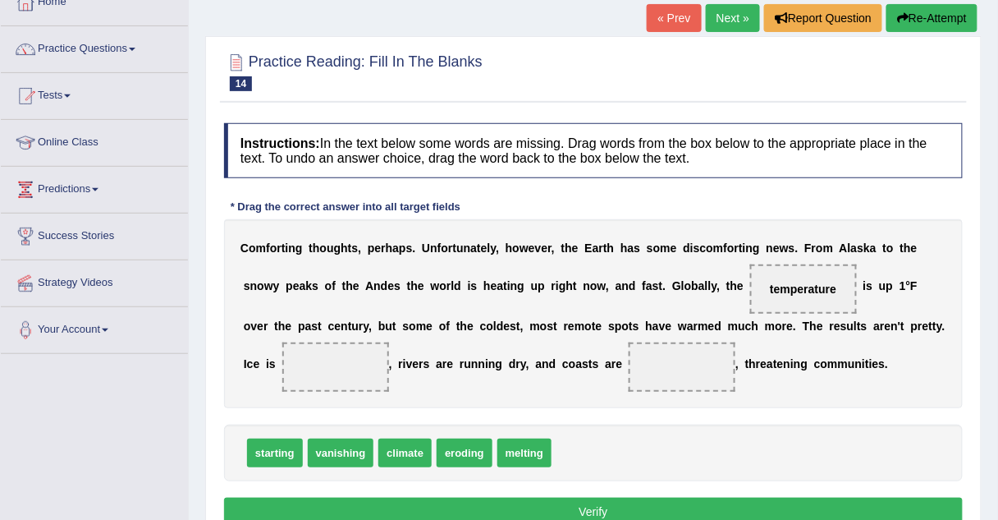
click at [500, 444] on span "melting" at bounding box center [524, 452] width 54 height 29
drag, startPoint x: 500, startPoint y: 444, endPoint x: 258, endPoint y: 367, distance: 254.1
click at [465, 452] on span "eroding" at bounding box center [465, 452] width 56 height 29
click at [332, 452] on span "vanishing" at bounding box center [341, 452] width 66 height 29
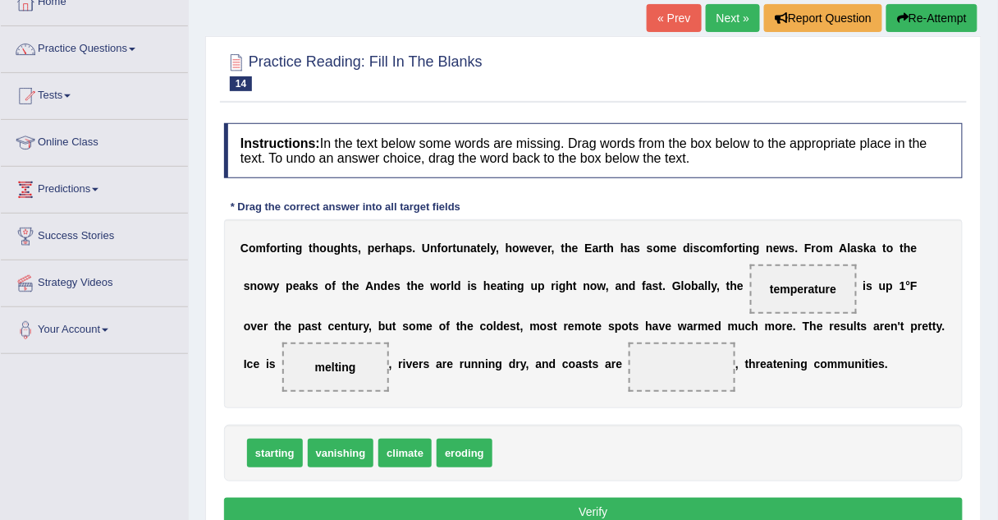
click at [328, 457] on span "vanishing" at bounding box center [341, 452] width 66 height 29
drag, startPoint x: 328, startPoint y: 457, endPoint x: 622, endPoint y: 371, distance: 306.2
click at [561, 509] on button "Verify" at bounding box center [593, 511] width 739 height 28
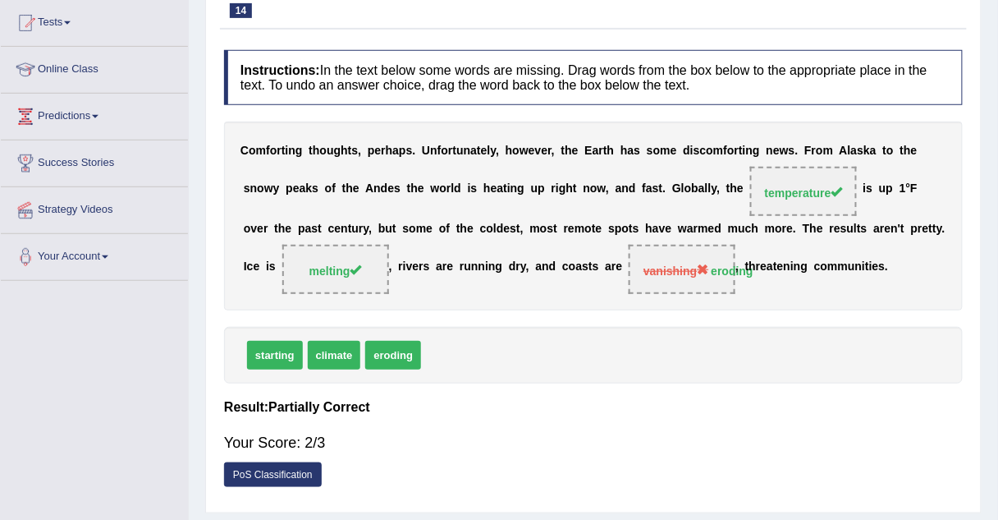
scroll to position [0, 0]
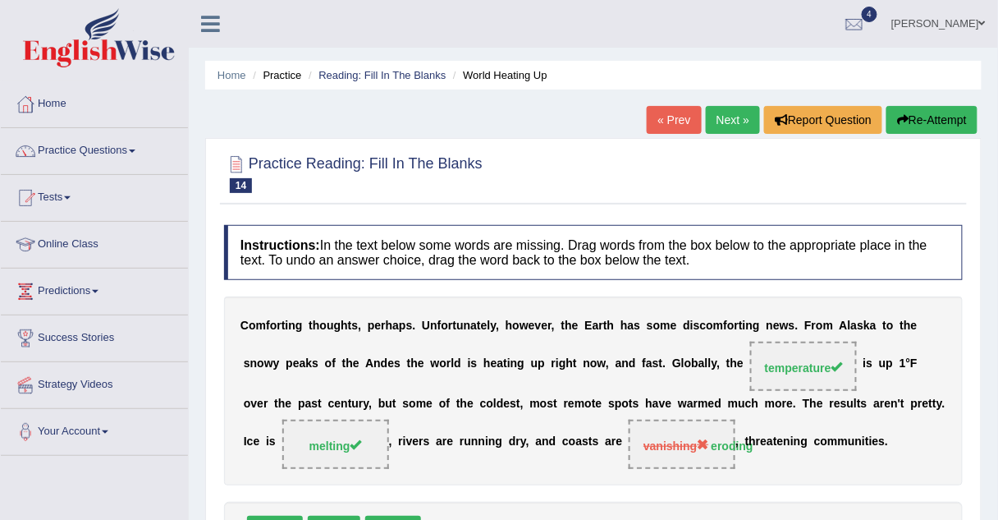
click at [741, 112] on link "Next »" at bounding box center [733, 120] width 54 height 28
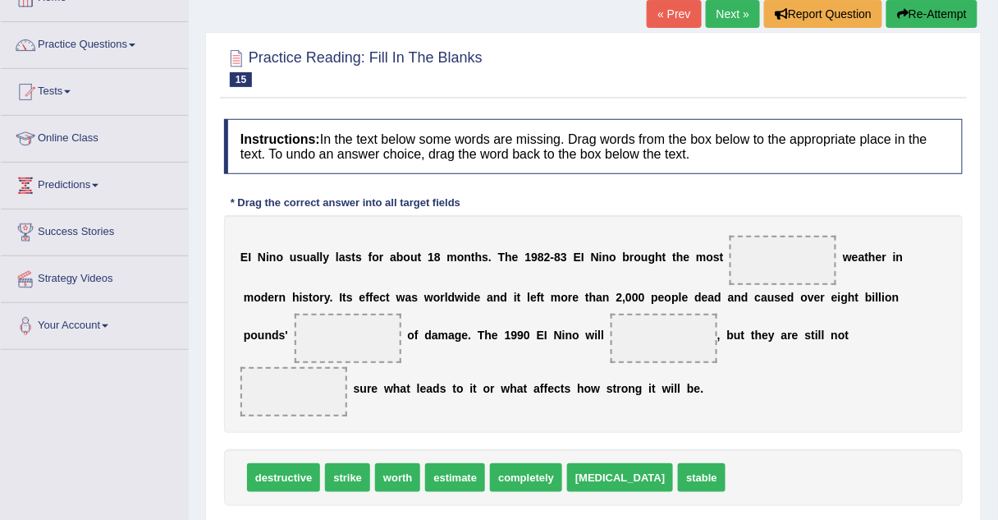
scroll to position [108, 0]
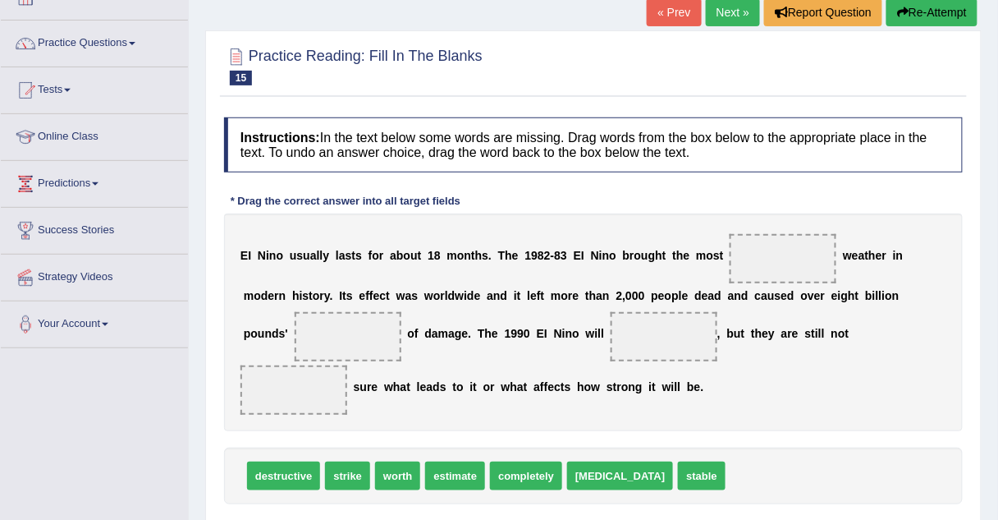
drag, startPoint x: 540, startPoint y: 262, endPoint x: 578, endPoint y: 254, distance: 38.5
click at [578, 254] on div "E I N i n o u s u a l l y l a s t s f o r a b o u t 1 8 m o n t h s . T h e 1 9…" at bounding box center [593, 322] width 739 height 218
click at [537, 461] on span "completely" at bounding box center [526, 475] width 72 height 29
drag, startPoint x: 537, startPoint y: 449, endPoint x: 782, endPoint y: 256, distance: 312.2
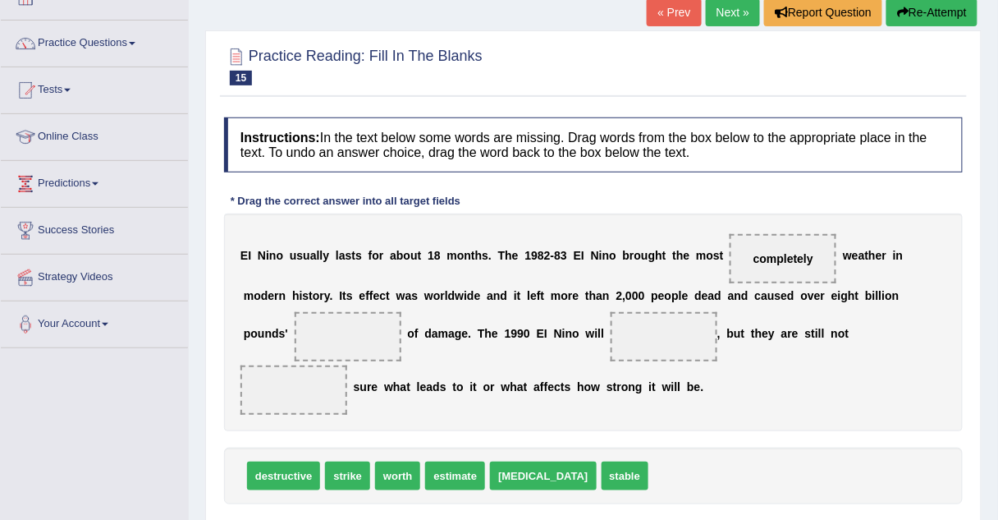
click at [270, 461] on span "destructive" at bounding box center [283, 475] width 73 height 29
click at [271, 461] on span "strike" at bounding box center [269, 475] width 45 height 29
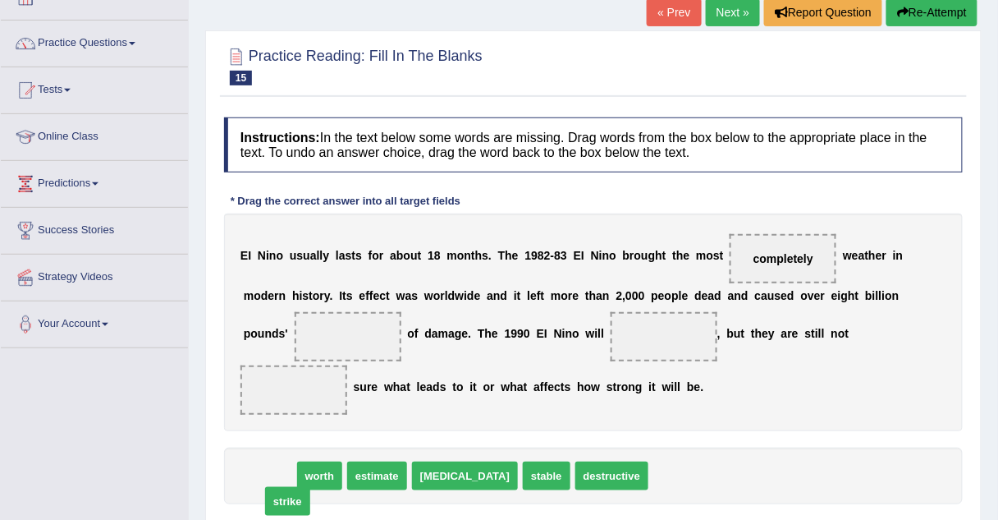
drag, startPoint x: 271, startPoint y: 444, endPoint x: 288, endPoint y: 459, distance: 22.7
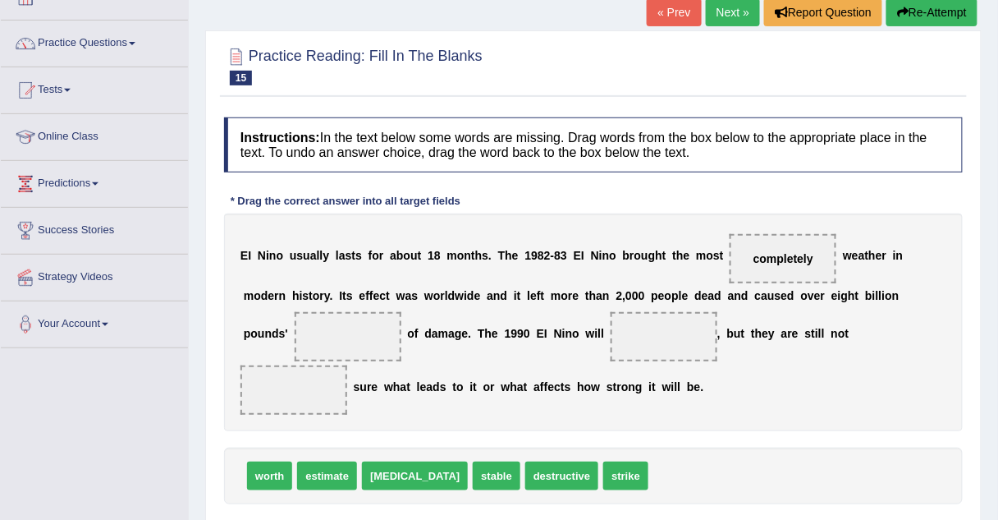
click at [507, 447] on div "worth estimate starvation stable destructive strike" at bounding box center [593, 475] width 739 height 57
drag, startPoint x: 507, startPoint y: 428, endPoint x: 533, endPoint y: 451, distance: 34.3
click at [533, 451] on div "worth estimate starvation stable destructive strike" at bounding box center [593, 475] width 739 height 57
click at [533, 461] on span "destructive" at bounding box center [561, 475] width 73 height 29
drag, startPoint x: 533, startPoint y: 451, endPoint x: 300, endPoint y: 351, distance: 253.7
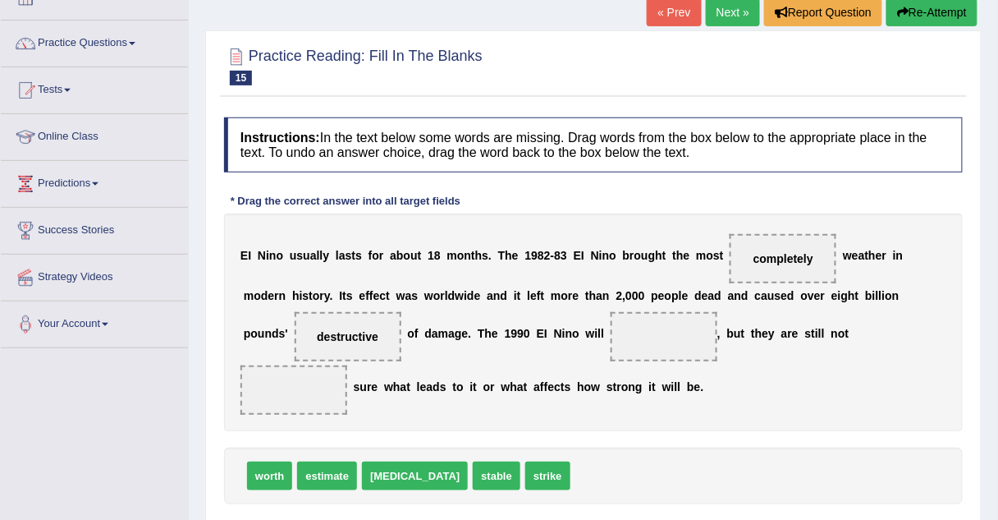
click at [473, 461] on span "stable" at bounding box center [497, 475] width 48 height 29
drag, startPoint x: 446, startPoint y: 437, endPoint x: 962, endPoint y: 337, distance: 525.8
click at [979, 360] on span "stable" at bounding box center [1003, 374] width 48 height 29
click at [254, 461] on span "worth" at bounding box center [269, 475] width 45 height 29
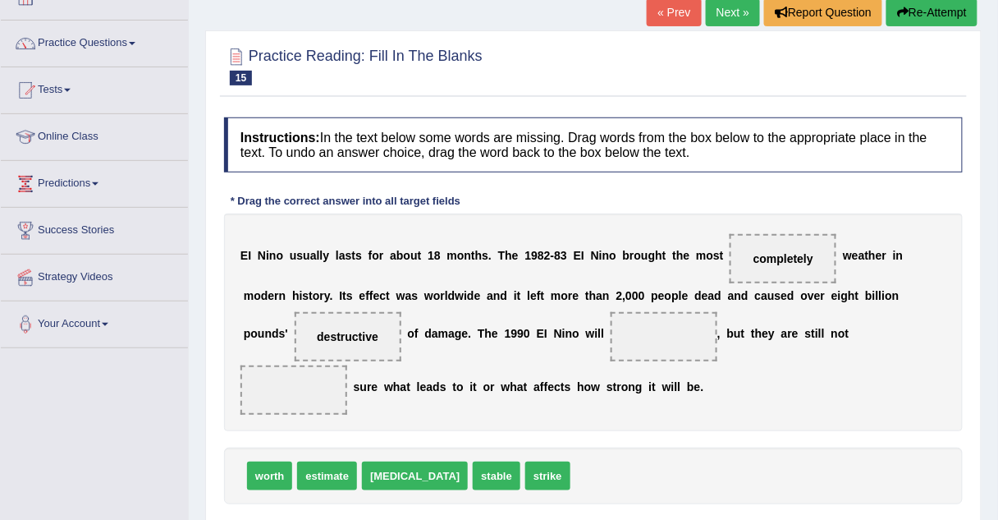
click at [254, 461] on span "worth" at bounding box center [269, 475] width 45 height 29
drag, startPoint x: 254, startPoint y: 442, endPoint x: 555, endPoint y: 347, distance: 315.7
click at [423, 461] on span "stable" at bounding box center [447, 475] width 48 height 29
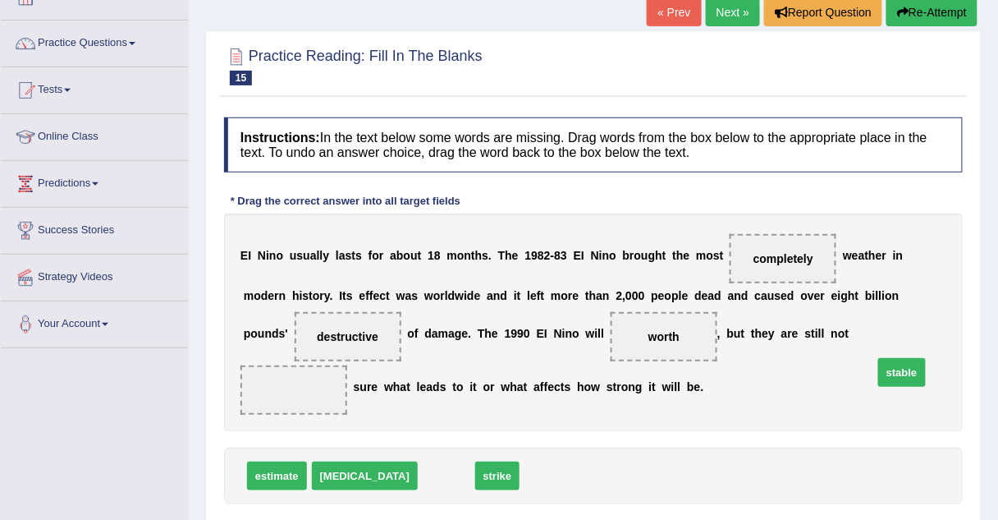
drag, startPoint x: 391, startPoint y: 437, endPoint x: 848, endPoint y: 333, distance: 468.7
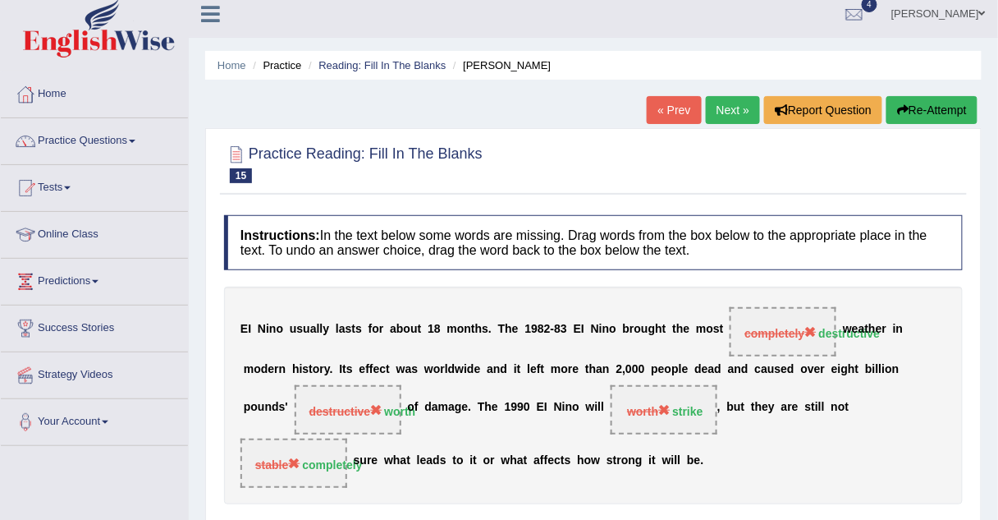
scroll to position [0, 0]
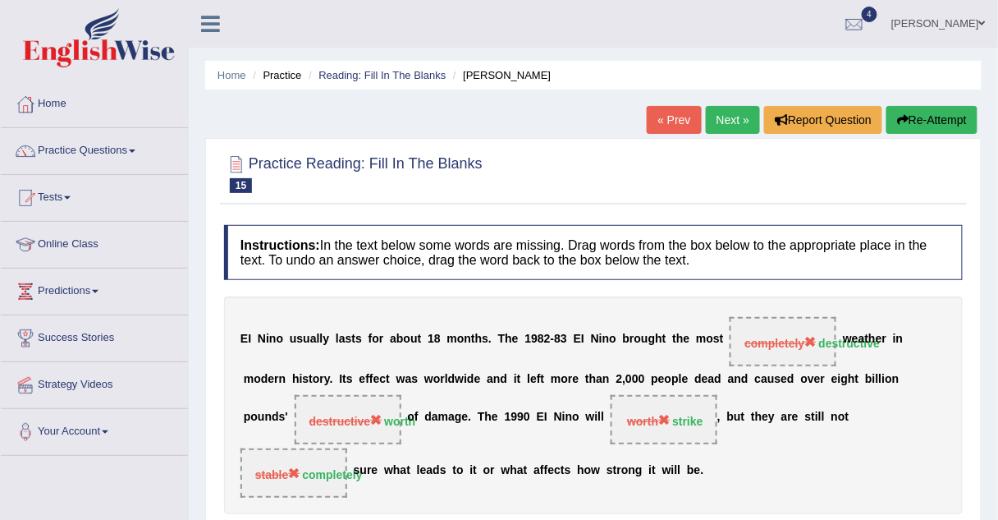
click at [717, 126] on link "Next »" at bounding box center [733, 120] width 54 height 28
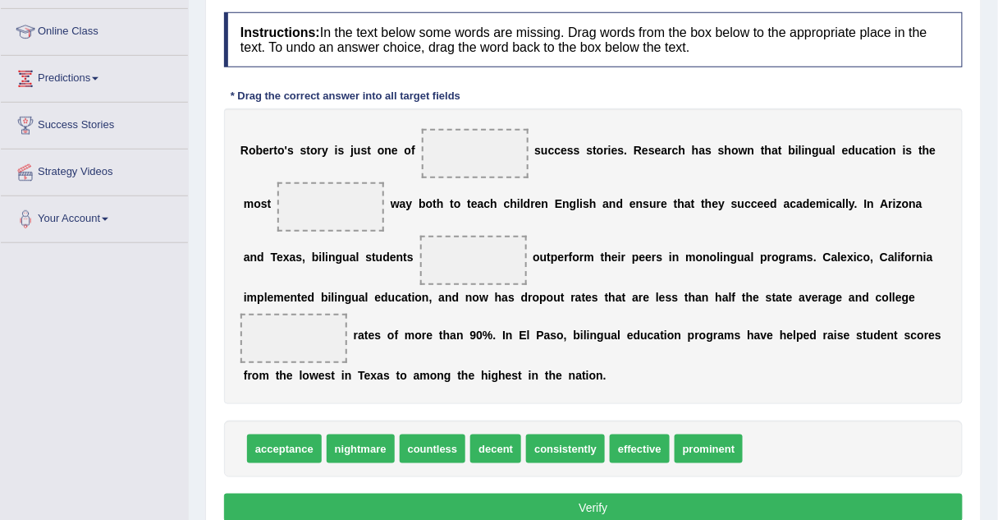
scroll to position [212, 0]
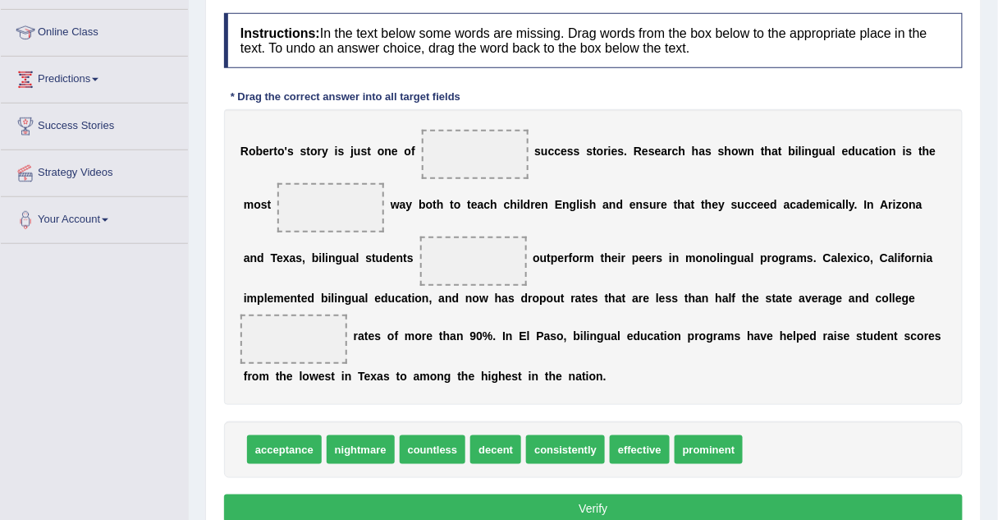
click at [639, 444] on span "effective" at bounding box center [640, 449] width 60 height 29
drag, startPoint x: 639, startPoint y: 444, endPoint x: 470, endPoint y: 153, distance: 336.9
click at [620, 448] on span "prominent" at bounding box center [644, 449] width 69 height 29
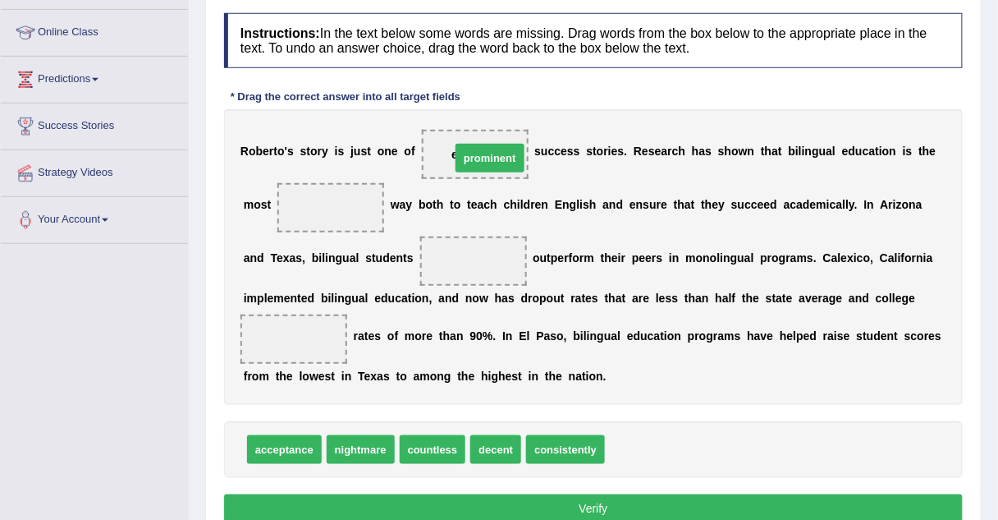
drag, startPoint x: 620, startPoint y: 448, endPoint x: 466, endPoint y: 153, distance: 333.0
click at [610, 442] on span "effective" at bounding box center [640, 449] width 60 height 29
drag, startPoint x: 610, startPoint y: 442, endPoint x: 252, endPoint y: 209, distance: 426.7
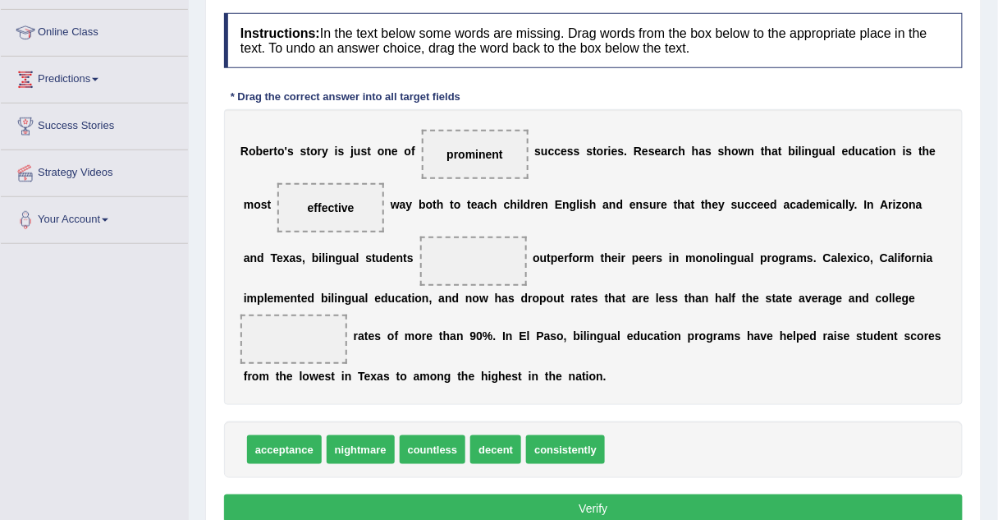
click at [535, 452] on span "consistently" at bounding box center [565, 449] width 79 height 29
drag, startPoint x: 535, startPoint y: 452, endPoint x: 373, endPoint y: 259, distance: 251.7
click at [426, 453] on span "countless" at bounding box center [433, 449] width 66 height 29
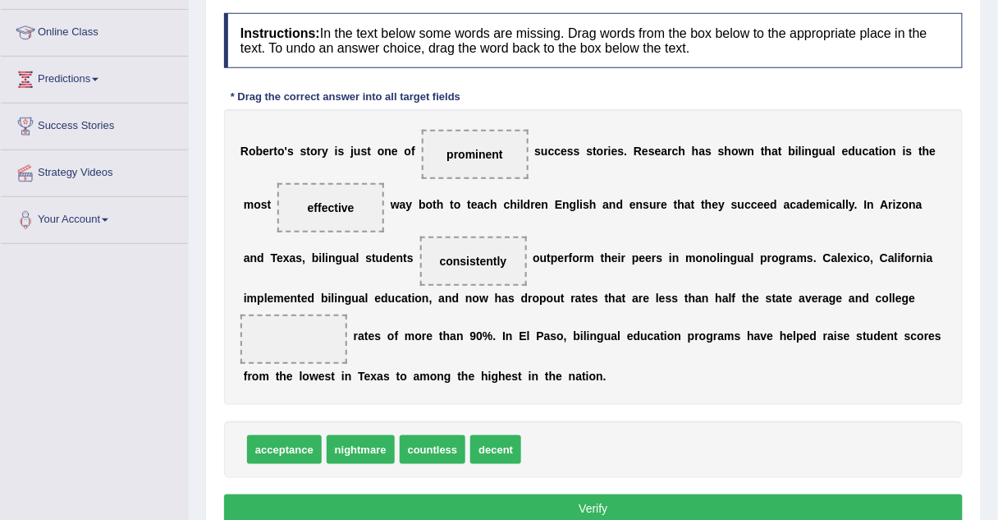
click at [426, 453] on span "countless" at bounding box center [433, 449] width 66 height 29
drag, startPoint x: 426, startPoint y: 454, endPoint x: 849, endPoint y: 326, distance: 441.7
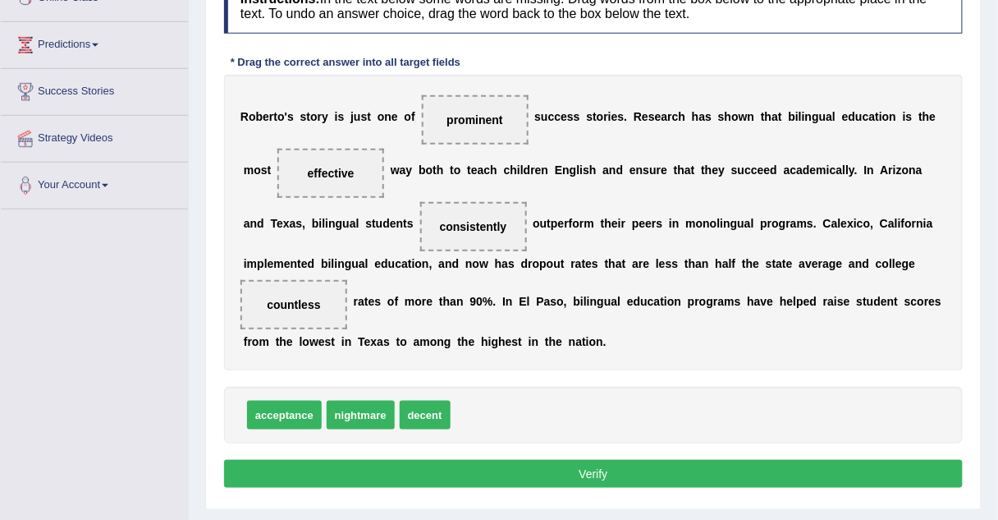
scroll to position [264, 0]
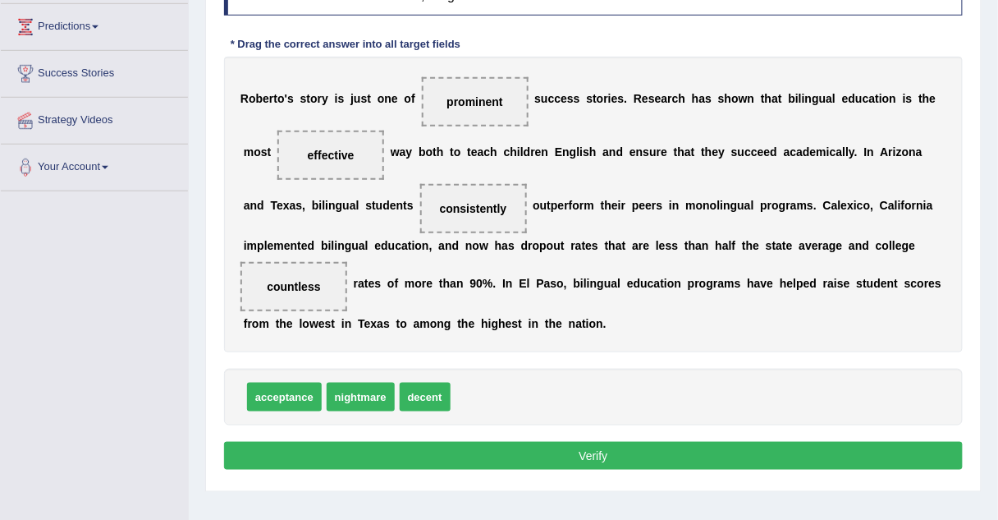
click at [407, 454] on button "Verify" at bounding box center [593, 456] width 739 height 28
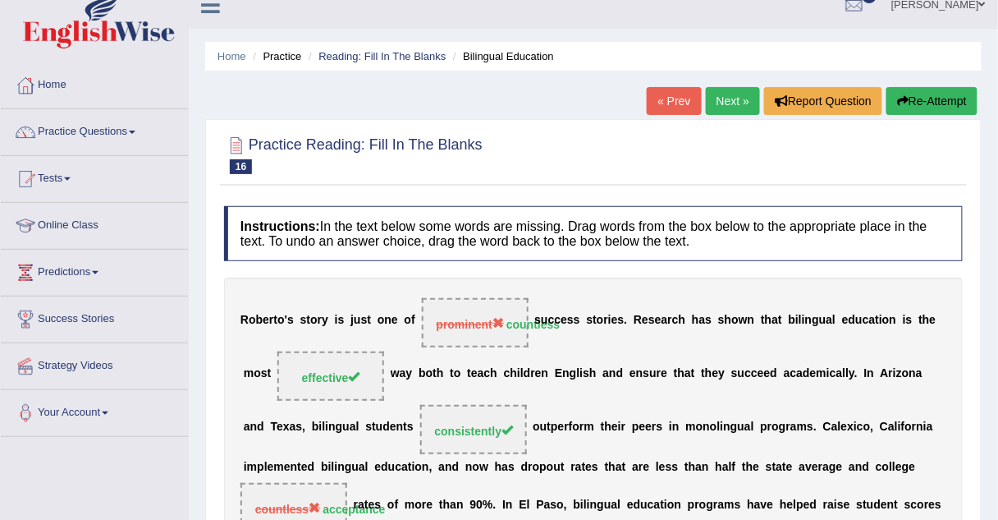
scroll to position [10, 0]
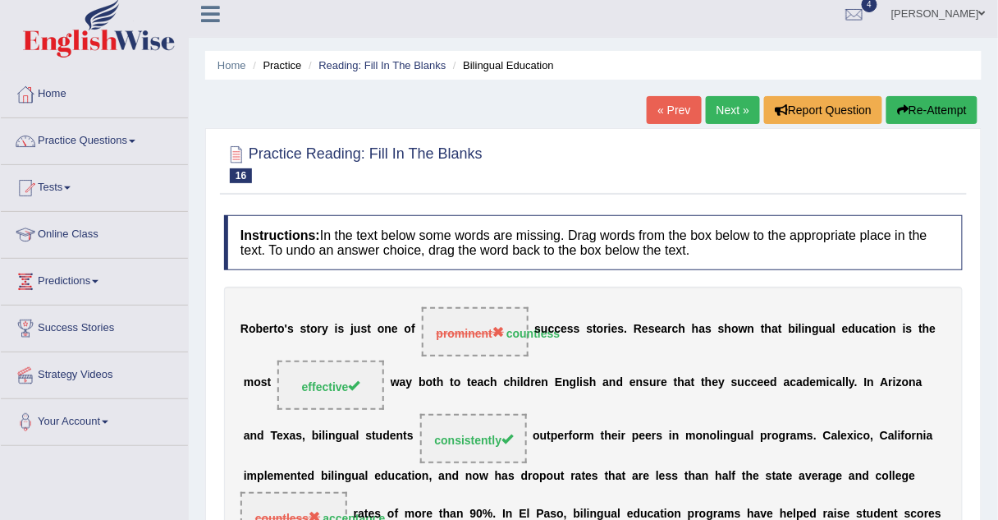
click at [732, 111] on link "Next »" at bounding box center [733, 110] width 54 height 28
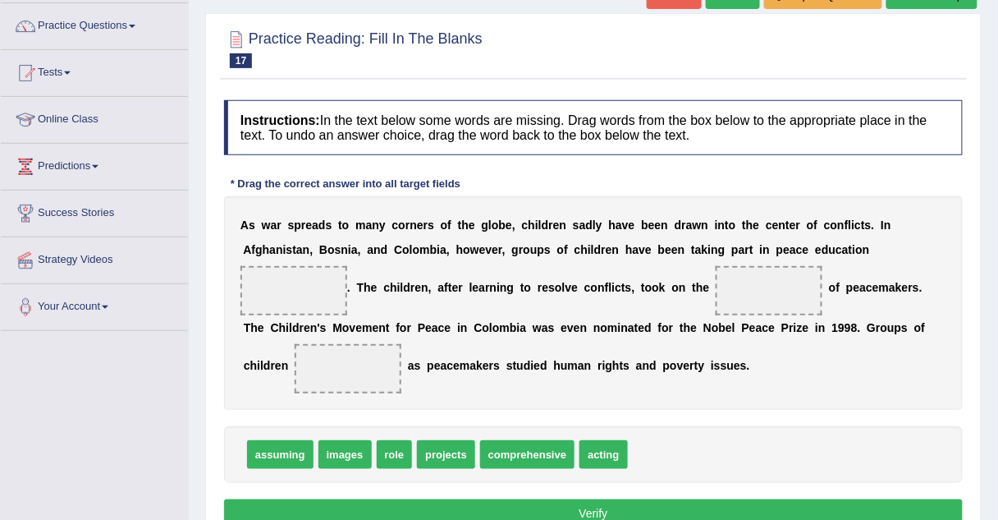
scroll to position [126, 0]
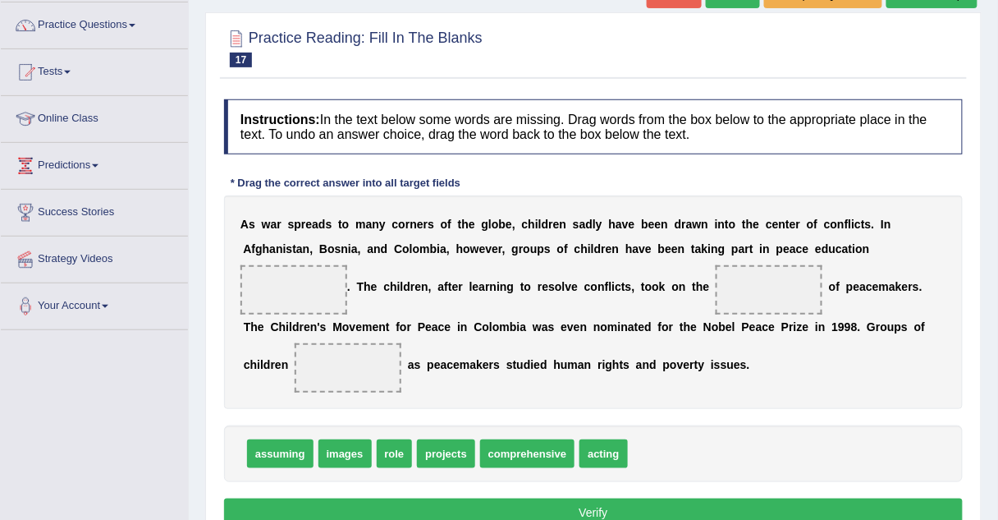
click at [385, 468] on span "role" at bounding box center [395, 453] width 36 height 29
drag, startPoint x: 385, startPoint y: 477, endPoint x: 790, endPoint y: 269, distance: 455.6
click at [547, 468] on span "acting" at bounding box center [562, 453] width 48 height 29
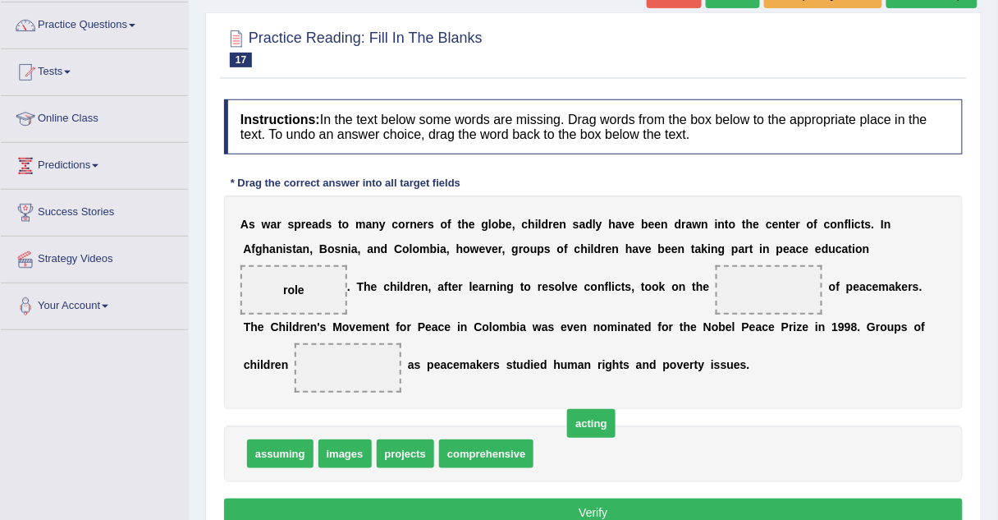
drag, startPoint x: 547, startPoint y: 482, endPoint x: 576, endPoint y: 455, distance: 40.1
click at [344, 468] on span "images" at bounding box center [344, 453] width 53 height 29
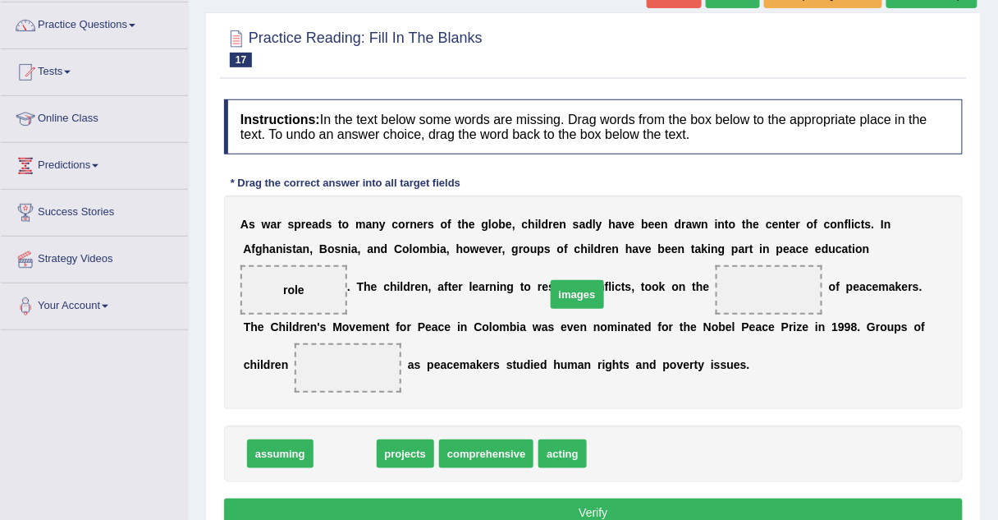
drag, startPoint x: 344, startPoint y: 479, endPoint x: 576, endPoint y: 319, distance: 281.6
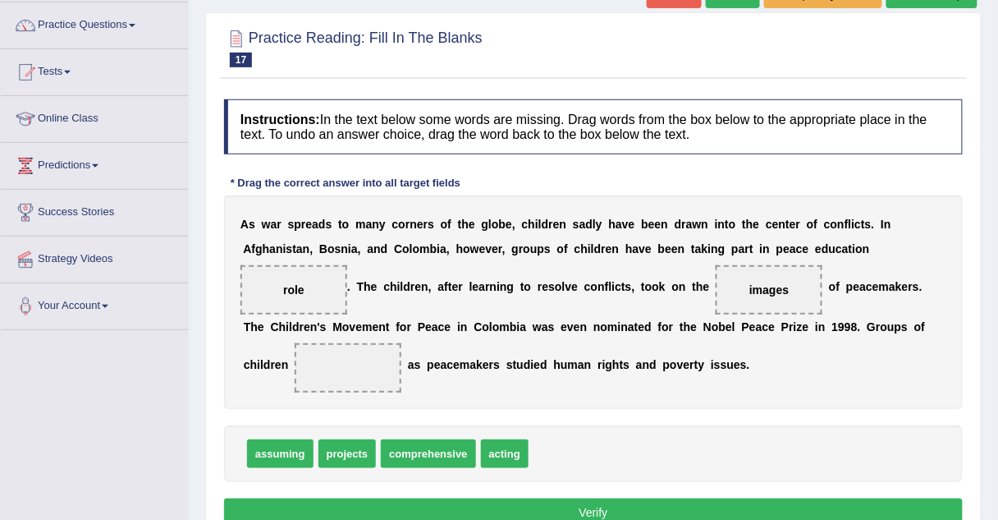
click at [271, 468] on span "assuming" at bounding box center [280, 453] width 66 height 29
drag, startPoint x: 271, startPoint y: 478, endPoint x: 775, endPoint y: 373, distance: 514.8
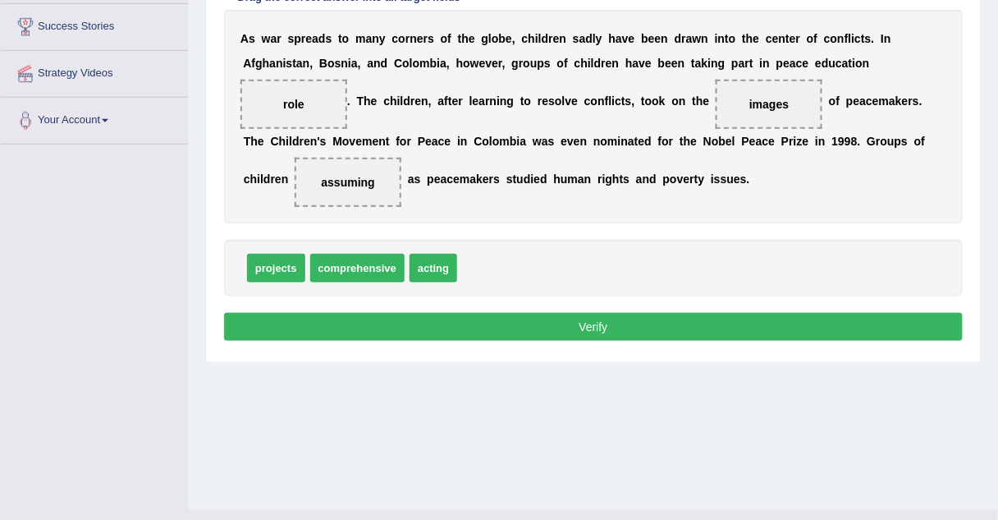
scroll to position [313, 0]
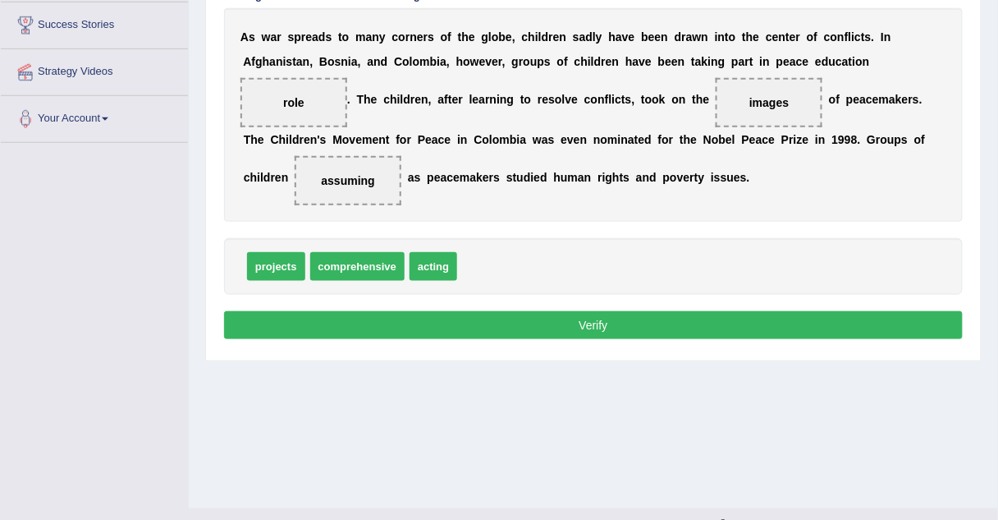
click at [670, 339] on button "Verify" at bounding box center [593, 325] width 739 height 28
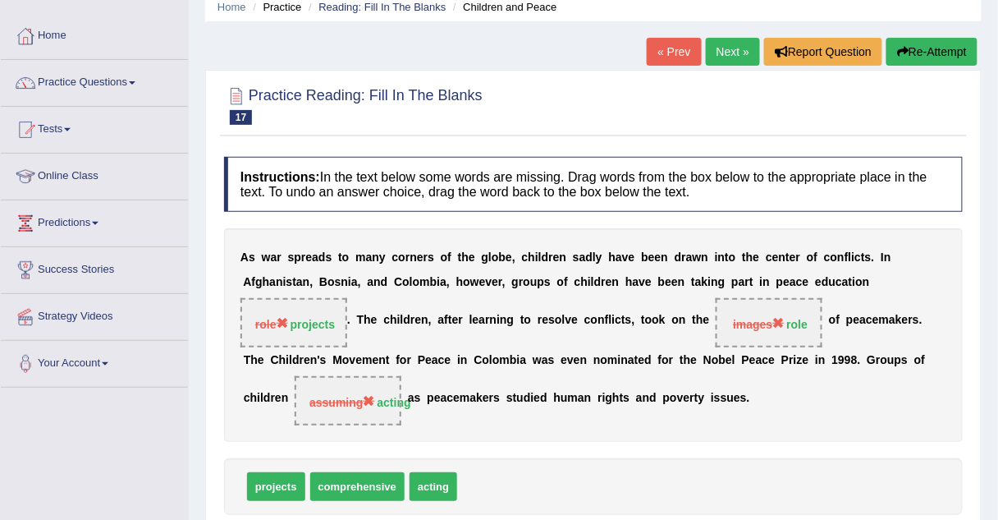
scroll to position [67, 0]
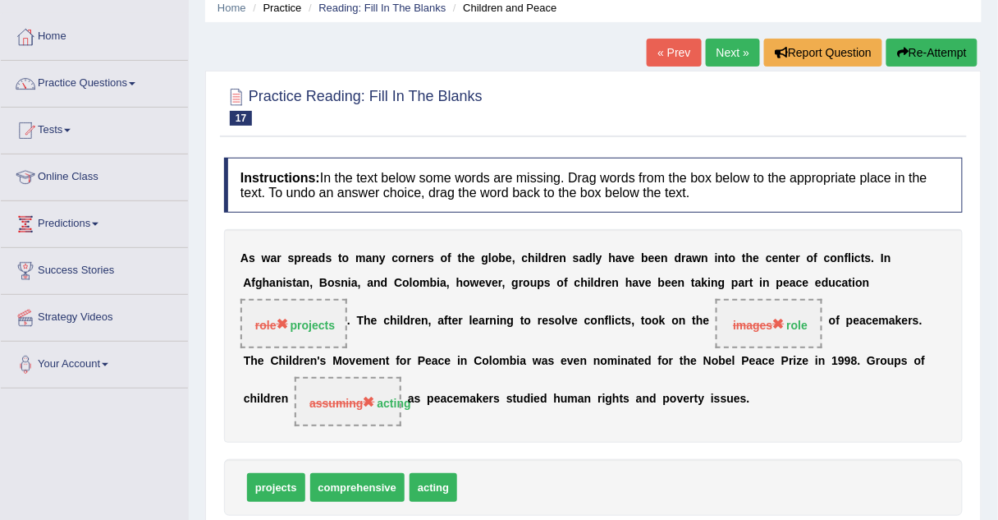
click at [718, 53] on link "Next »" at bounding box center [733, 53] width 54 height 28
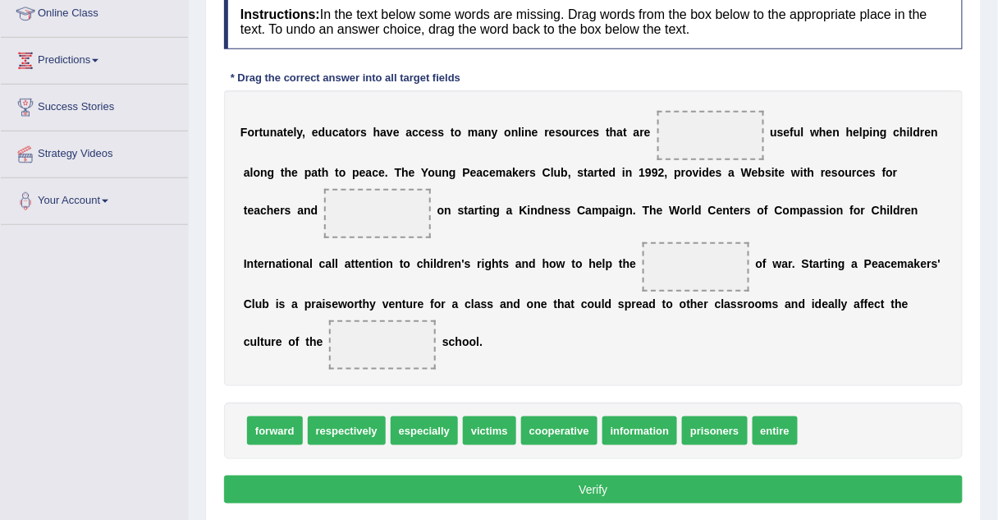
scroll to position [232, 0]
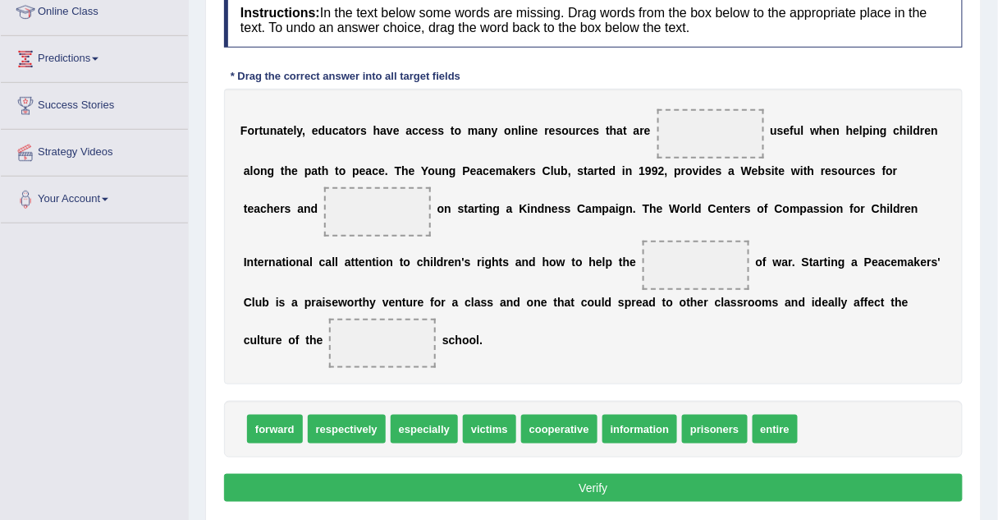
click at [394, 432] on span "especially" at bounding box center [424, 429] width 67 height 29
drag, startPoint x: 394, startPoint y: 432, endPoint x: 644, endPoint y: 144, distance: 381.1
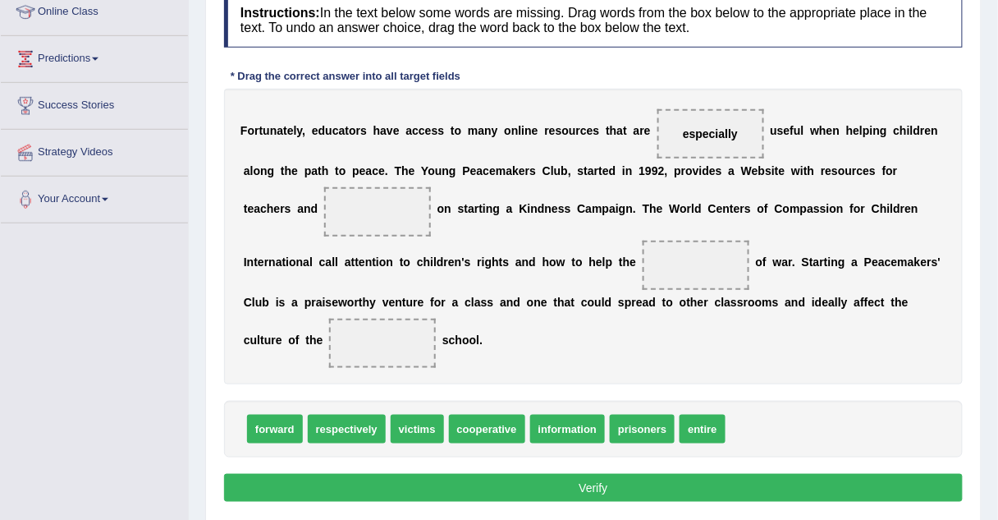
click at [424, 438] on span "victims" at bounding box center [417, 429] width 53 height 29
drag, startPoint x: 424, startPoint y: 438, endPoint x: 280, endPoint y: 226, distance: 256.6
click at [622, 433] on span "entire" at bounding box center [644, 429] width 45 height 29
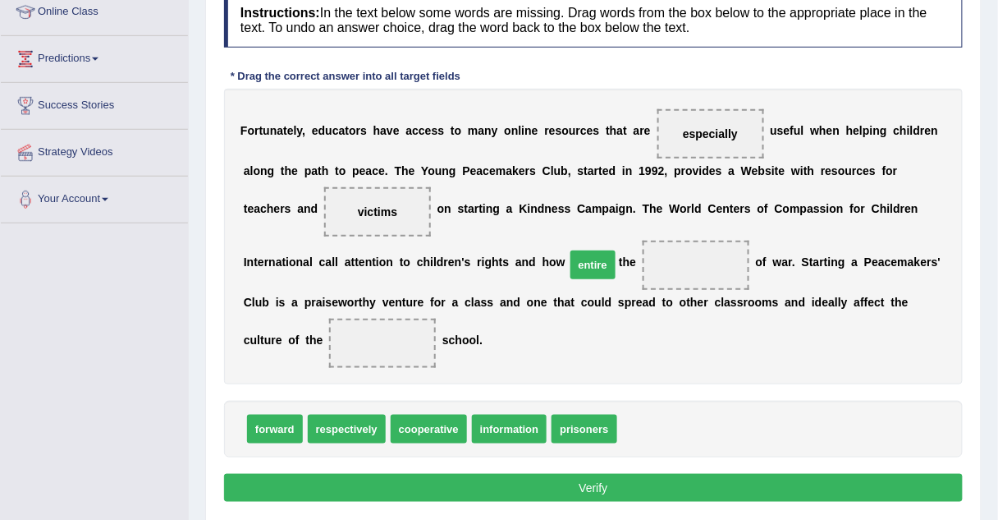
drag, startPoint x: 613, startPoint y: 433, endPoint x: 561, endPoint y: 273, distance: 169.0
click at [329, 415] on span "respectively" at bounding box center [347, 429] width 78 height 29
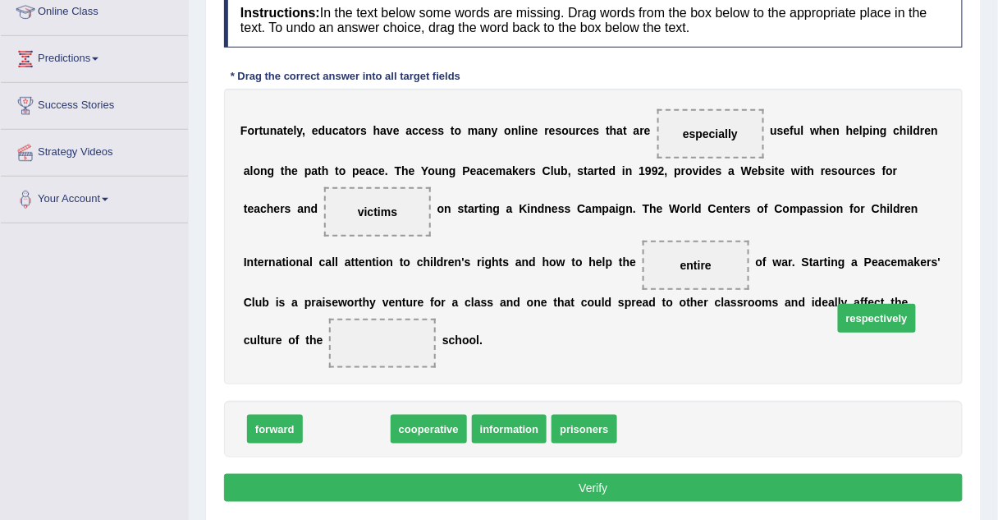
drag, startPoint x: 329, startPoint y: 414, endPoint x: 859, endPoint y: 302, distance: 541.9
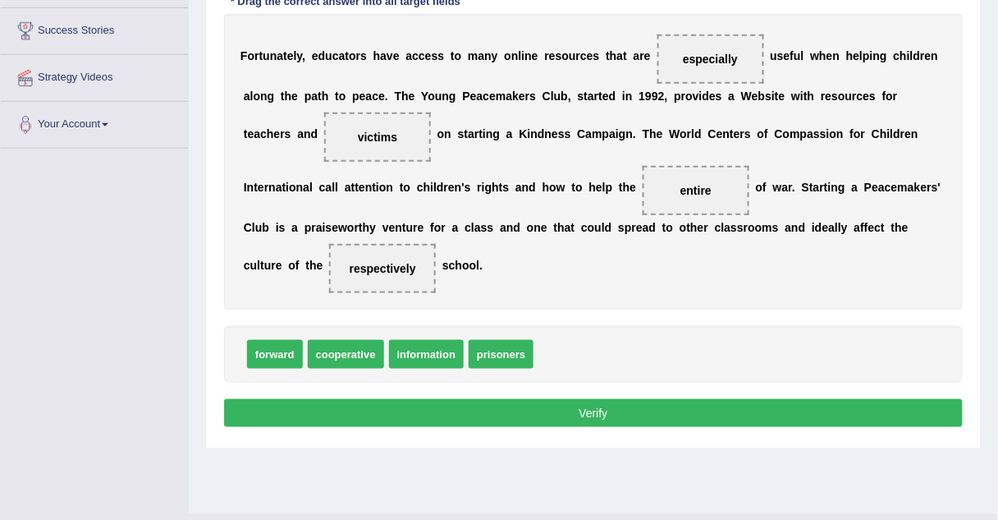
scroll to position [313, 0]
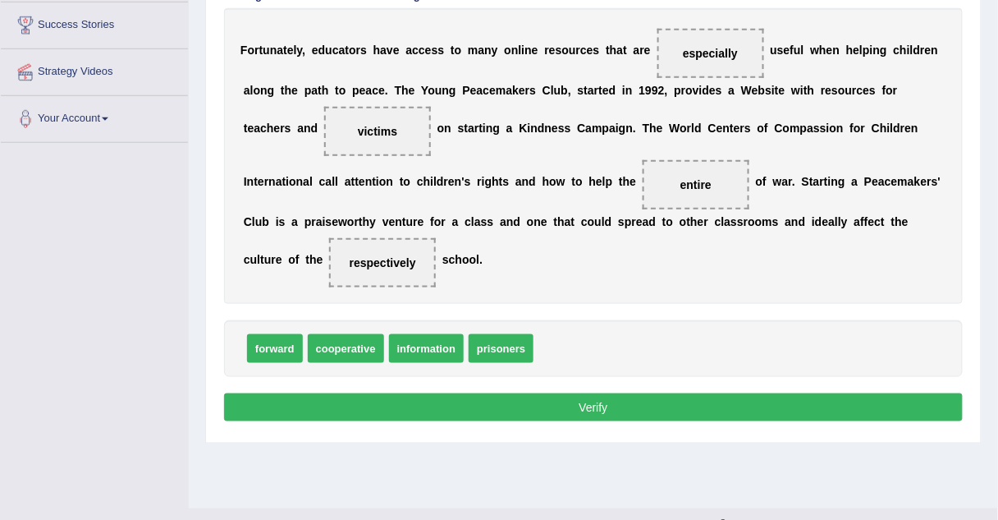
click at [566, 405] on button "Verify" at bounding box center [593, 407] width 739 height 28
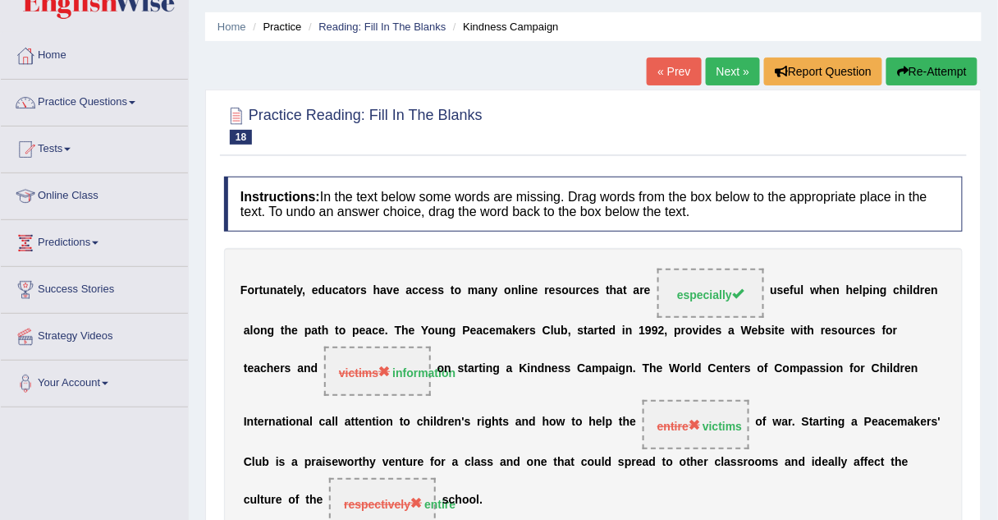
scroll to position [43, 0]
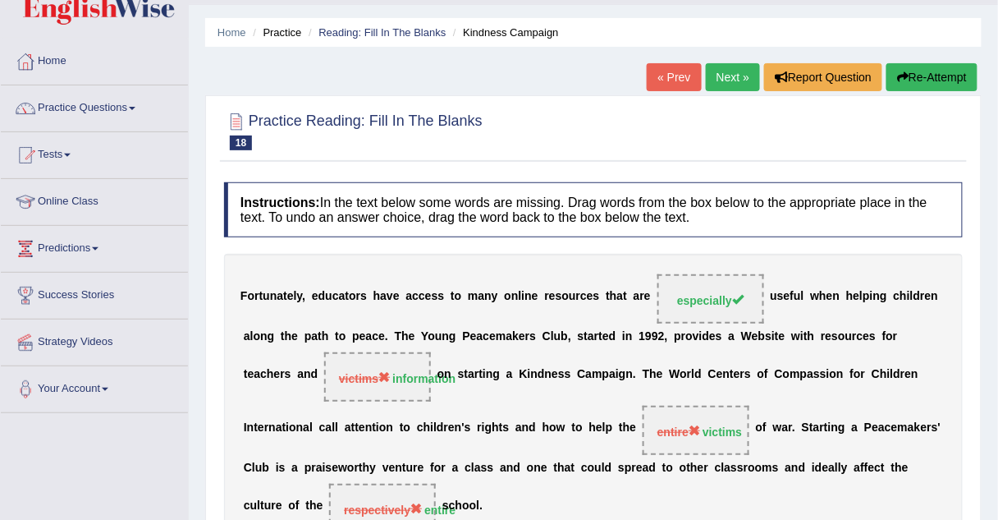
click at [745, 73] on link "Next »" at bounding box center [733, 77] width 54 height 28
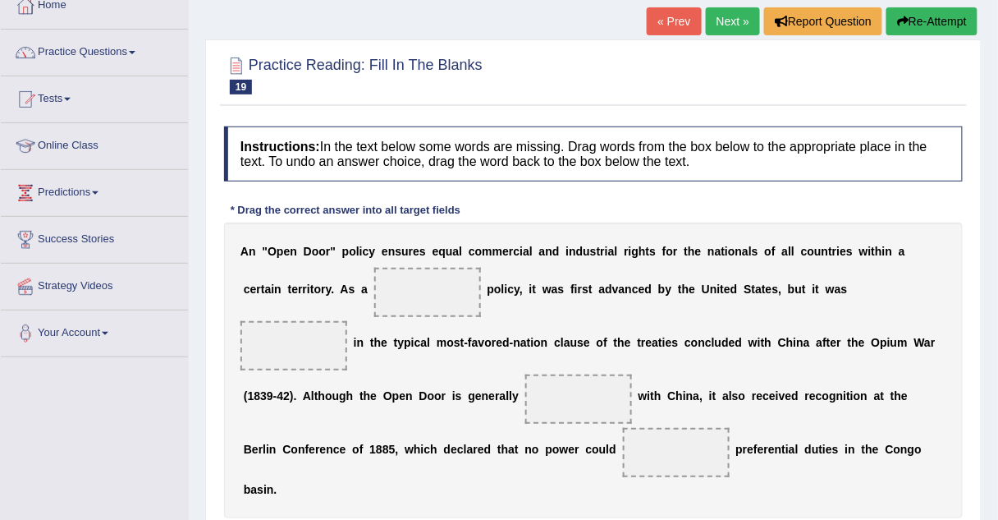
scroll to position [118, 0]
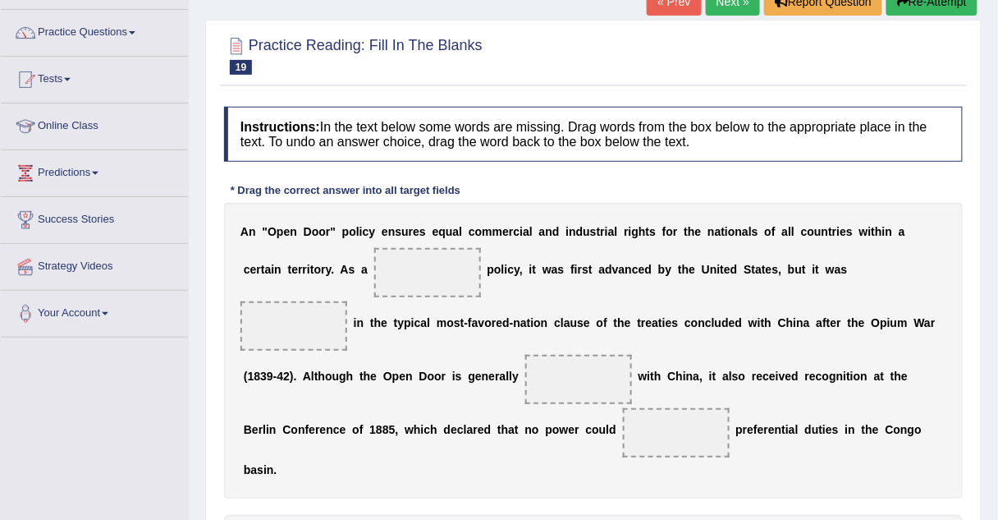
drag, startPoint x: 447, startPoint y: 489, endPoint x: 362, endPoint y: 269, distance: 236.0
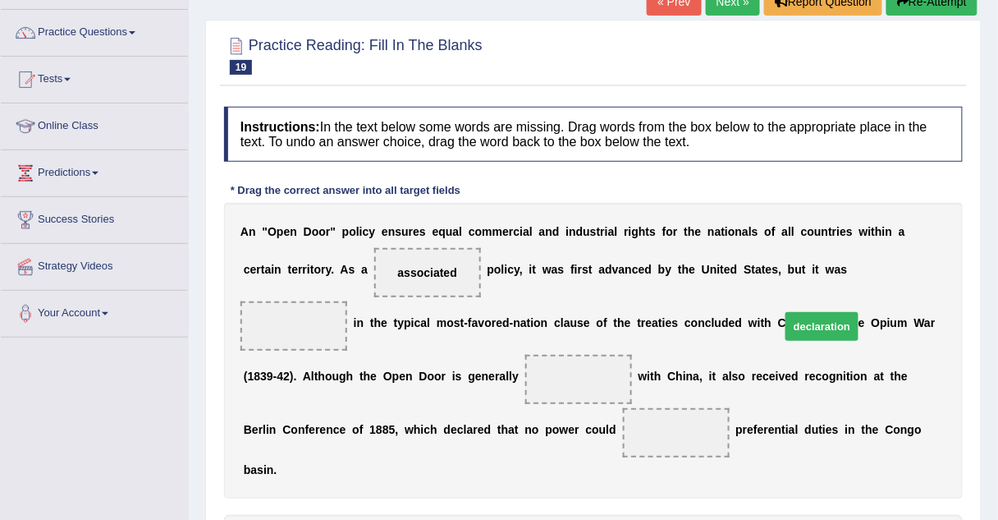
drag, startPoint x: 284, startPoint y: 484, endPoint x: 822, endPoint y: 268, distance: 580.4
drag, startPoint x: 333, startPoint y: 483, endPoint x: 410, endPoint y: 331, distance: 170.7
